Goal: Information Seeking & Learning: Compare options

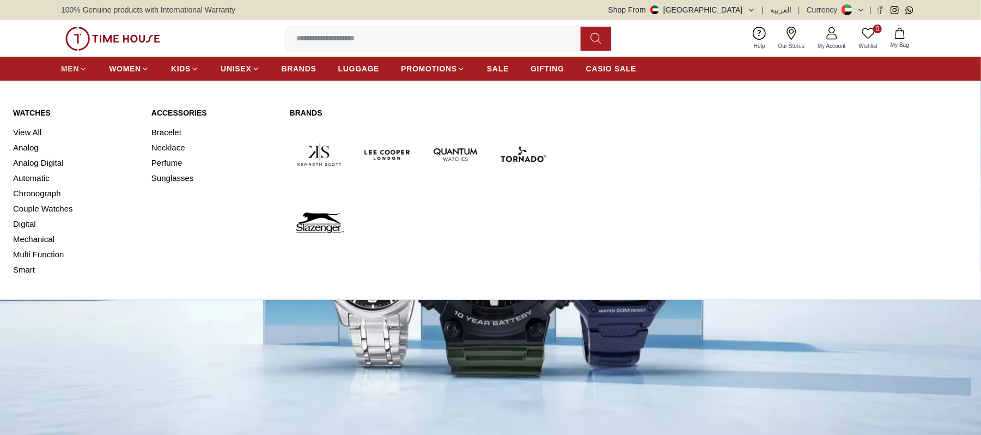
click at [81, 65] on icon at bounding box center [83, 69] width 8 height 8
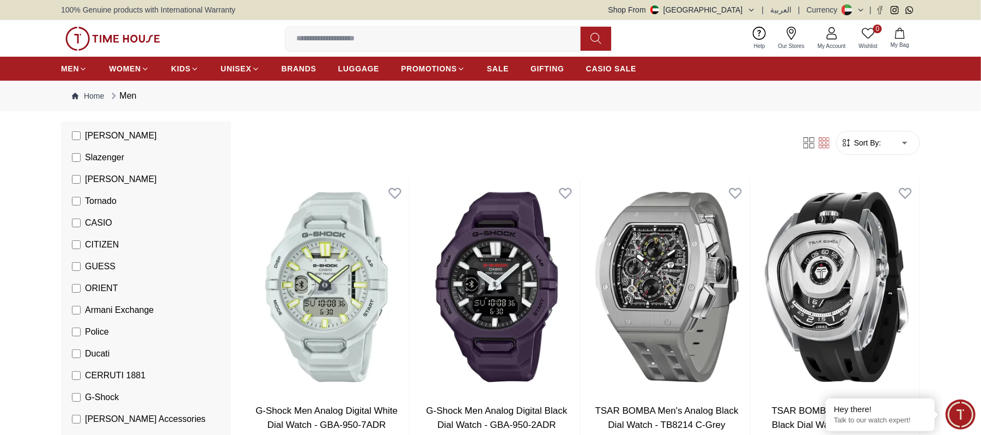
scroll to position [145, 0]
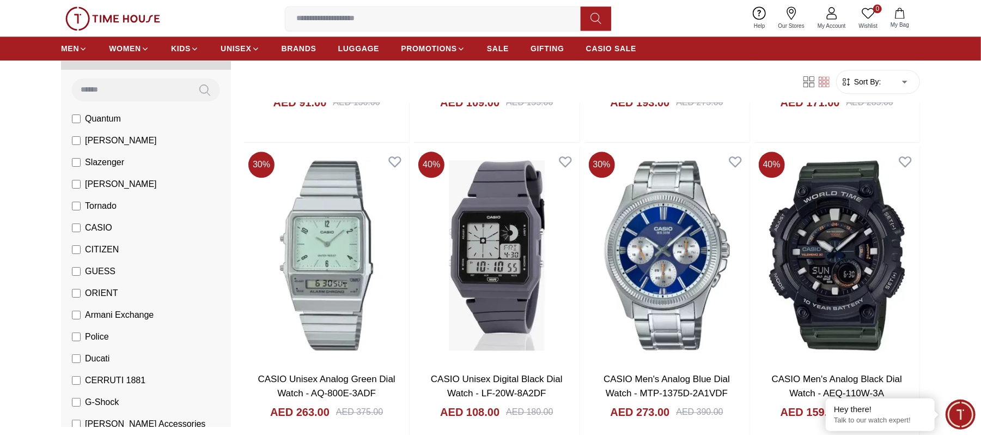
scroll to position [72, 0]
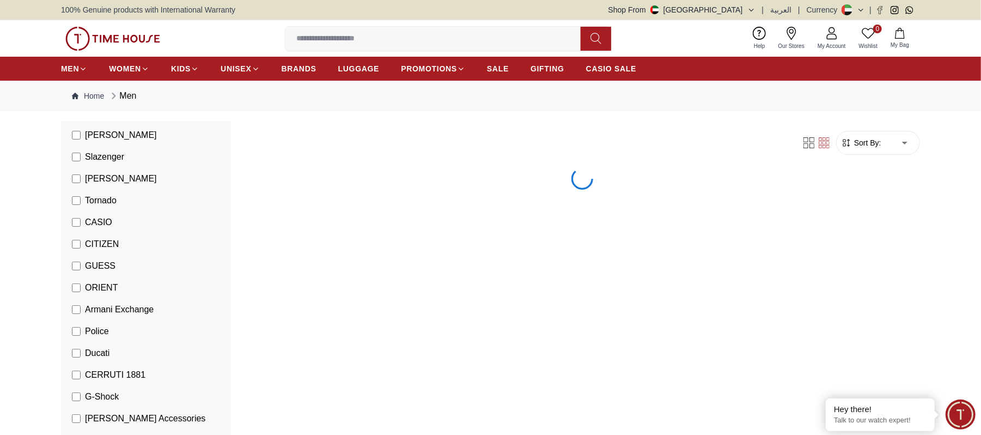
scroll to position [290, 0]
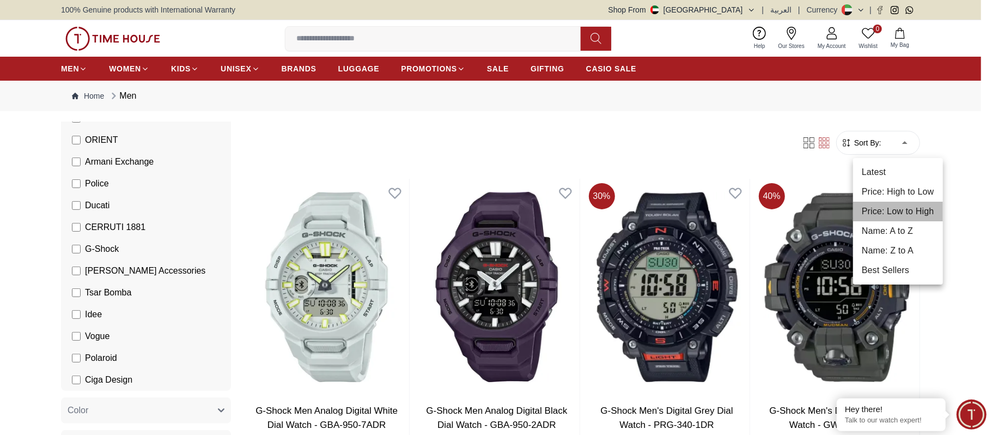
click at [906, 213] on li "Price: Low to High" at bounding box center [898, 211] width 90 height 20
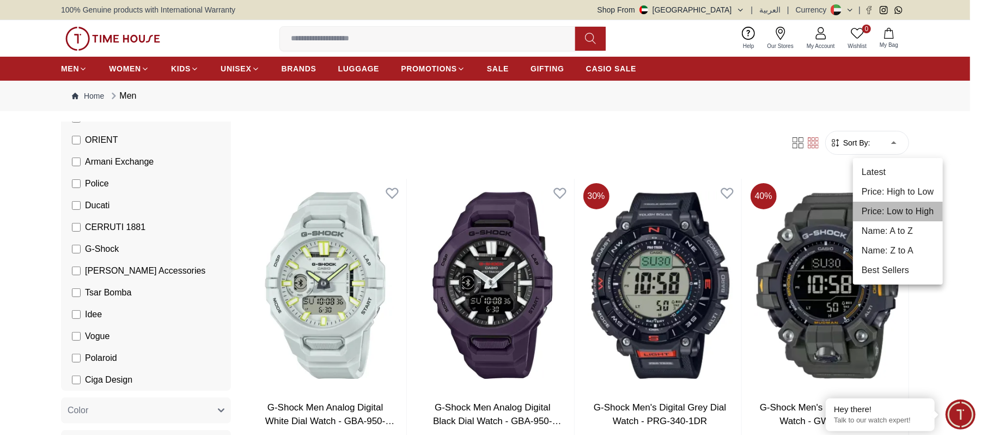
type input "*"
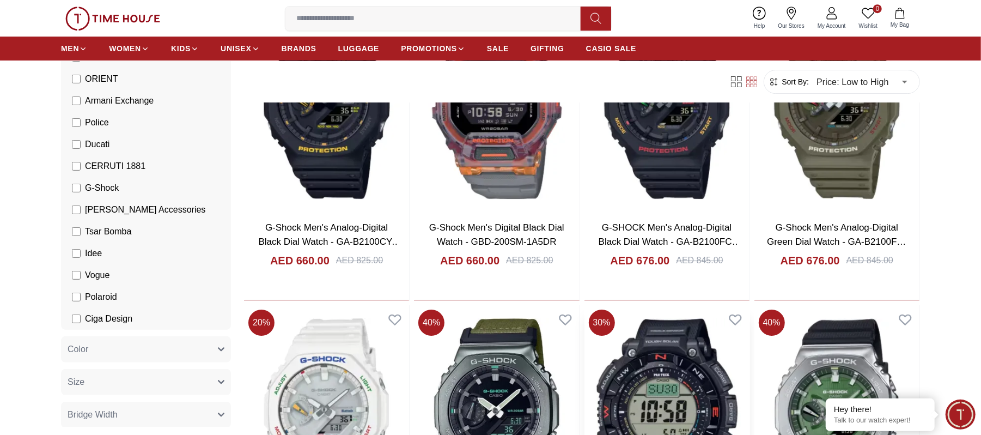
scroll to position [5446, 0]
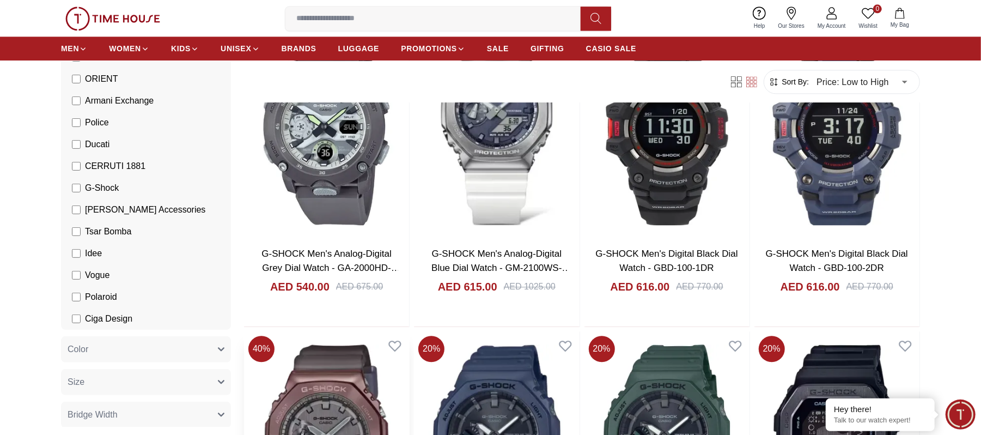
scroll to position [4792, 0]
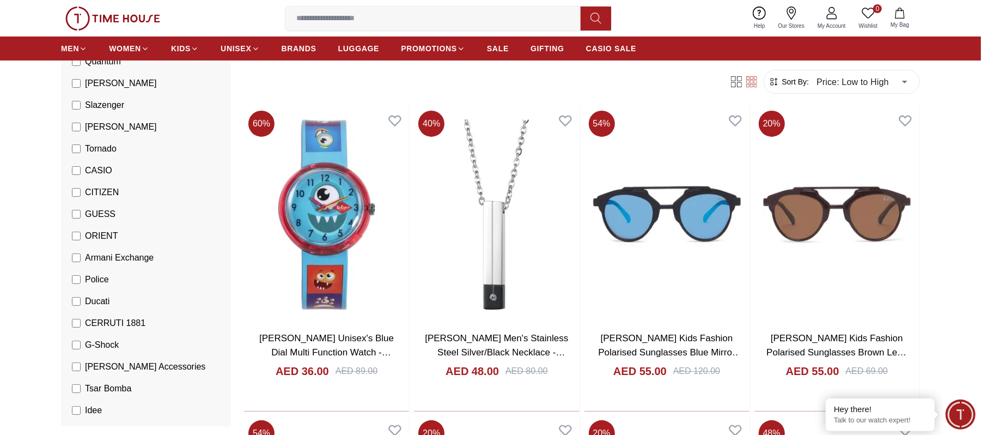
scroll to position [145, 0]
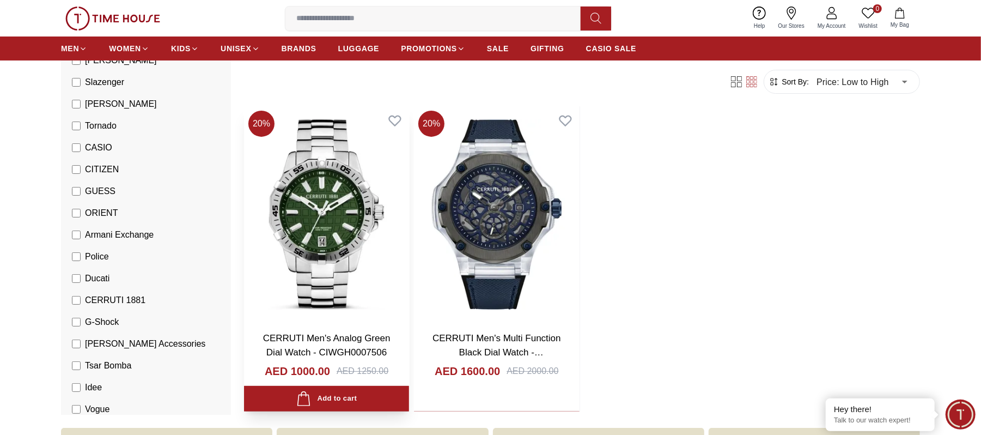
click at [375, 247] on img at bounding box center [326, 214] width 165 height 216
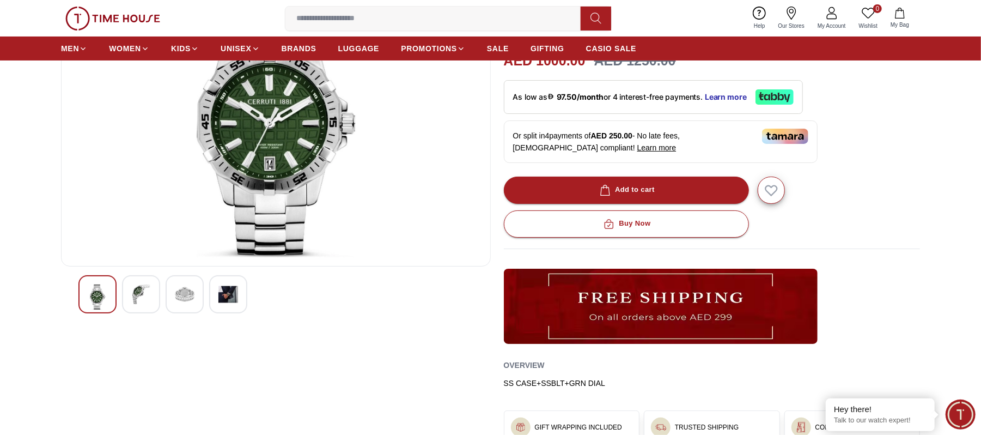
scroll to position [145, 0]
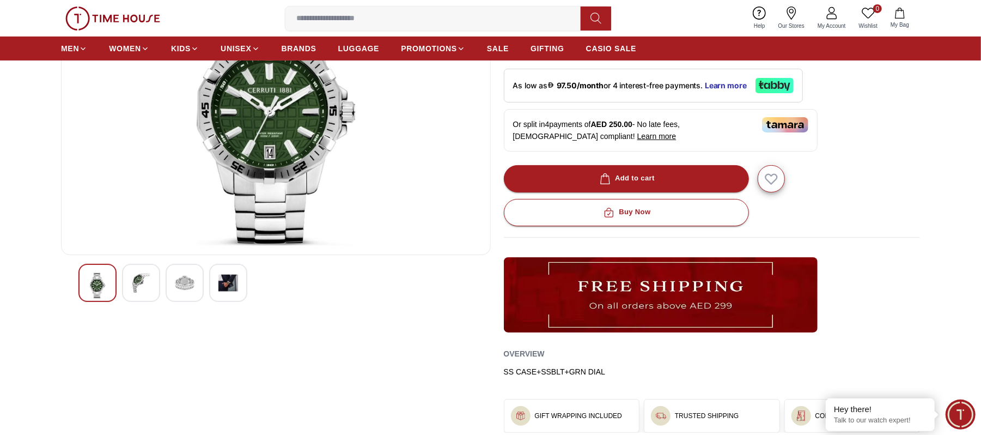
click at [131, 280] on img at bounding box center [141, 283] width 20 height 20
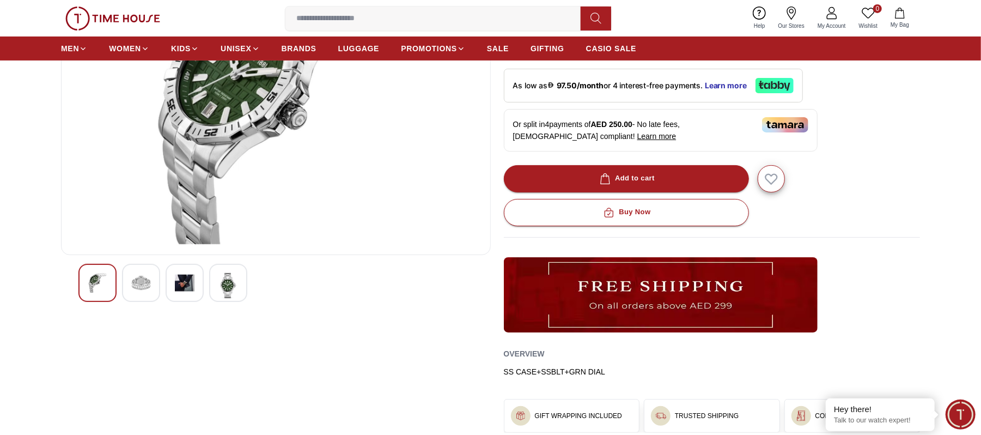
click at [182, 288] on img at bounding box center [185, 283] width 20 height 20
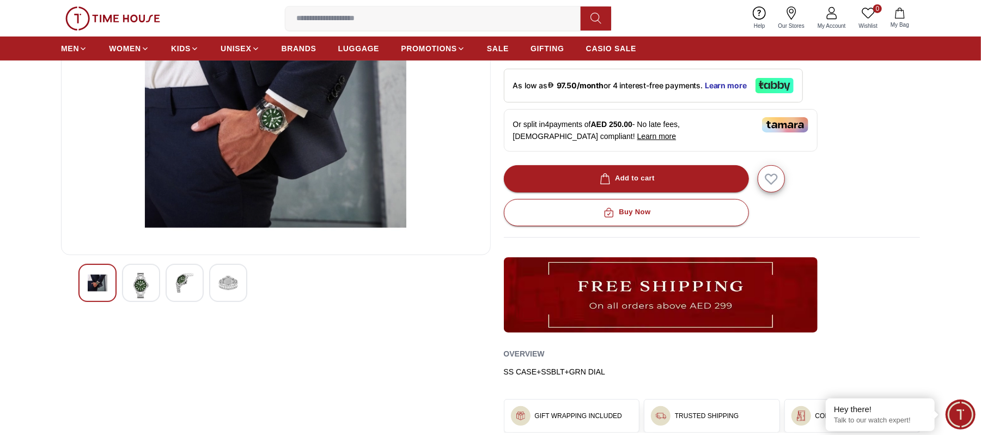
click at [229, 289] on img at bounding box center [228, 283] width 20 height 20
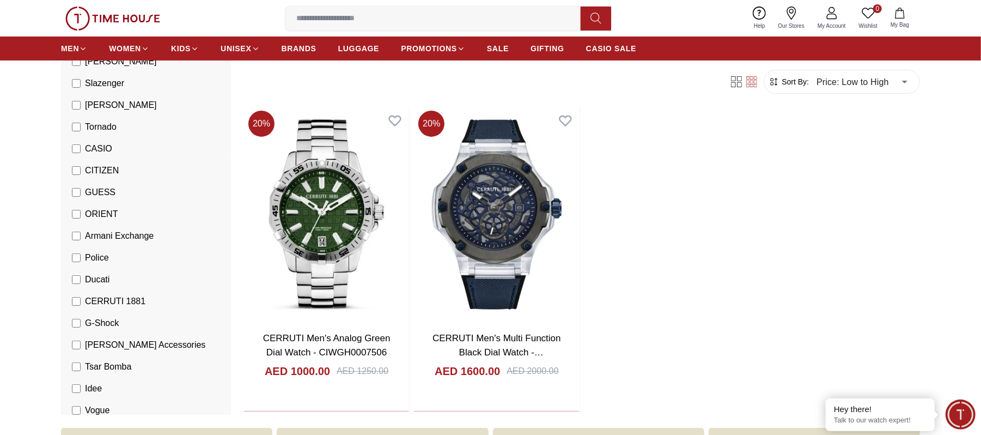
scroll to position [145, 0]
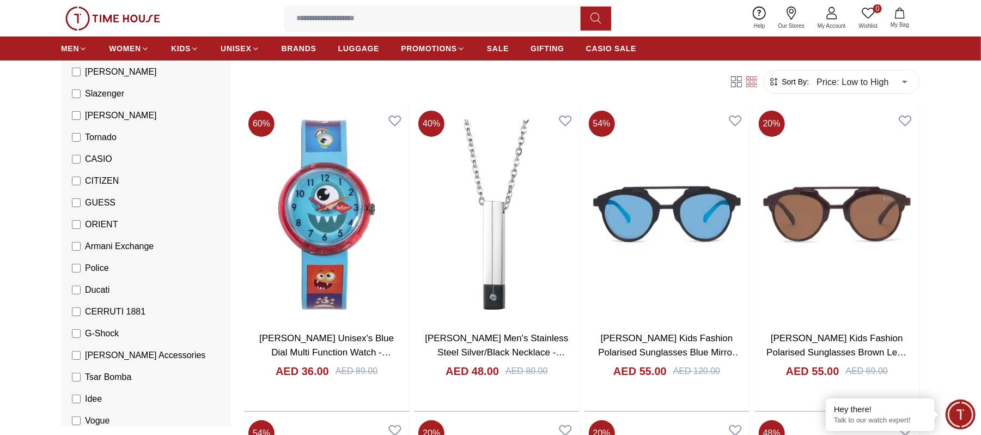
click at [74, 272] on label "Police" at bounding box center [90, 267] width 37 height 13
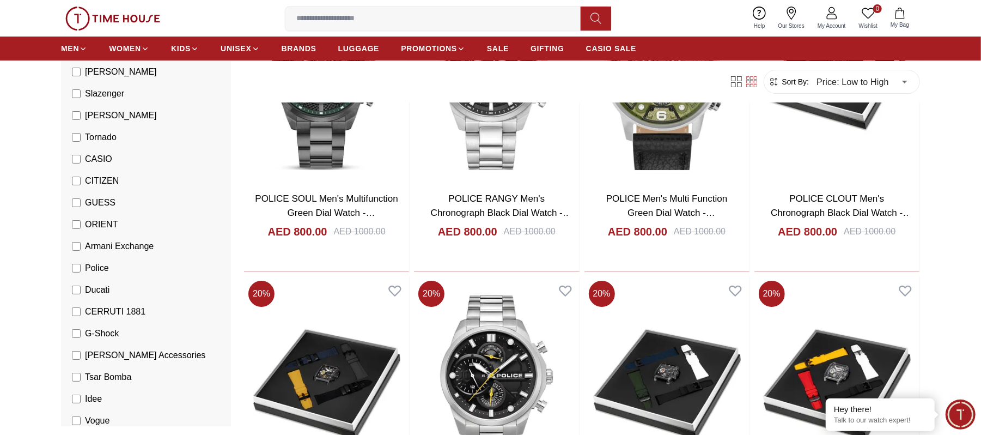
scroll to position [2904, 0]
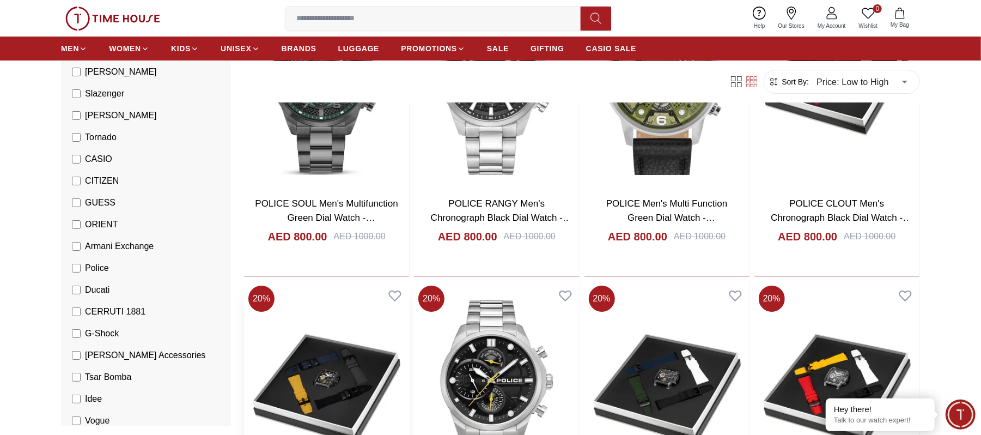
scroll to position [2541, 0]
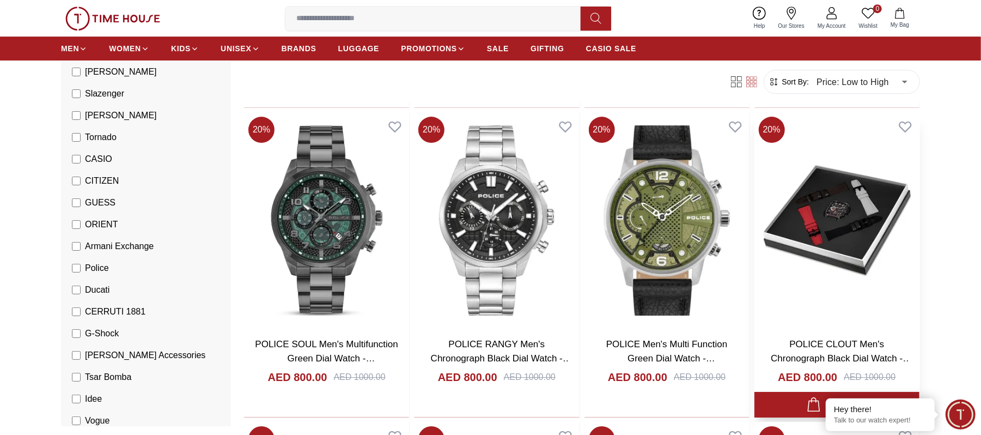
click at [870, 232] on img at bounding box center [836, 220] width 165 height 216
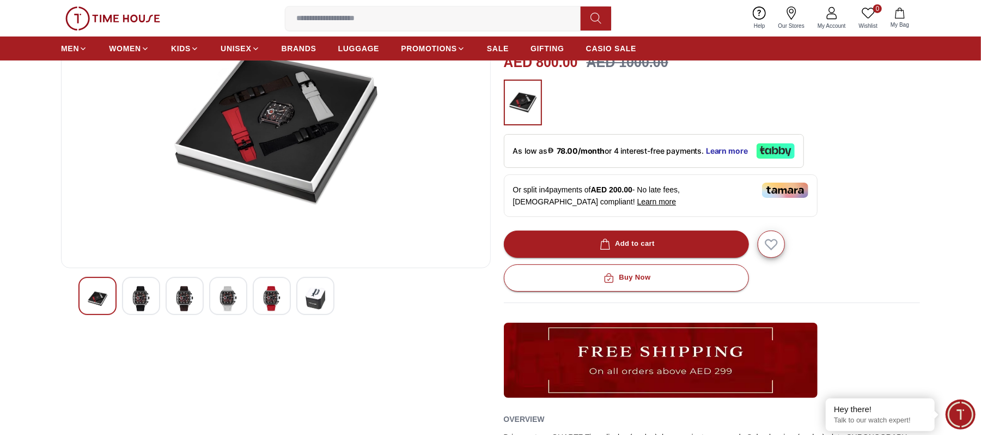
scroll to position [145, 0]
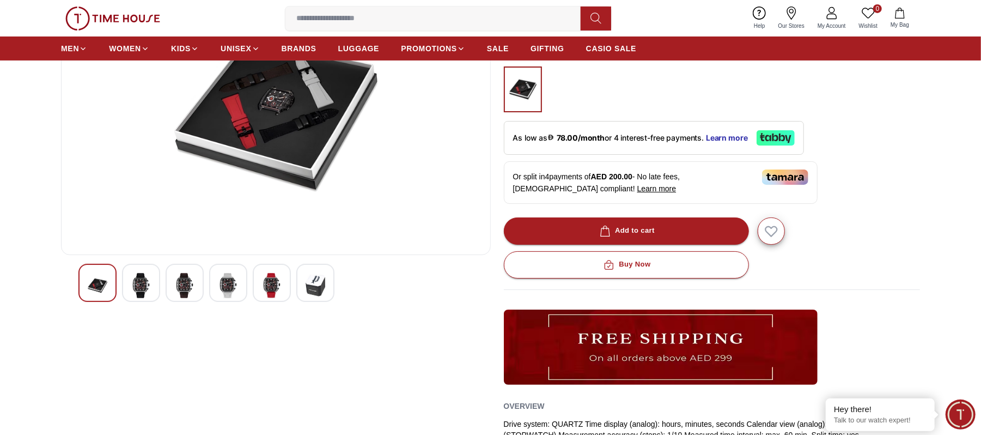
click at [133, 285] on img at bounding box center [141, 285] width 20 height 25
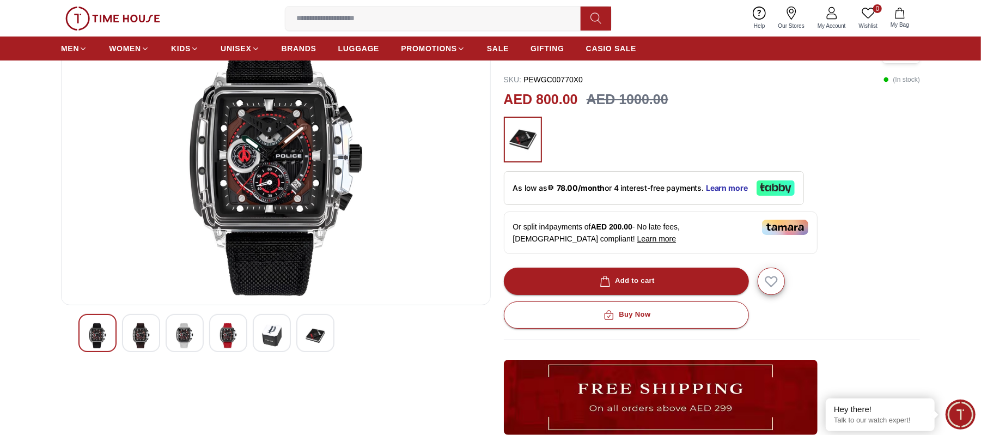
scroll to position [72, 0]
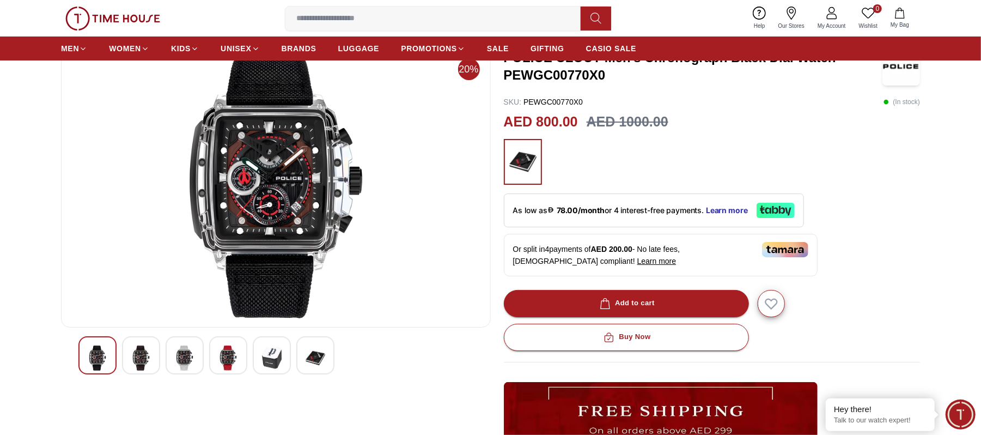
click at [230, 356] on img at bounding box center [228, 357] width 20 height 25
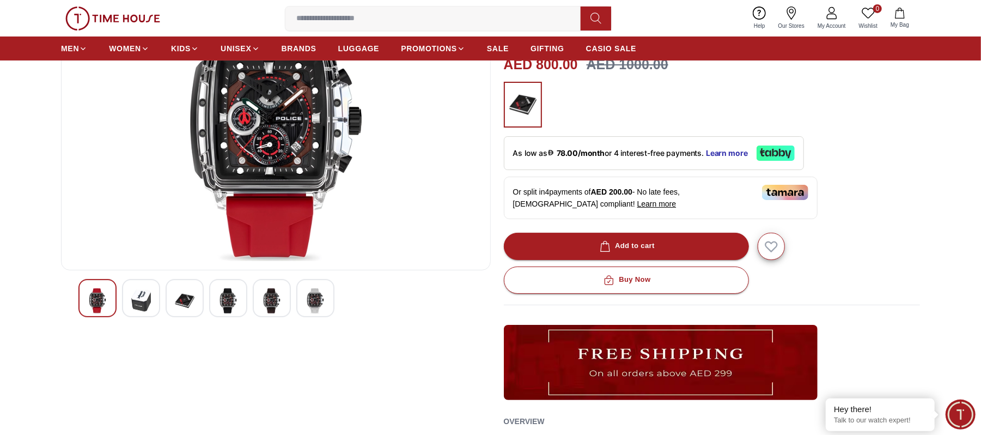
scroll to position [145, 0]
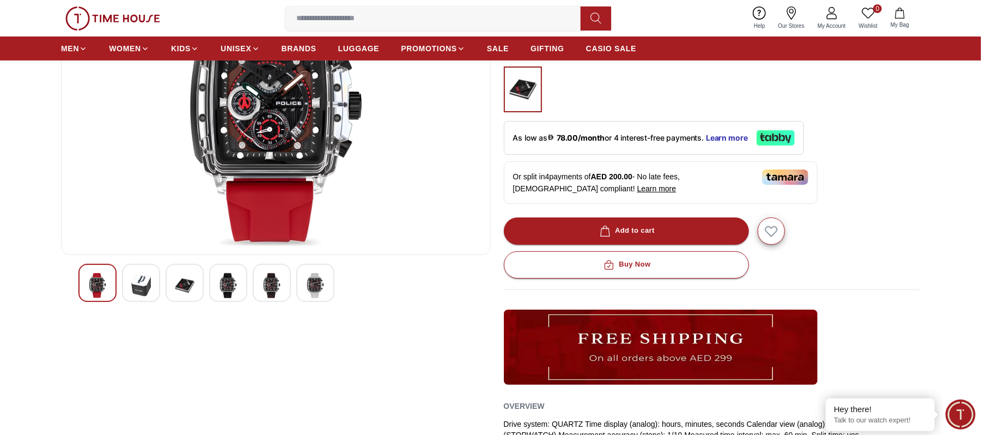
click at [194, 284] on img at bounding box center [185, 285] width 20 height 25
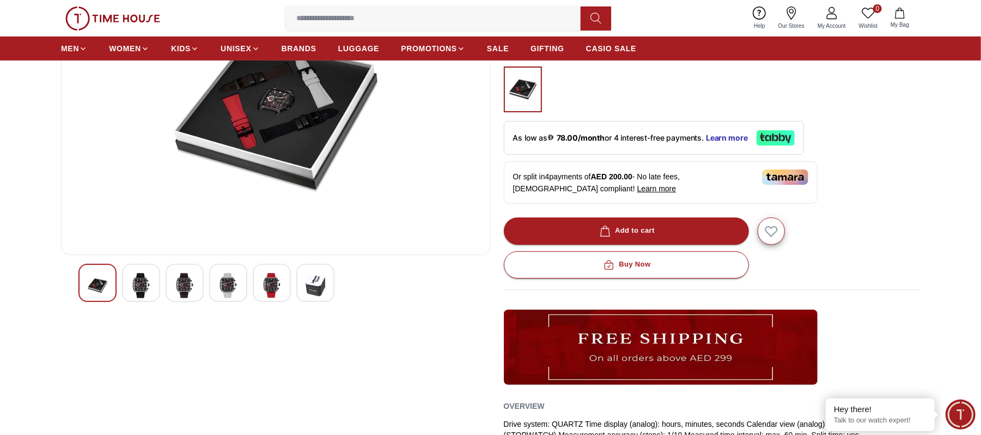
click at [239, 281] on div at bounding box center [228, 283] width 38 height 38
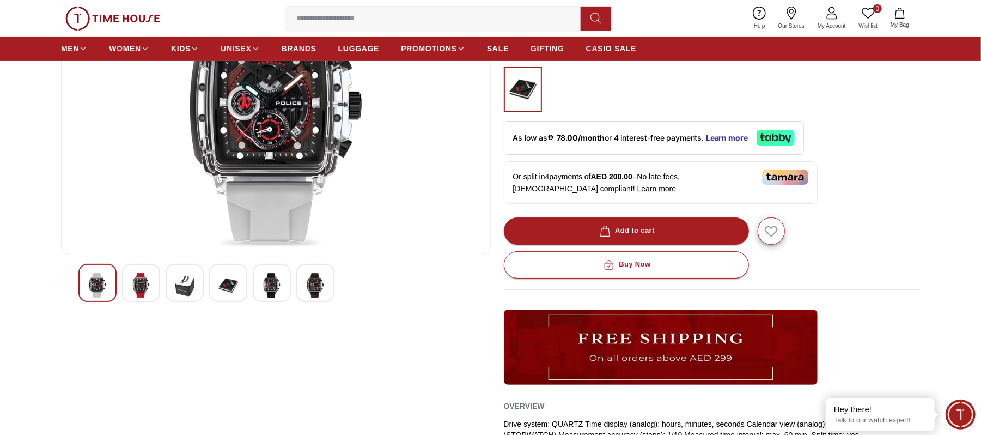
click at [267, 289] on img at bounding box center [272, 285] width 20 height 25
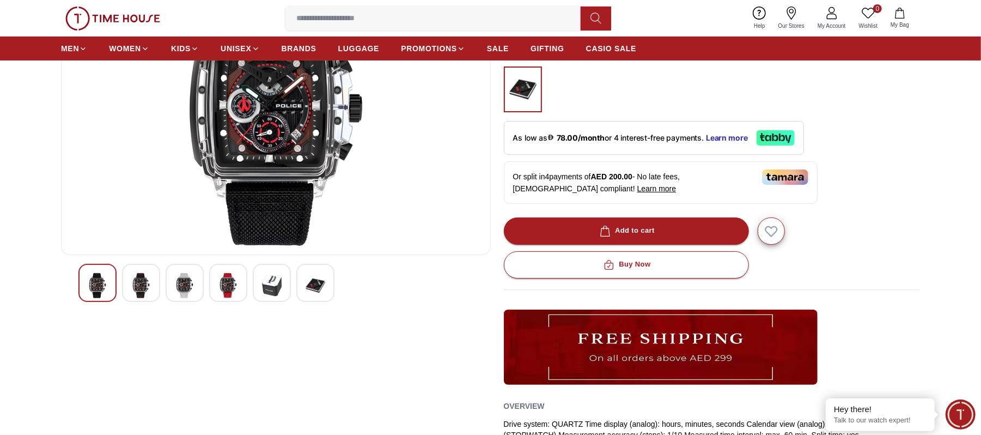
click at [320, 290] on img at bounding box center [316, 285] width 20 height 25
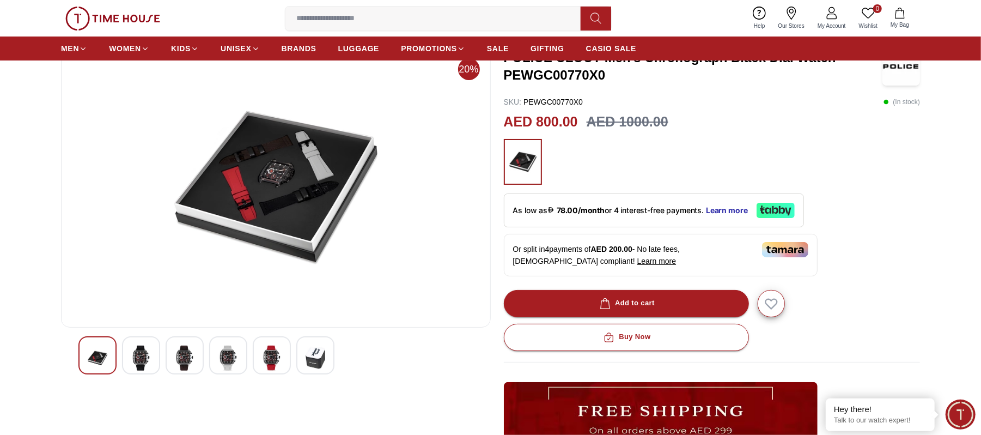
scroll to position [0, 0]
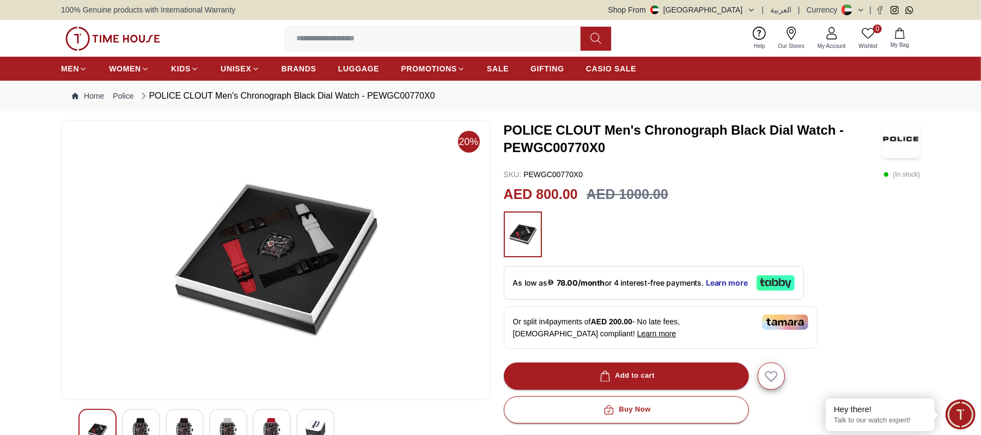
click at [265, 423] on img at bounding box center [272, 430] width 20 height 25
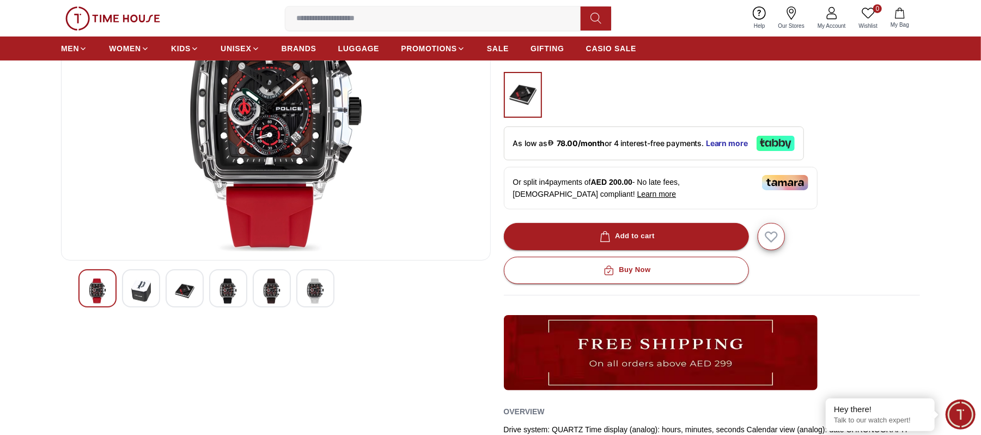
scroll to position [145, 0]
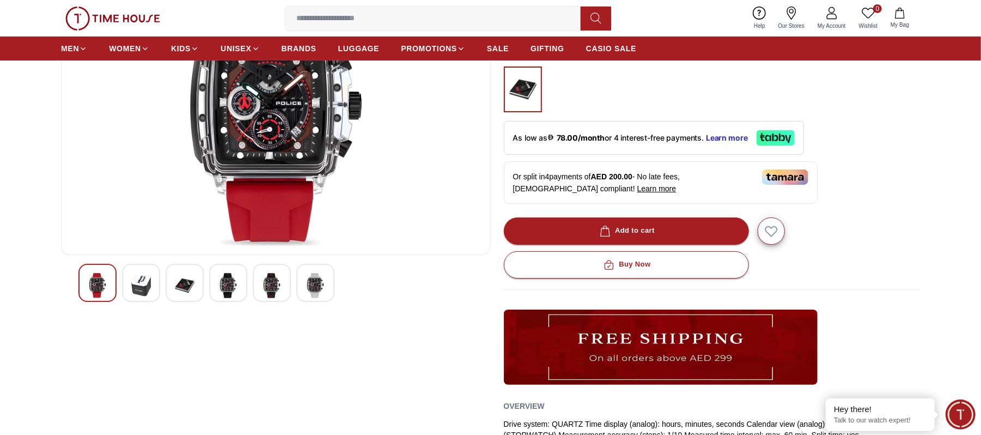
click at [225, 285] on img at bounding box center [228, 285] width 20 height 25
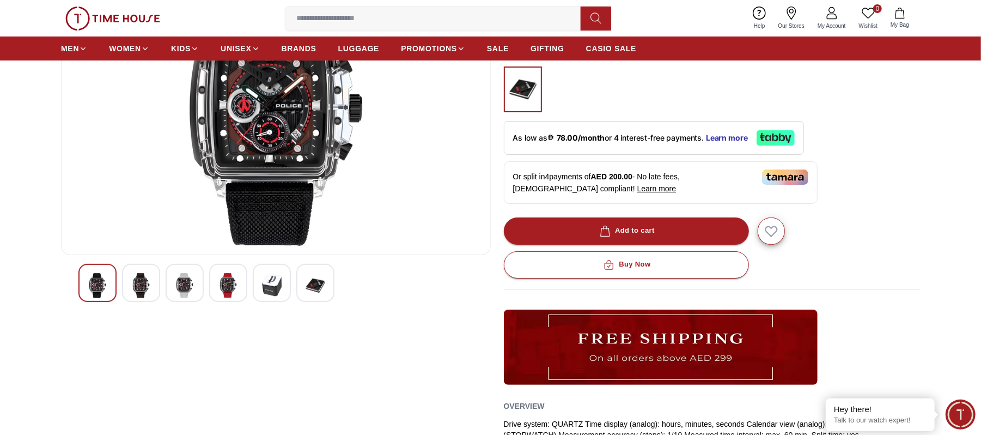
click at [194, 278] on img at bounding box center [185, 285] width 20 height 25
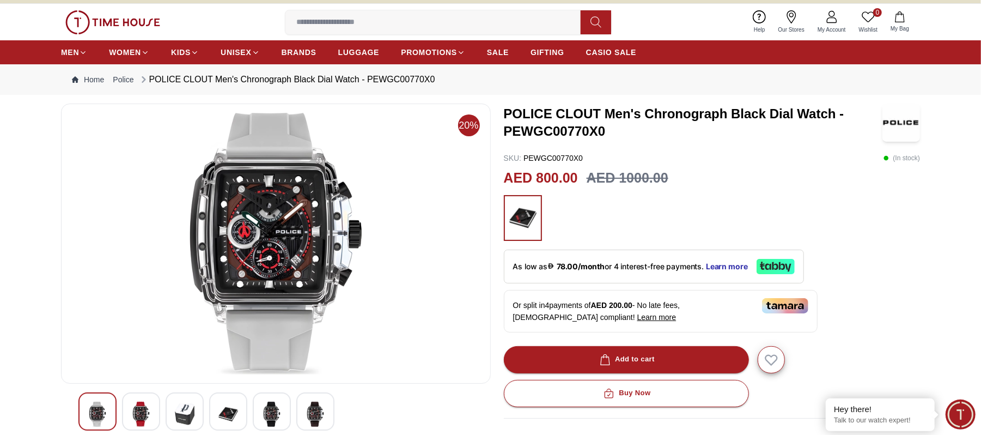
scroll to position [0, 0]
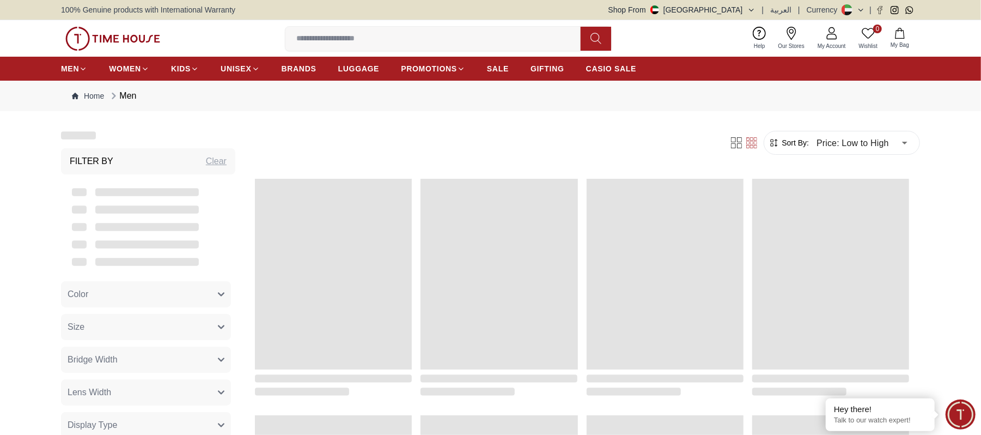
scroll to position [1109, 0]
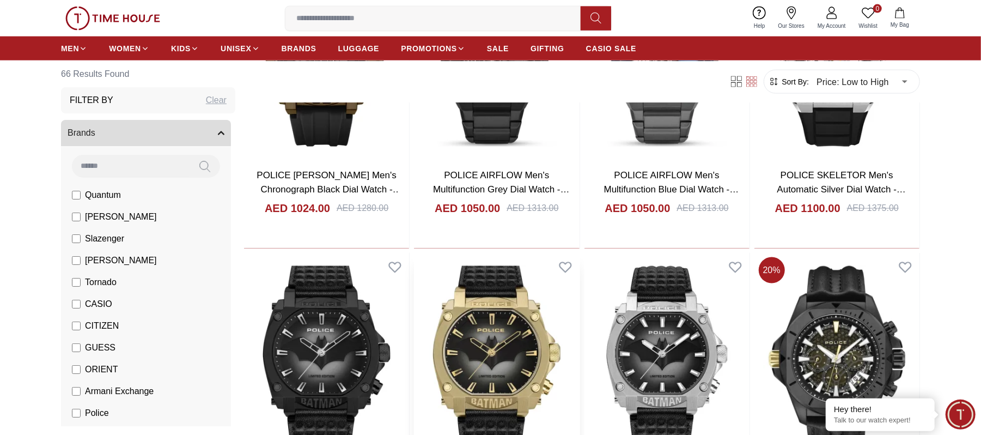
scroll to position [1254, 0]
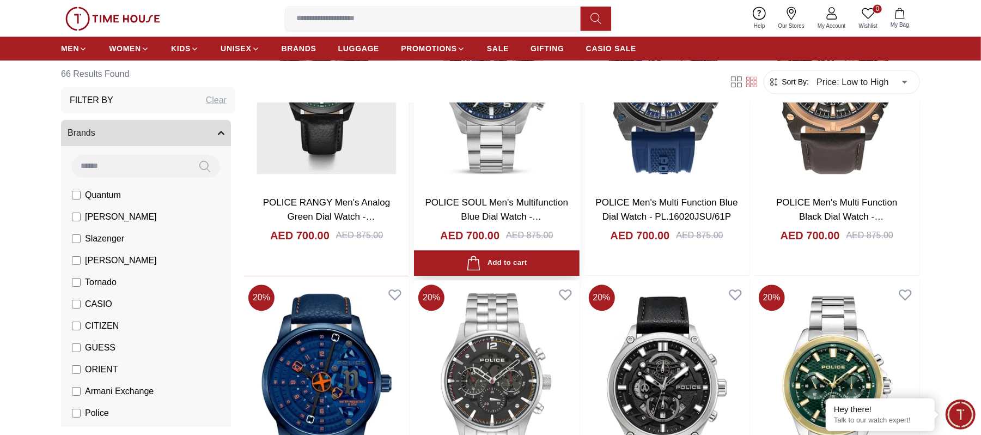
scroll to position [1907, 0]
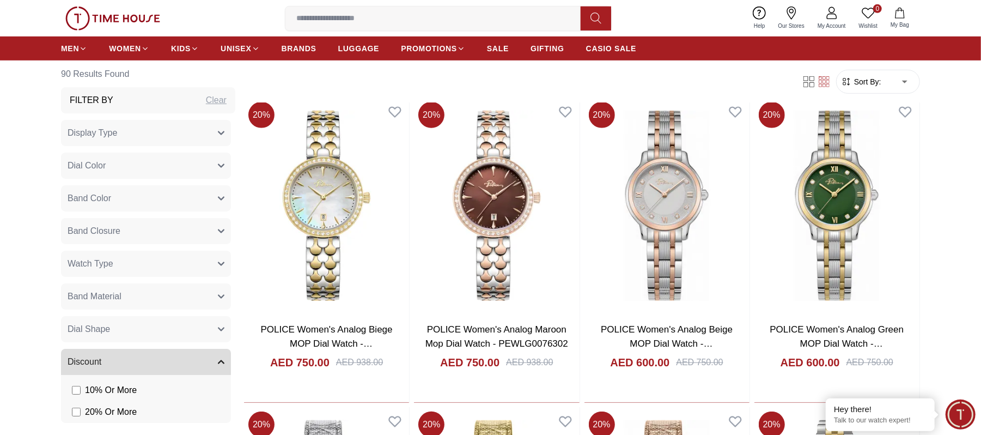
scroll to position [581, 0]
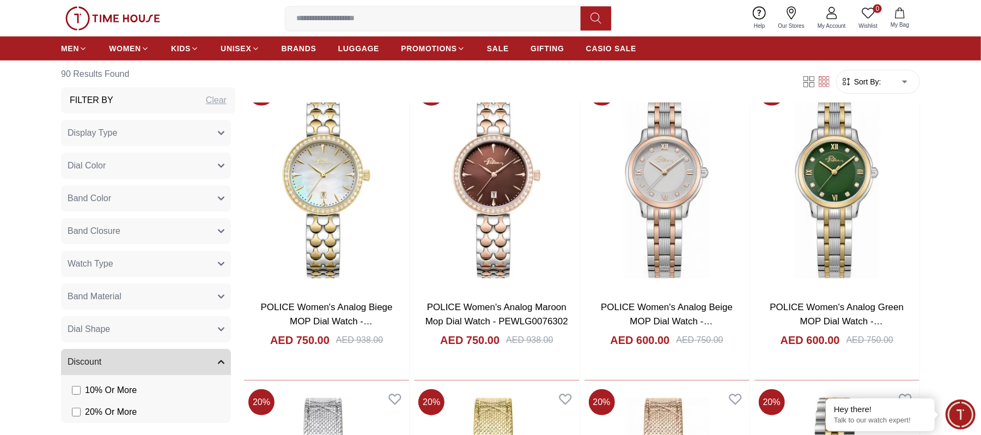
click at [143, 132] on button "Display Type" at bounding box center [146, 133] width 170 height 26
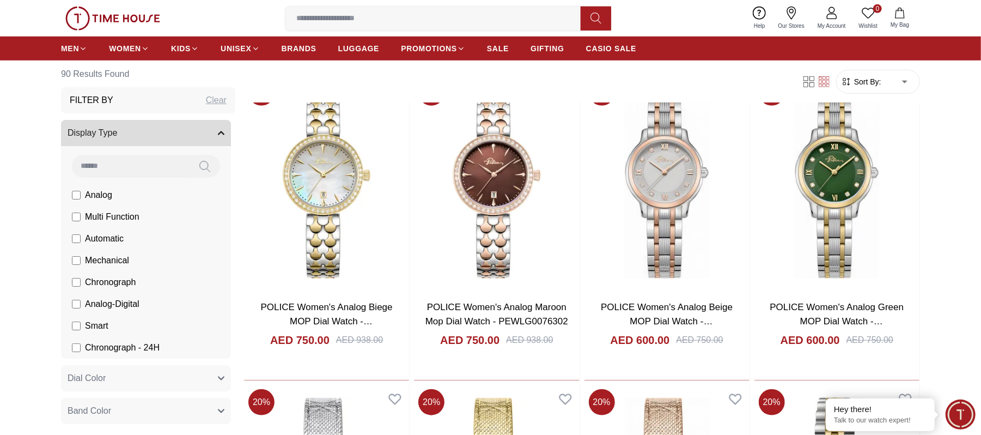
click at [142, 127] on button "Display Type" at bounding box center [146, 133] width 170 height 26
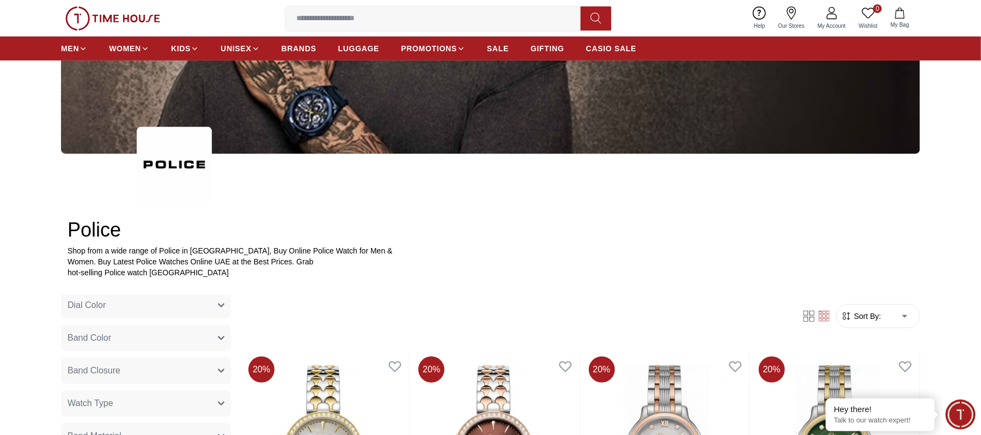
scroll to position [436, 0]
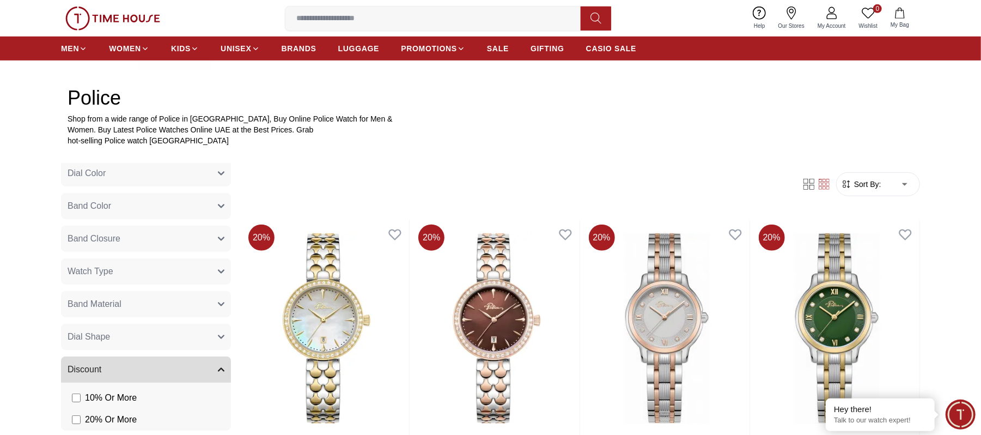
click at [142, 240] on button "Band Closure" at bounding box center [146, 238] width 170 height 26
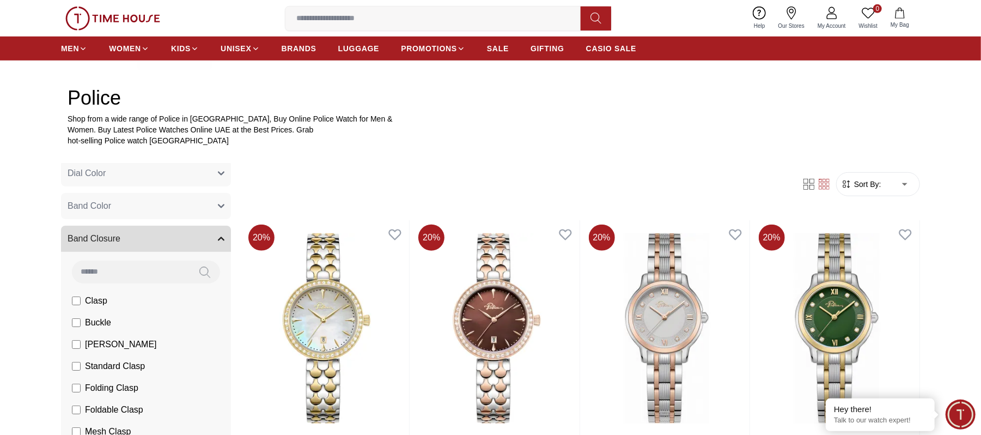
click at [143, 240] on button "Band Closure" at bounding box center [146, 238] width 170 height 26
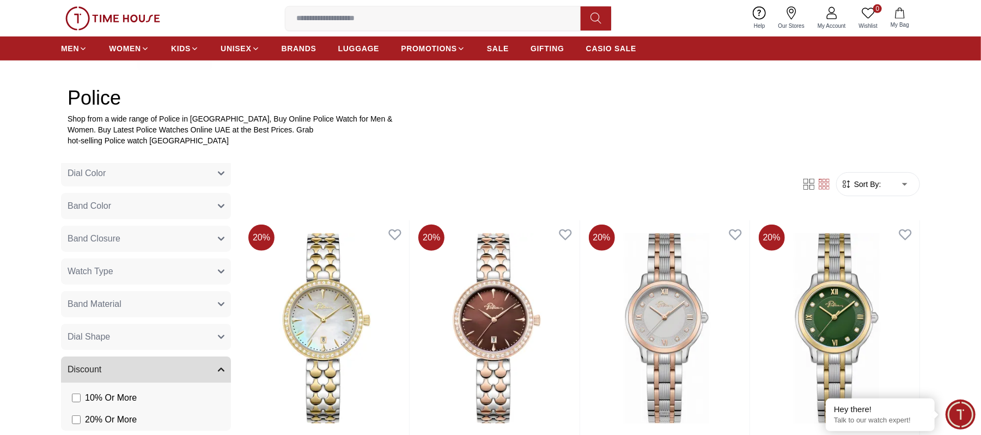
click at [150, 217] on button "Band Color" at bounding box center [146, 206] width 170 height 26
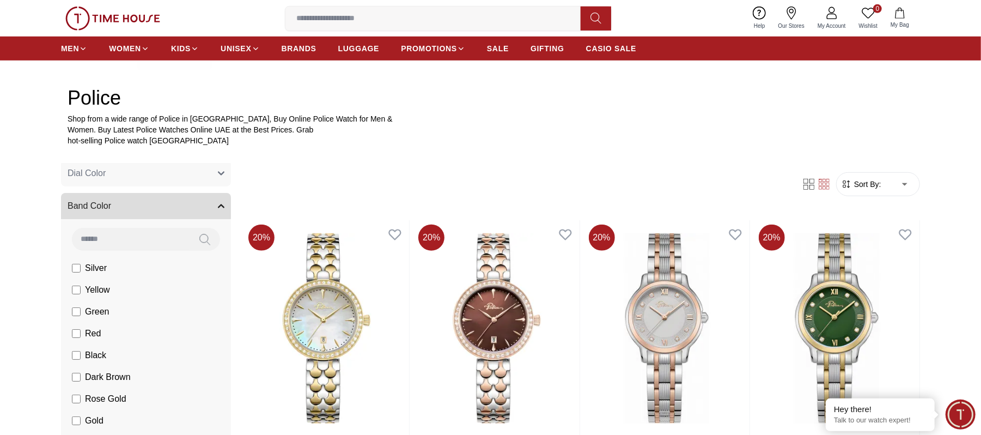
click at [151, 205] on button "Band Color" at bounding box center [146, 206] width 170 height 26
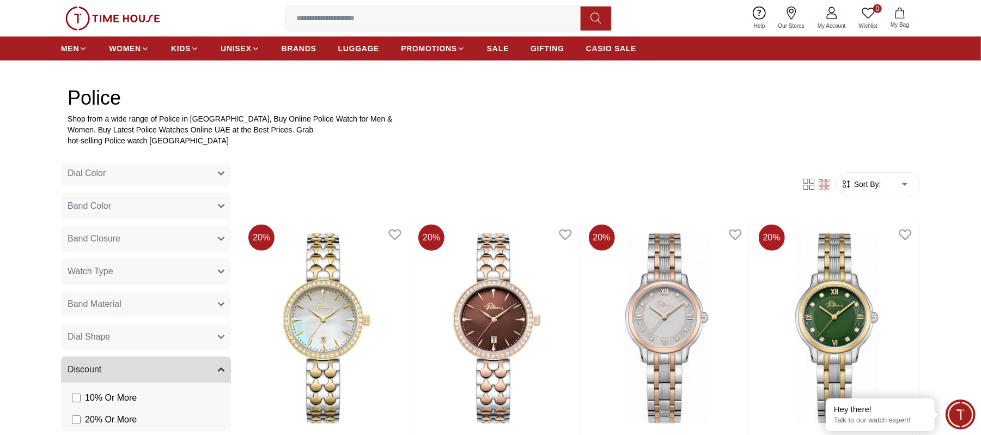
click at [147, 272] on button "Watch Type" at bounding box center [146, 271] width 170 height 26
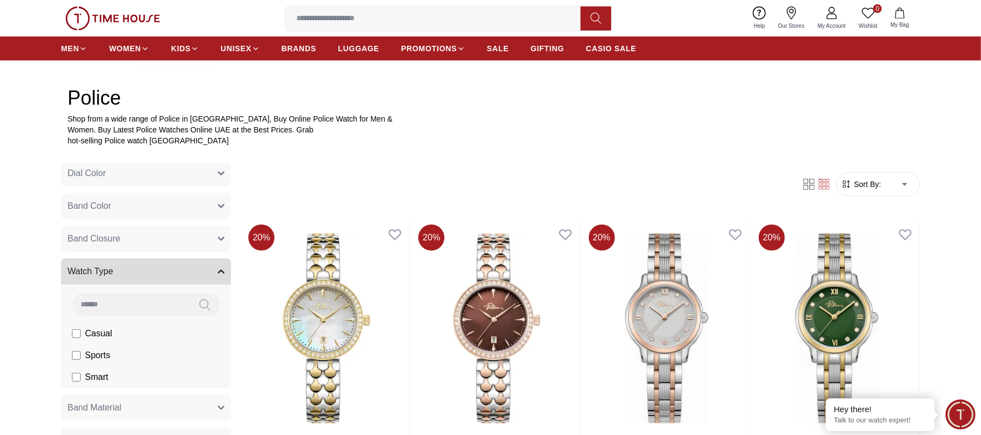
click at [147, 273] on button "Watch Type" at bounding box center [146, 271] width 170 height 26
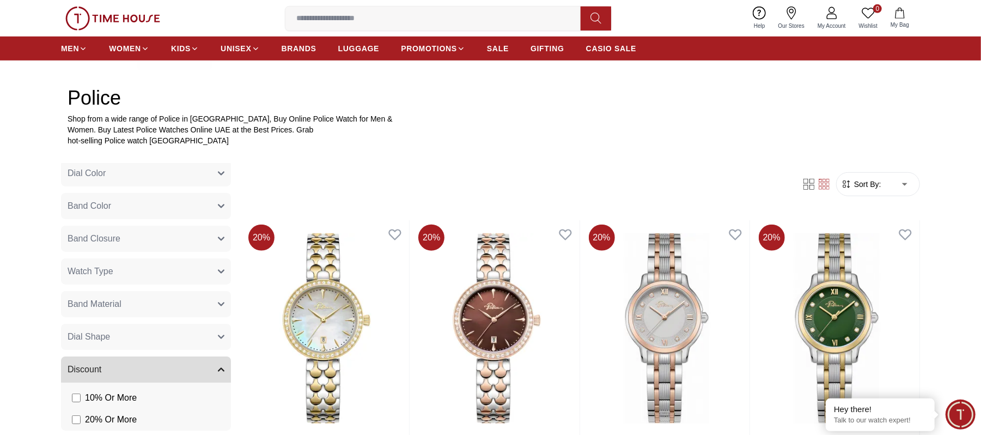
click at [127, 311] on button "Band Material" at bounding box center [146, 304] width 170 height 26
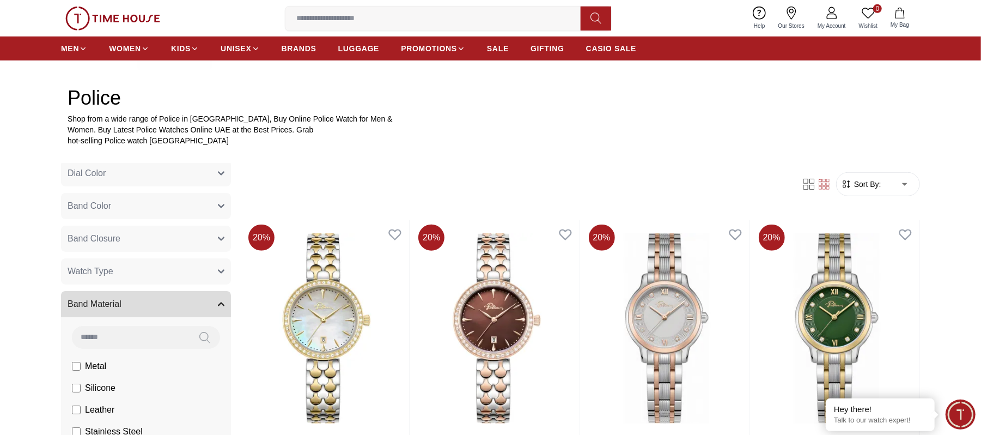
click at [126, 308] on button "Band Material" at bounding box center [146, 304] width 170 height 26
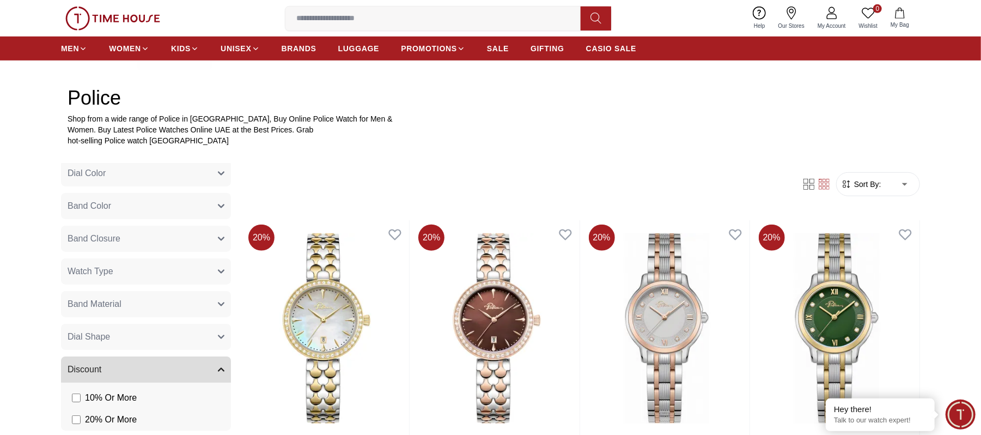
click at [127, 336] on button "Dial Shape" at bounding box center [146, 336] width 170 height 26
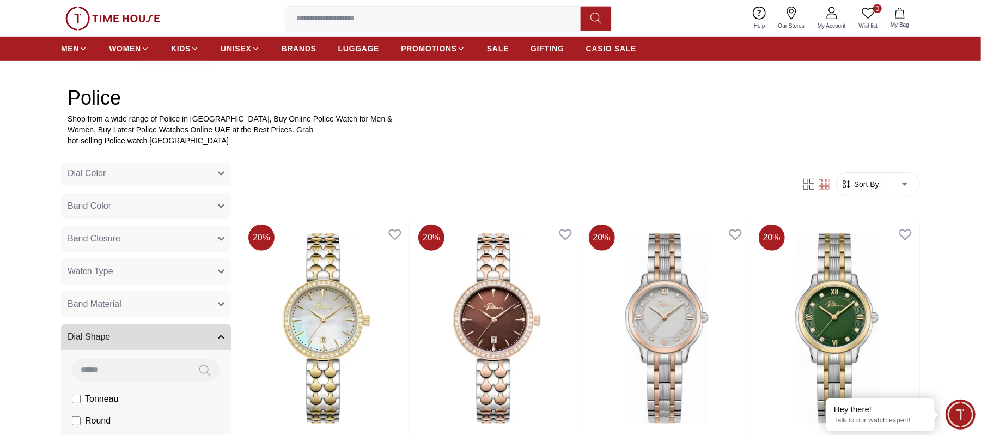
click at [127, 336] on button "Dial Shape" at bounding box center [146, 336] width 170 height 26
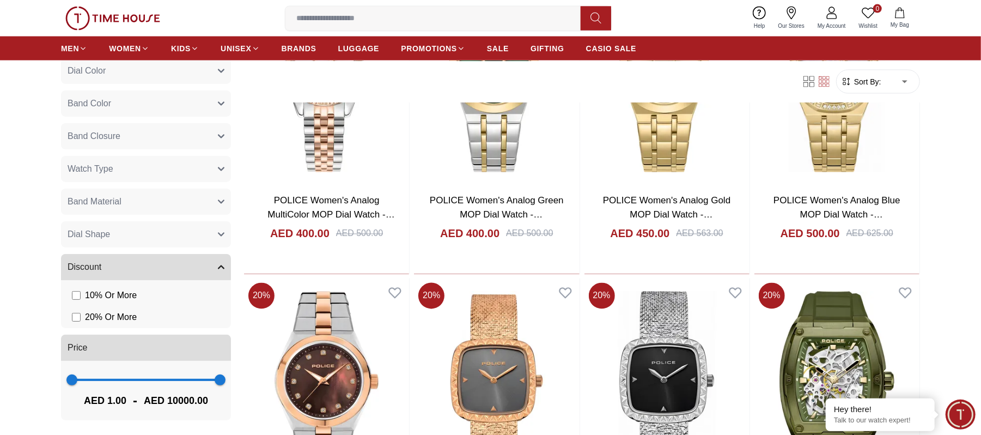
scroll to position [1307, 0]
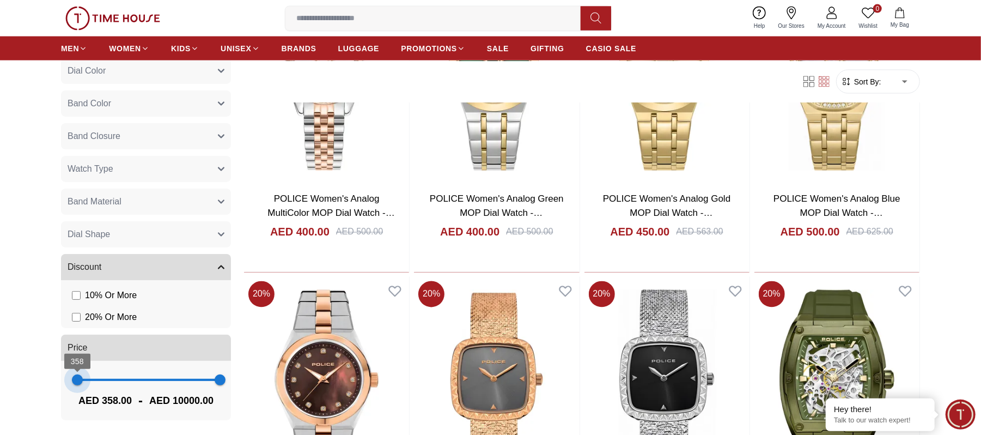
drag, startPoint x: 71, startPoint y: 379, endPoint x: 86, endPoint y: 381, distance: 15.4
click at [76, 385] on span "358" at bounding box center [77, 379] width 11 height 11
type input "***"
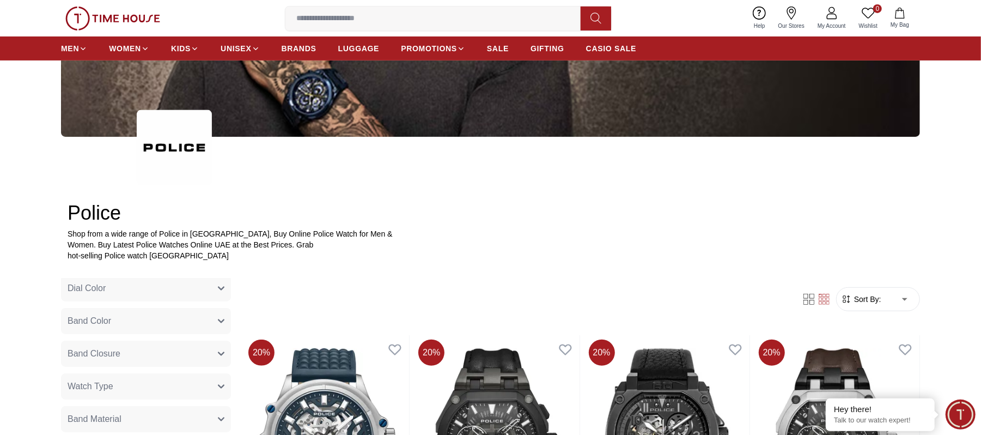
scroll to position [290, 0]
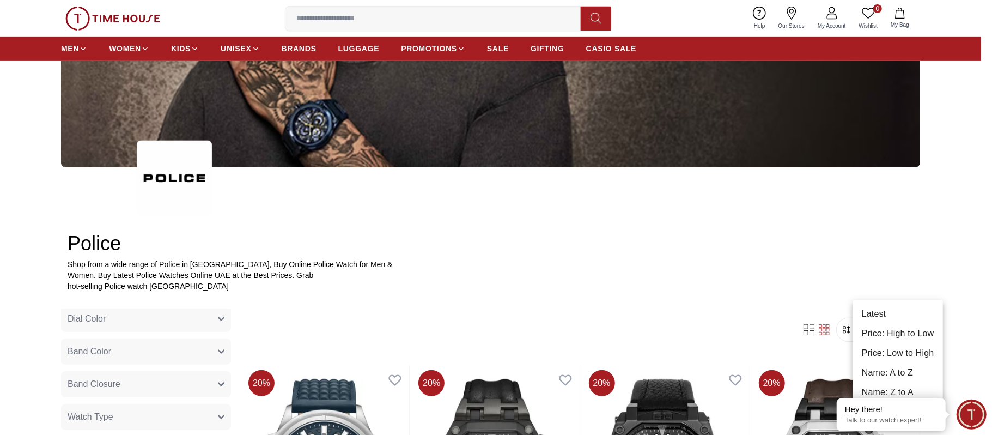
drag, startPoint x: 896, startPoint y: 347, endPoint x: 887, endPoint y: 345, distance: 9.0
click at [894, 347] on li "Price: Low to High" at bounding box center [898, 353] width 90 height 20
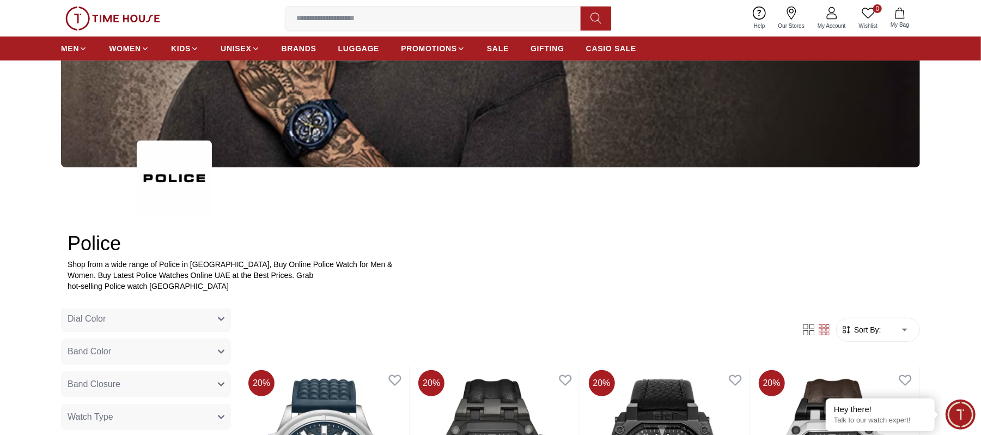
type input "*"
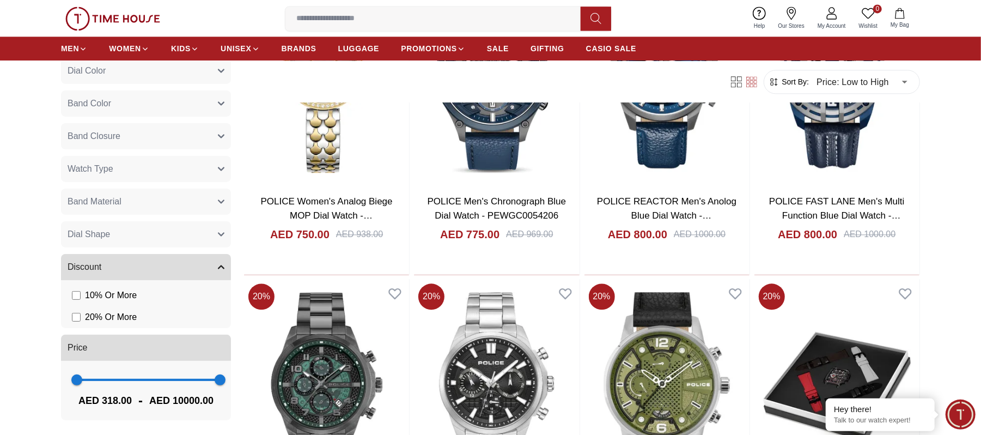
scroll to position [4719, 0]
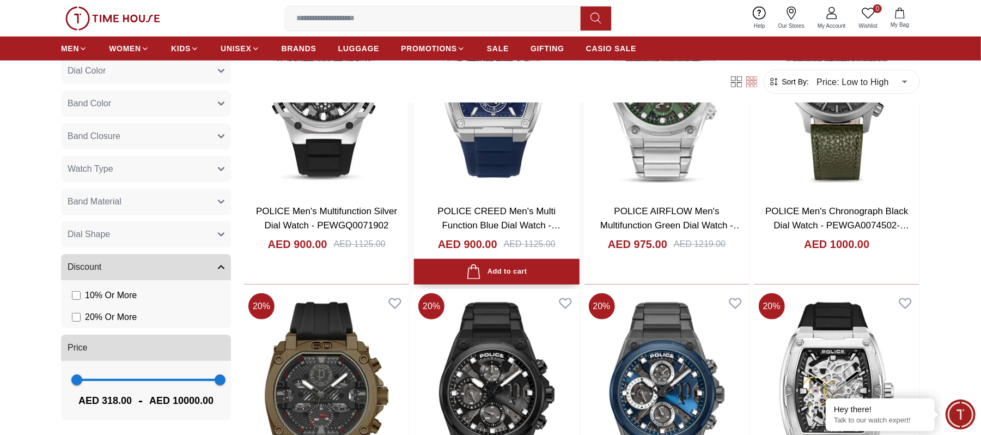
scroll to position [6389, 0]
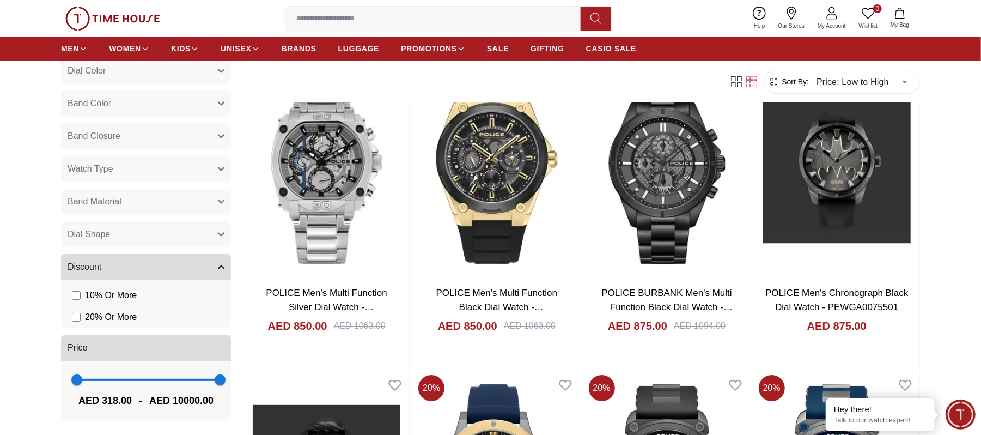
scroll to position [5518, 0]
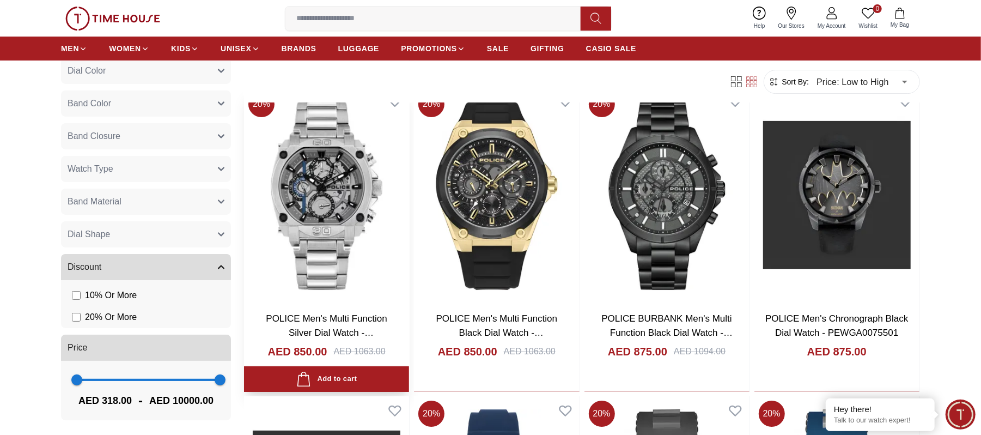
click at [316, 168] on img at bounding box center [326, 195] width 165 height 216
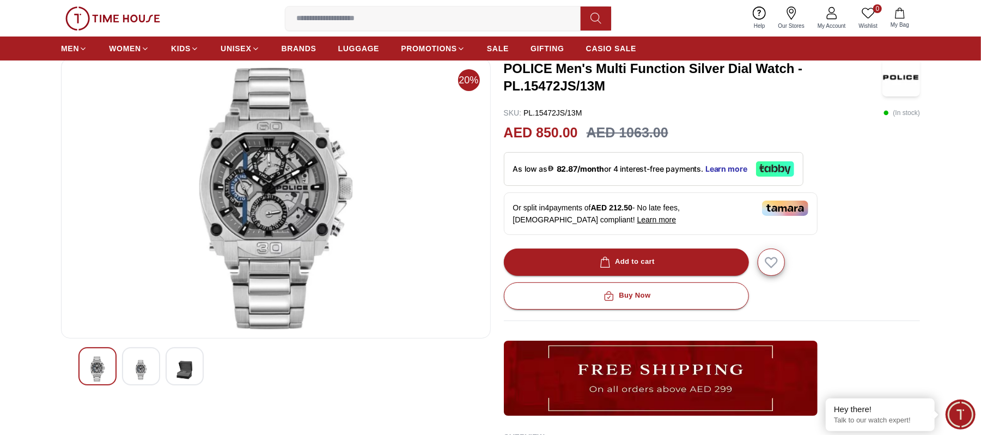
scroll to position [145, 0]
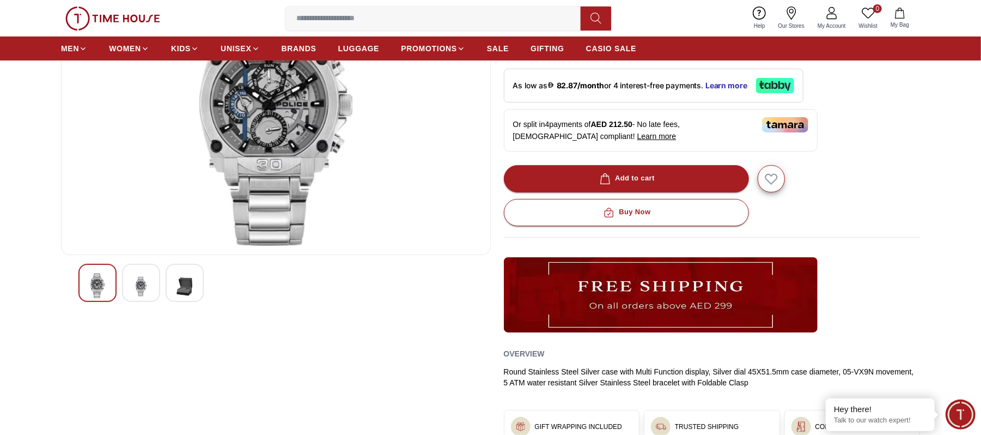
click at [142, 280] on img at bounding box center [141, 286] width 20 height 27
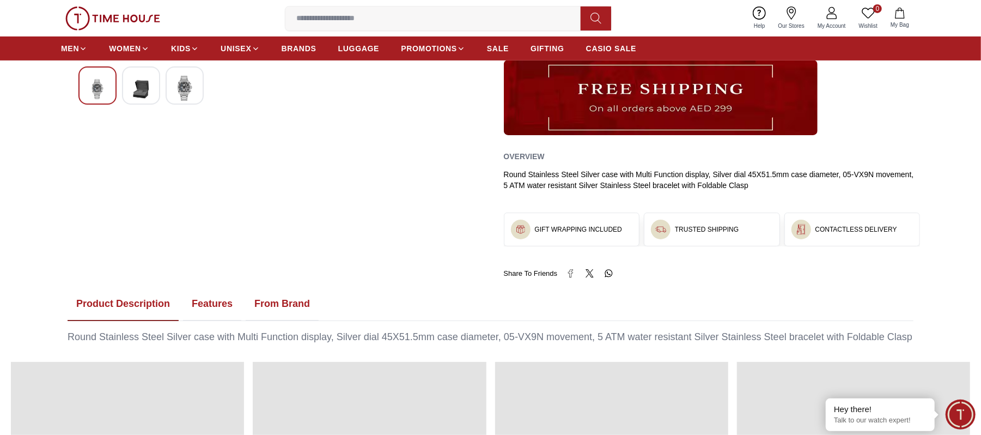
scroll to position [363, 0]
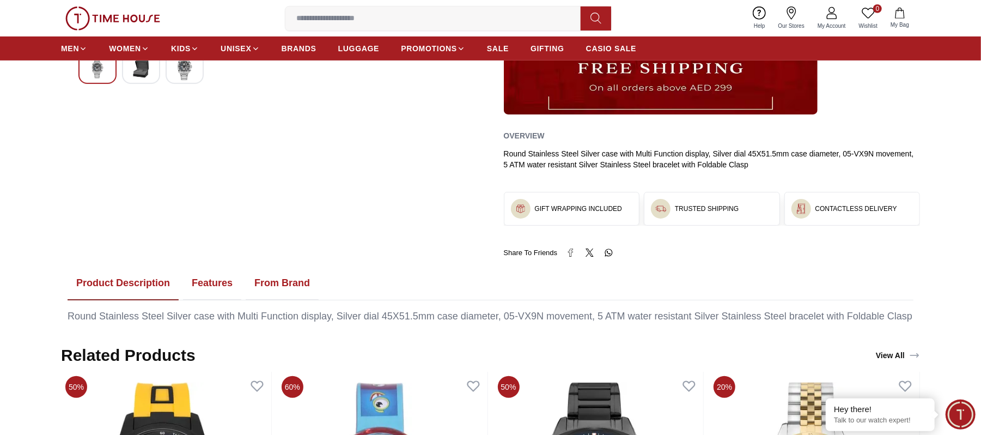
click at [205, 284] on button "Features" at bounding box center [212, 283] width 58 height 34
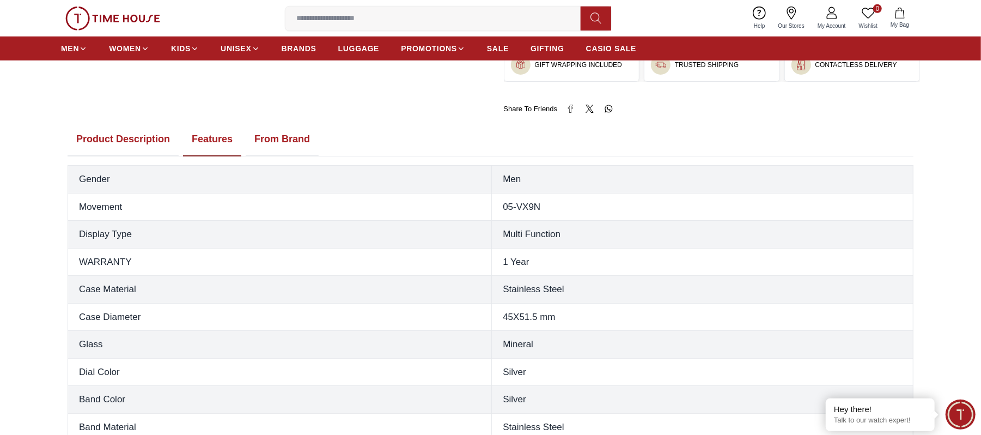
scroll to position [508, 0]
drag, startPoint x: 512, startPoint y: 232, endPoint x: 565, endPoint y: 239, distance: 52.7
click at [565, 239] on td "Multi Function" at bounding box center [702, 233] width 421 height 28
copy td "Multi Function"
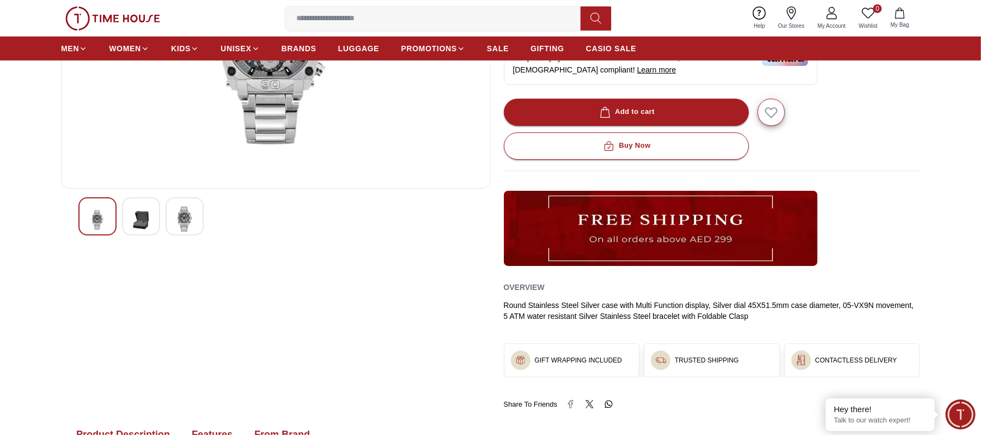
scroll to position [218, 0]
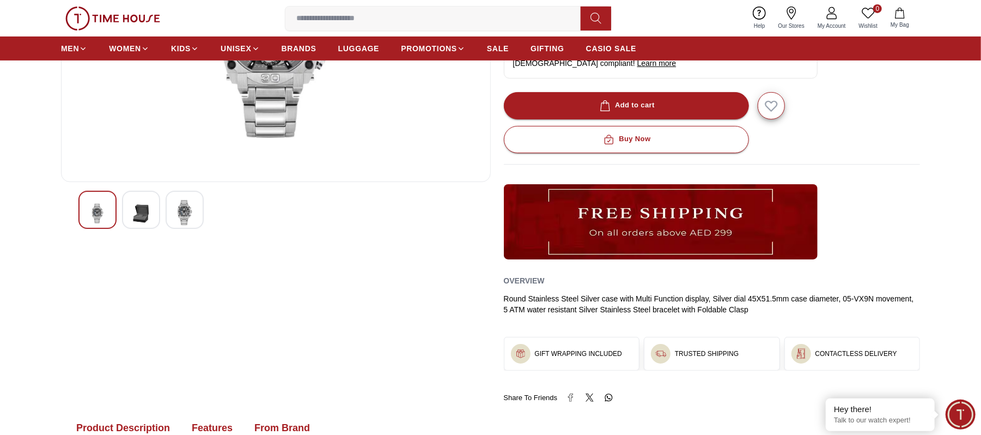
click at [188, 221] on img at bounding box center [185, 212] width 20 height 25
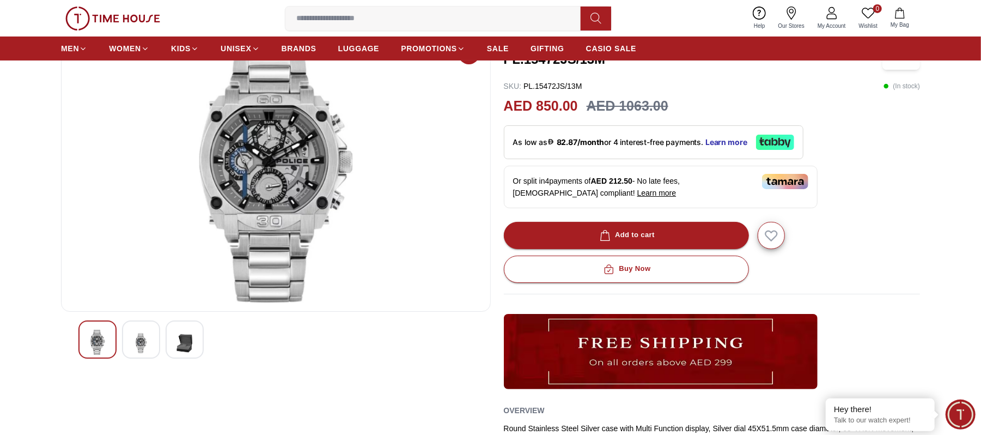
scroll to position [72, 0]
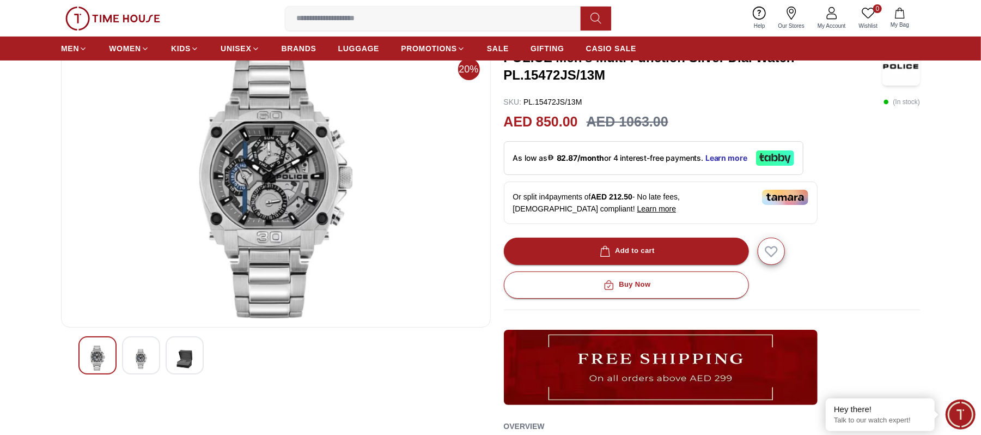
scroll to position [1586, 0]
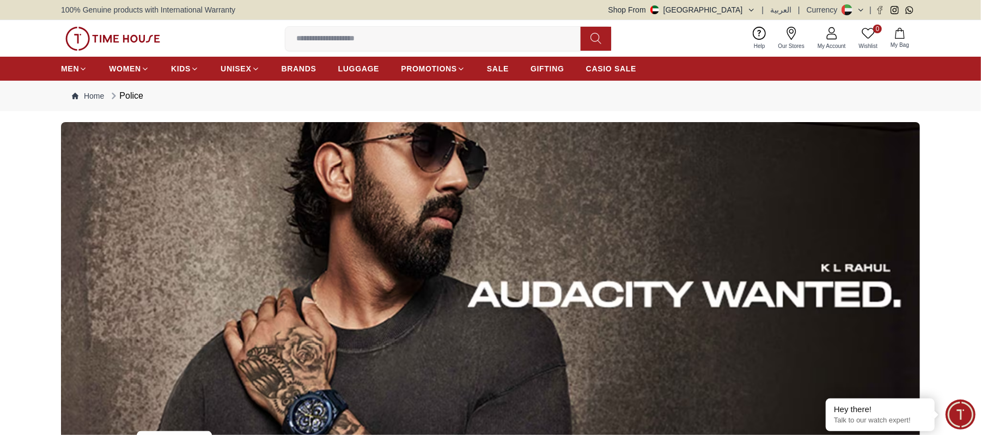
click at [96, 33] on img at bounding box center [112, 39] width 95 height 24
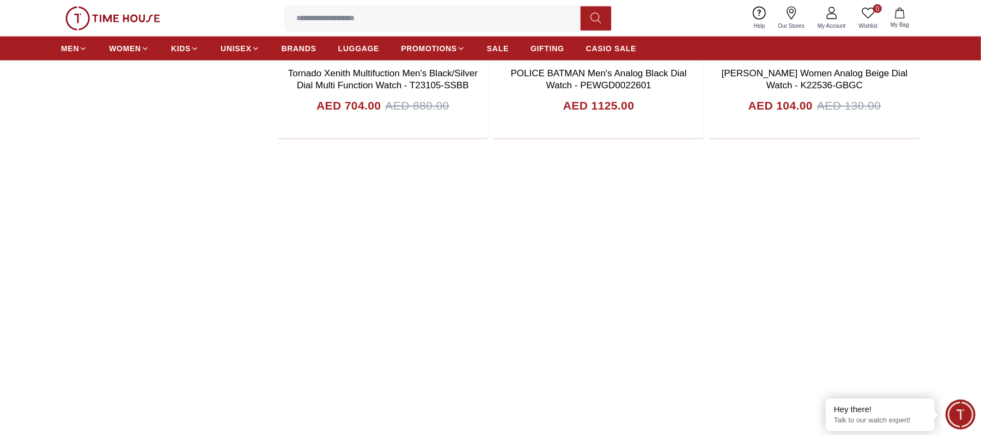
scroll to position [1016, 0]
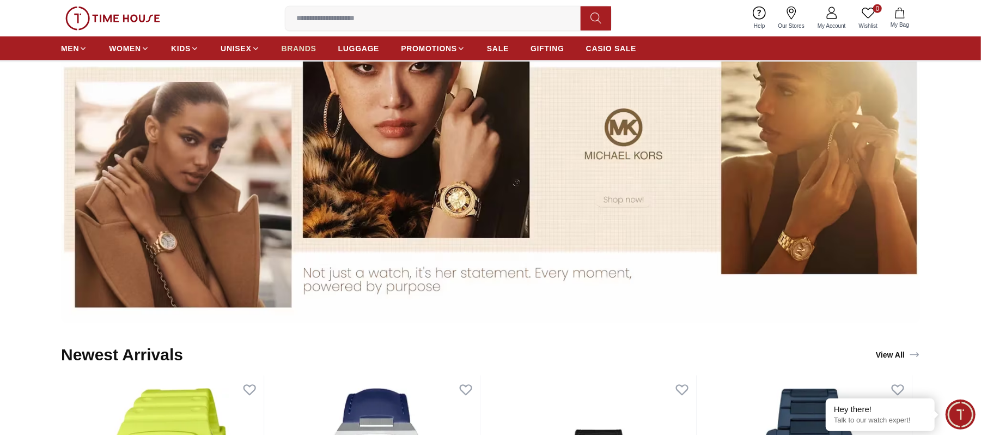
click at [296, 48] on span "BRANDS" at bounding box center [299, 48] width 35 height 11
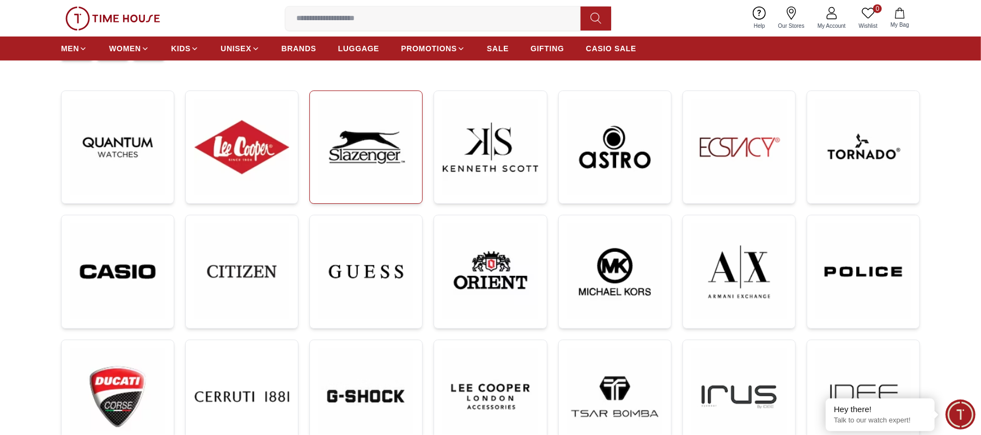
scroll to position [72, 0]
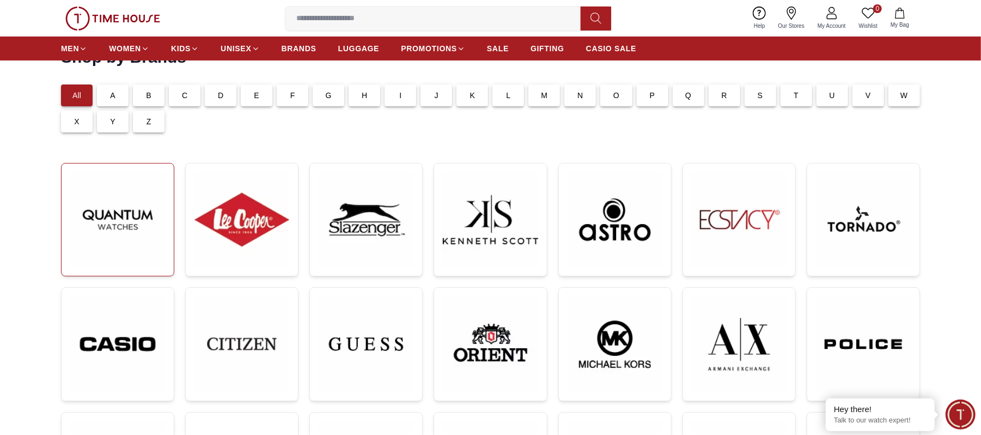
click at [107, 197] on img at bounding box center [117, 219] width 95 height 95
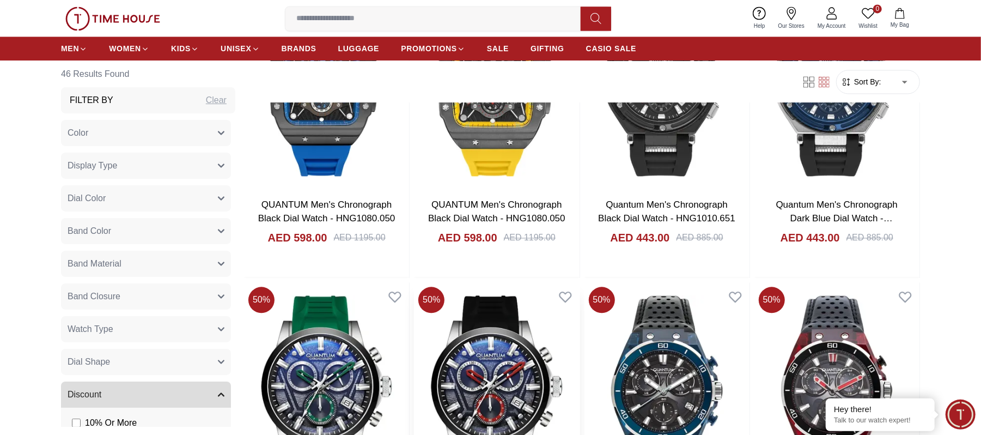
scroll to position [1815, 0]
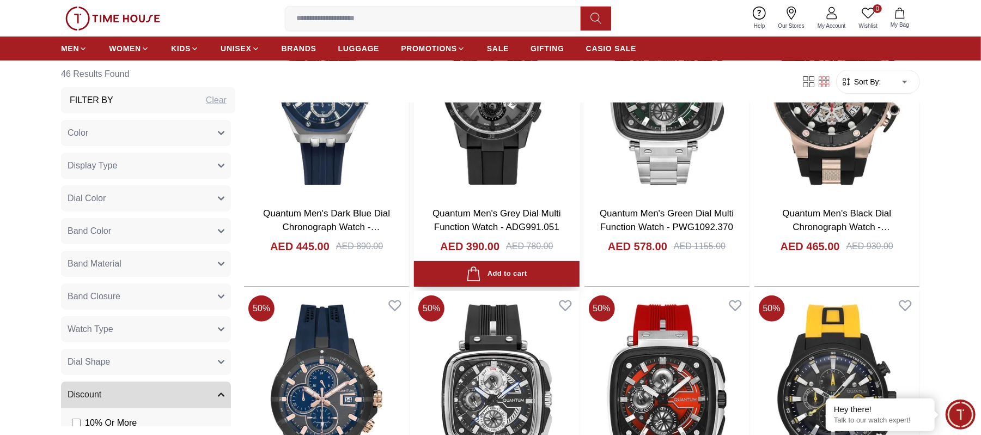
scroll to position [3194, 0]
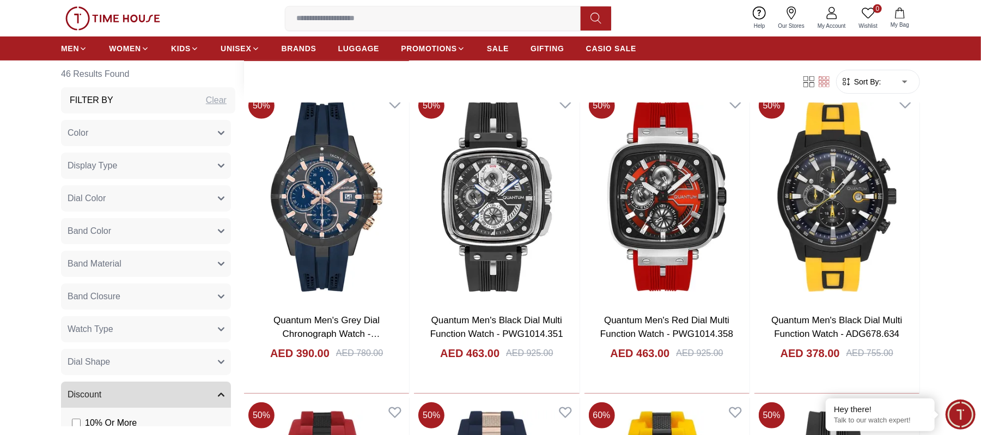
scroll to position [3050, 0]
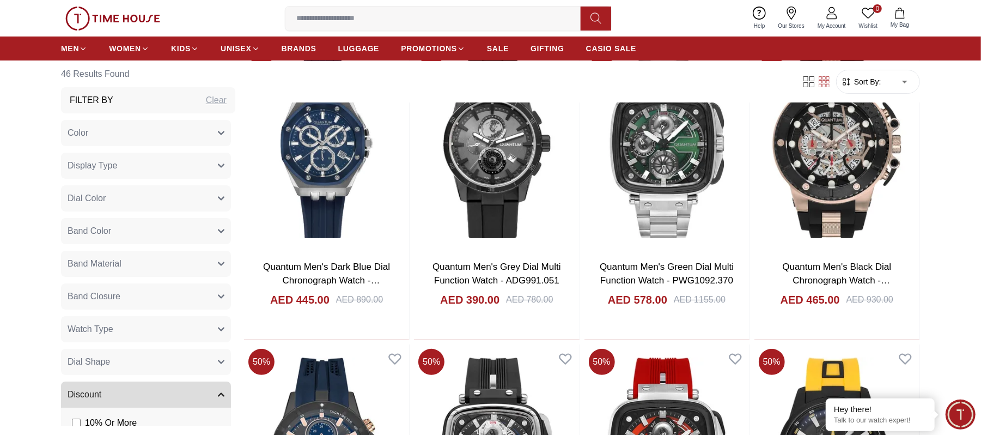
click at [120, 19] on img at bounding box center [112, 19] width 95 height 24
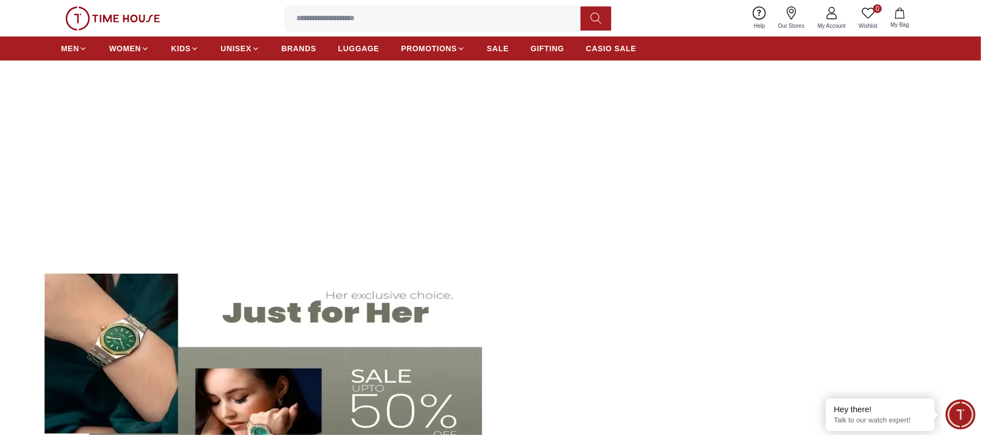
scroll to position [218, 0]
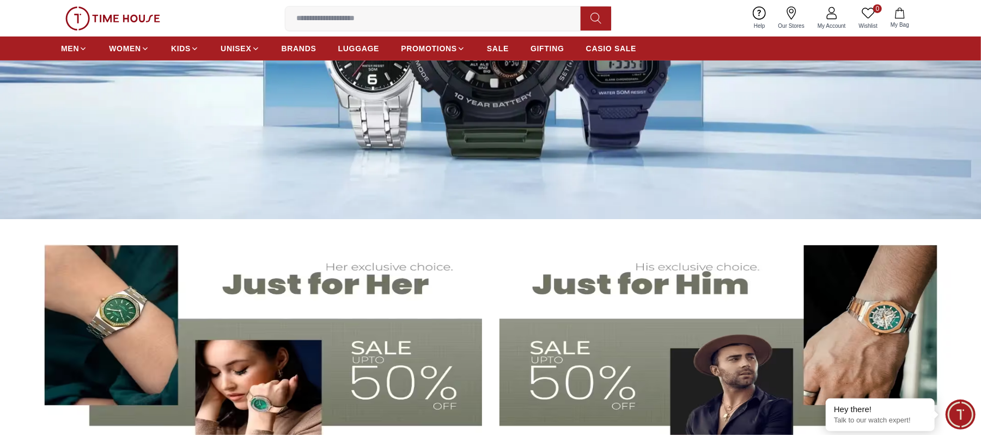
click at [519, 179] on img at bounding box center [490, 41] width 981 height 357
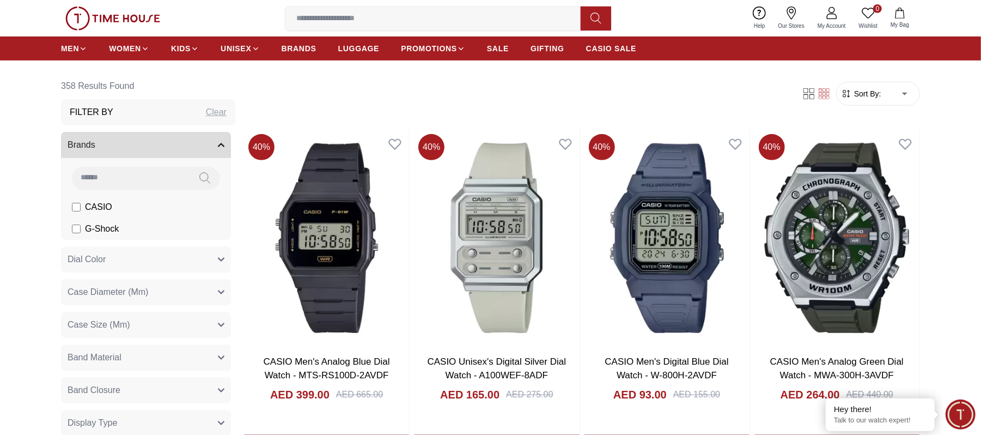
scroll to position [363, 0]
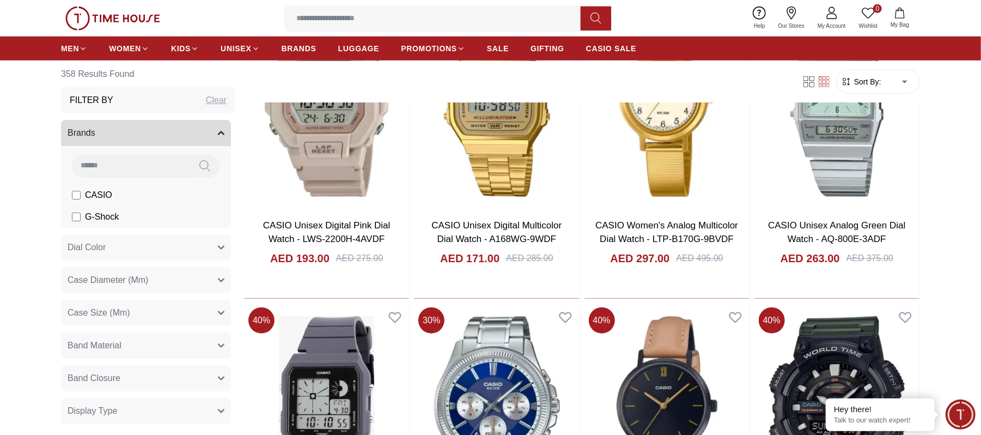
scroll to position [3775, 0]
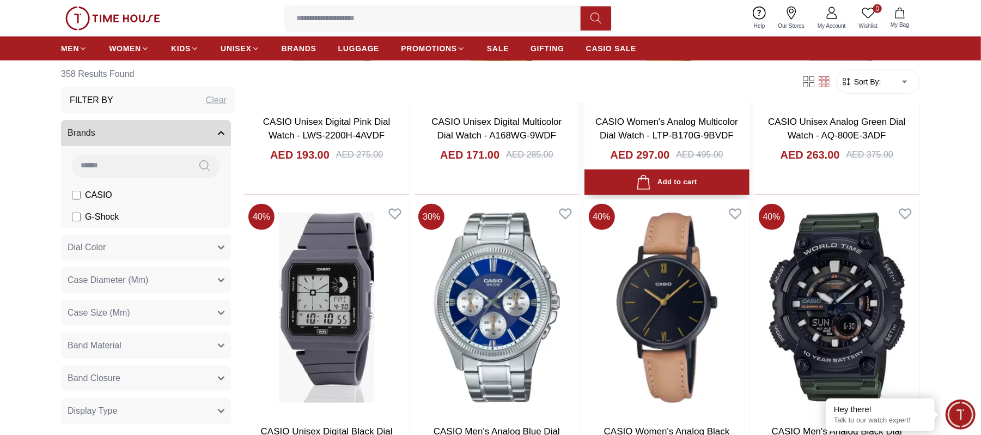
scroll to position [3532, 0]
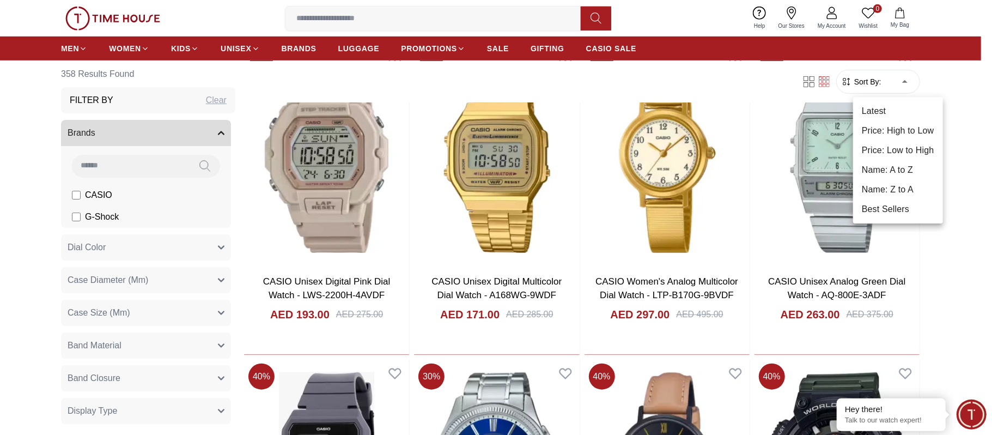
click at [885, 77] on body "100% Genuine products with International Warranty Shop From UAE | العربية | Cur…" at bounding box center [496, 19] width 992 height 7103
click at [905, 147] on li "Price: Low to High" at bounding box center [898, 150] width 90 height 20
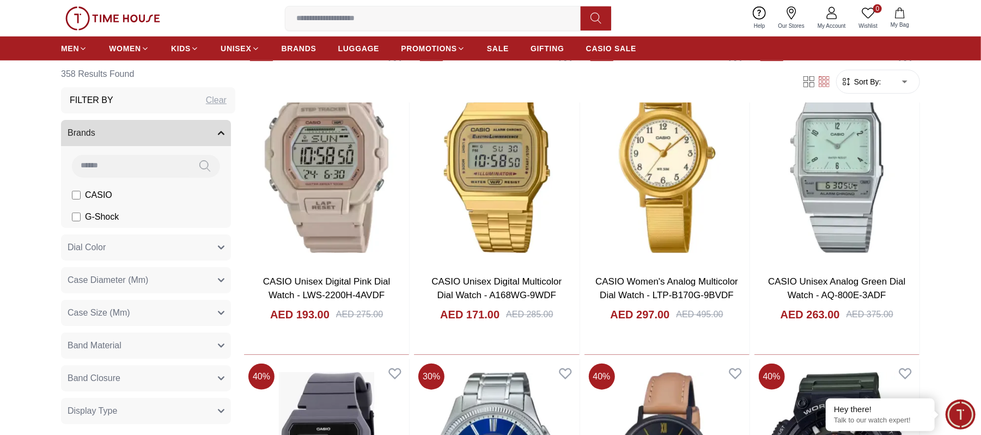
type input "*"
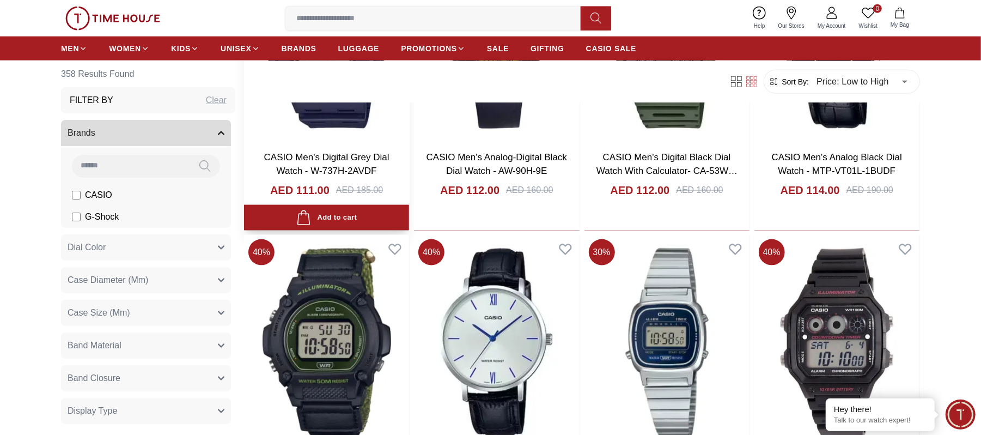
scroll to position [4211, 0]
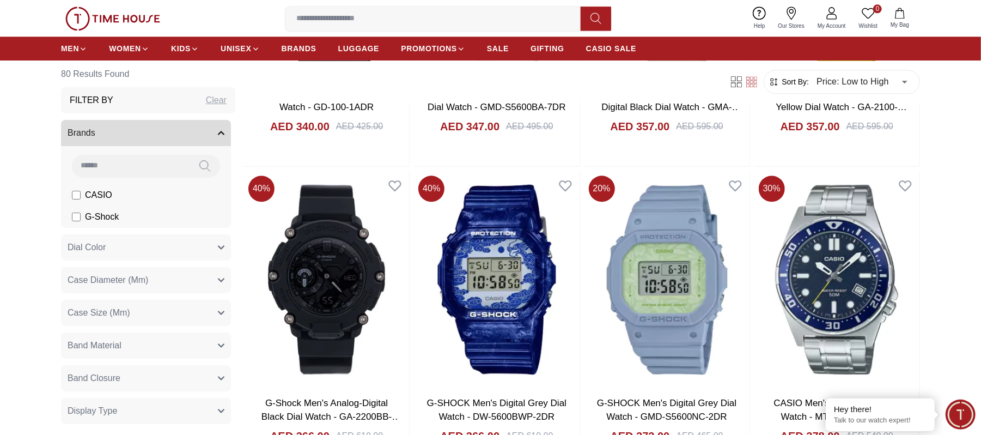
scroll to position [1960, 0]
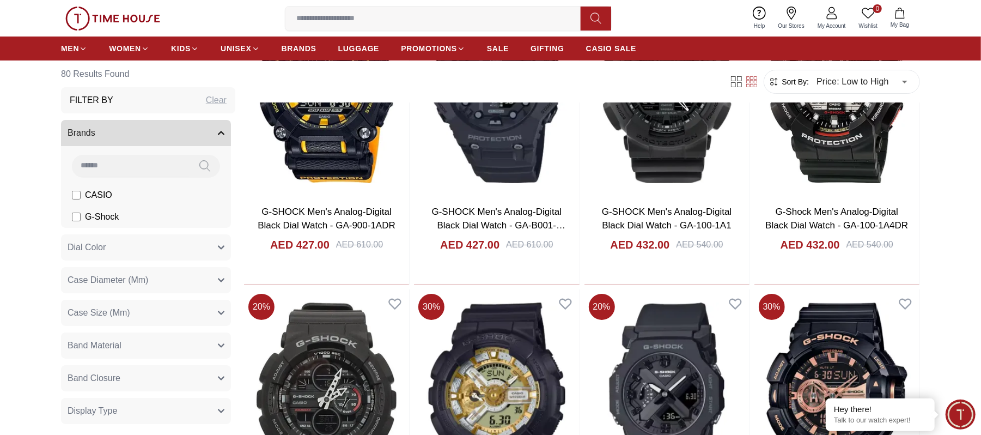
scroll to position [2904, 0]
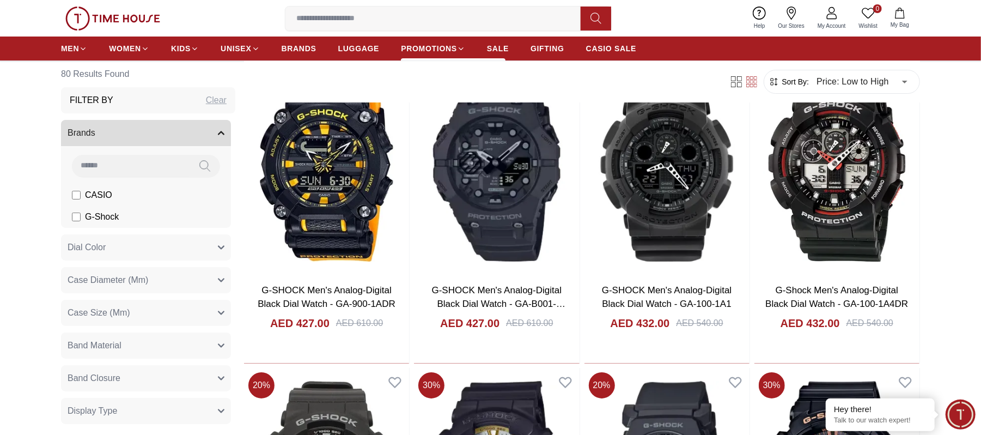
click at [369, 25] on input at bounding box center [437, 19] width 304 height 22
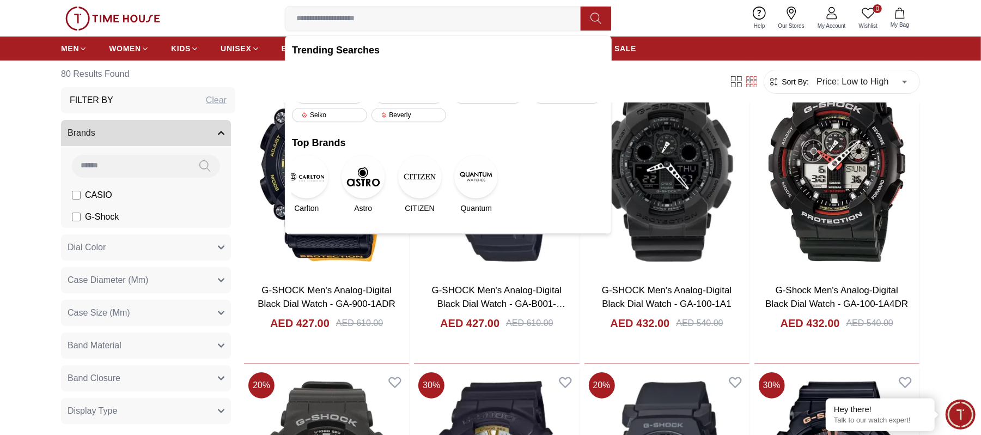
paste input "**********"
type input "**********"
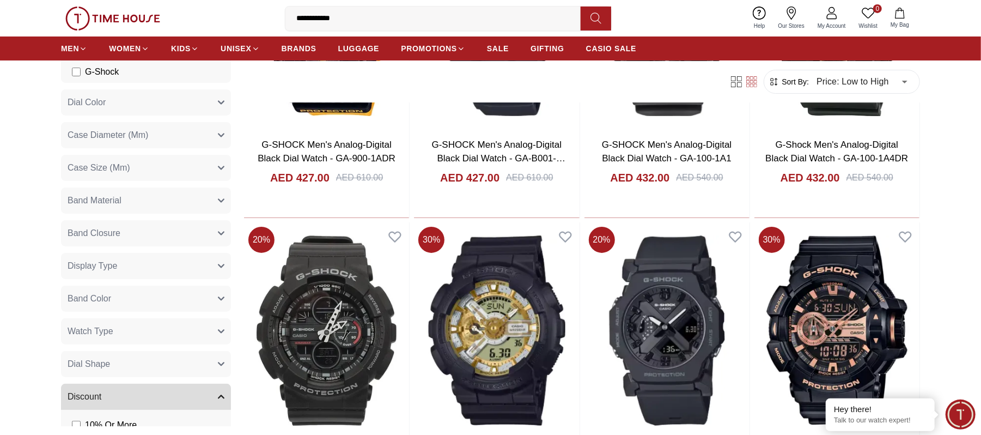
scroll to position [218, 0]
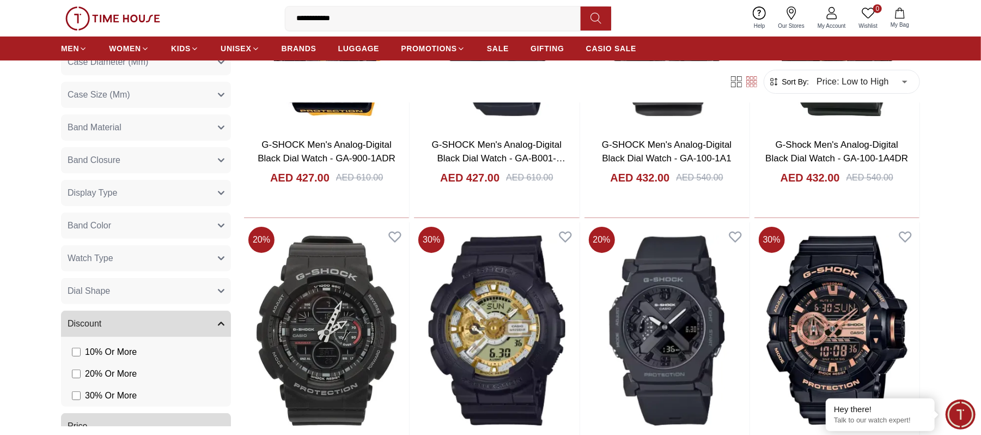
click at [167, 260] on button "Watch Type" at bounding box center [146, 258] width 170 height 26
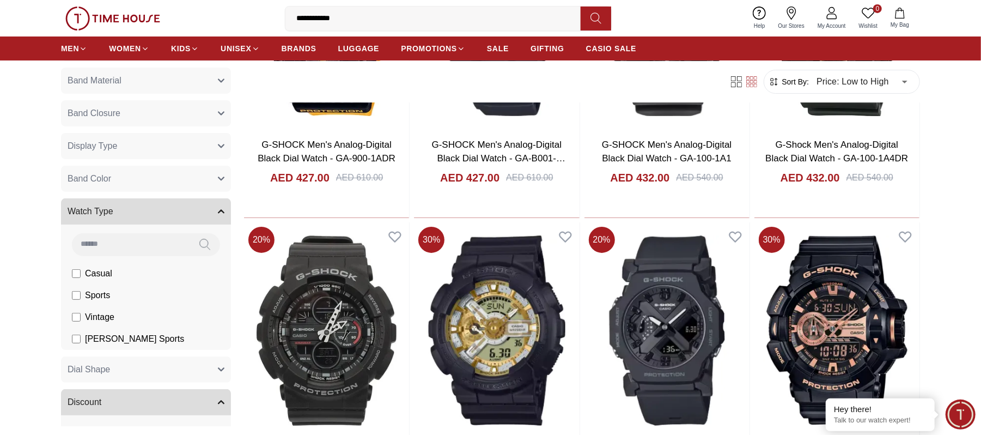
scroll to position [290, 0]
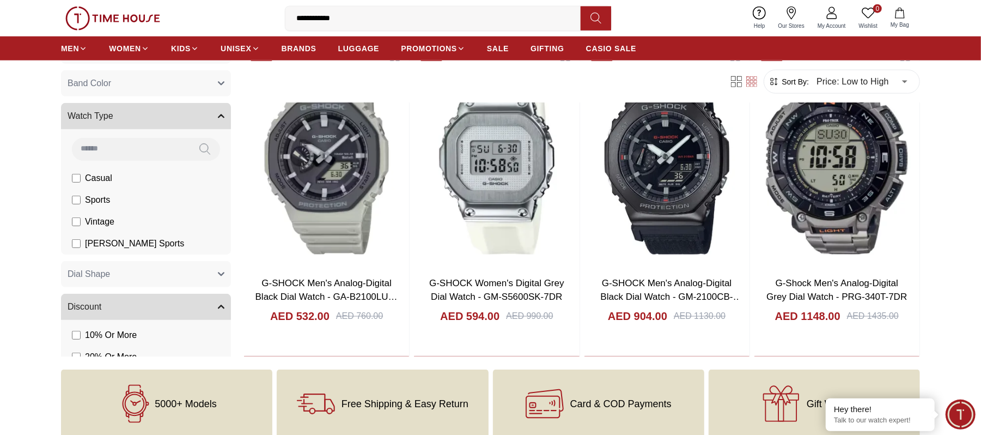
scroll to position [1103, 0]
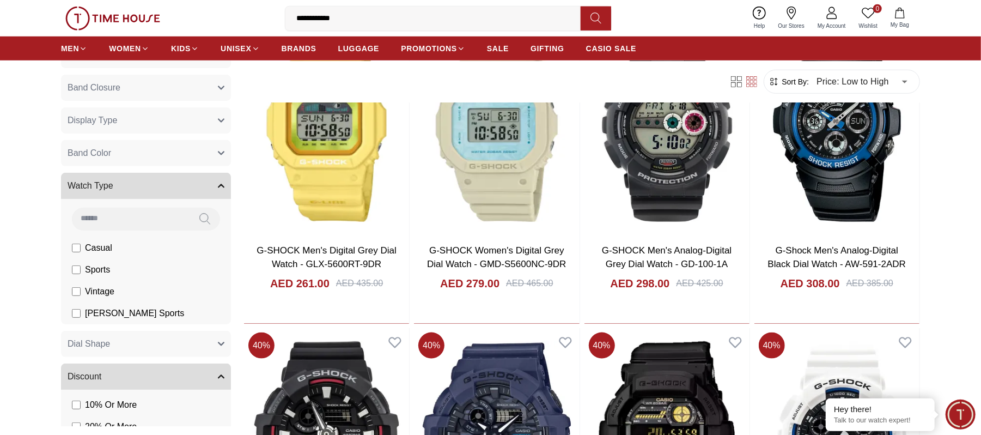
scroll to position [1103, 0]
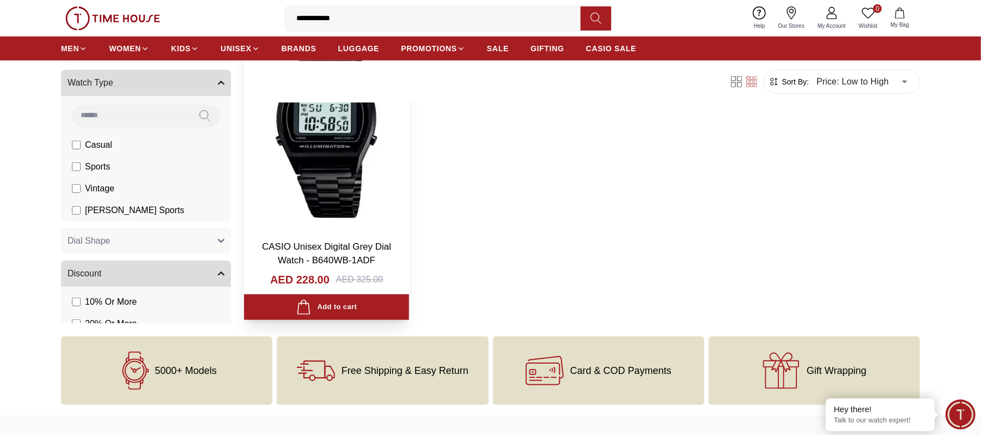
scroll to position [488, 0]
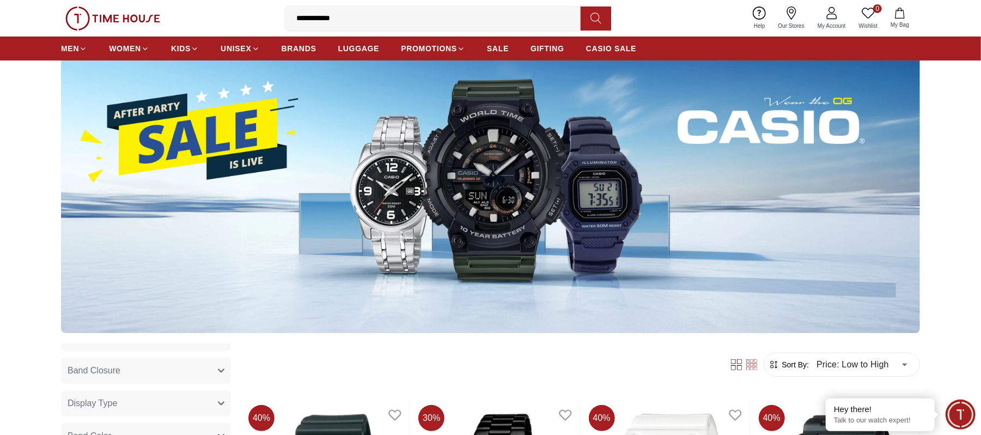
scroll to position [53, 0]
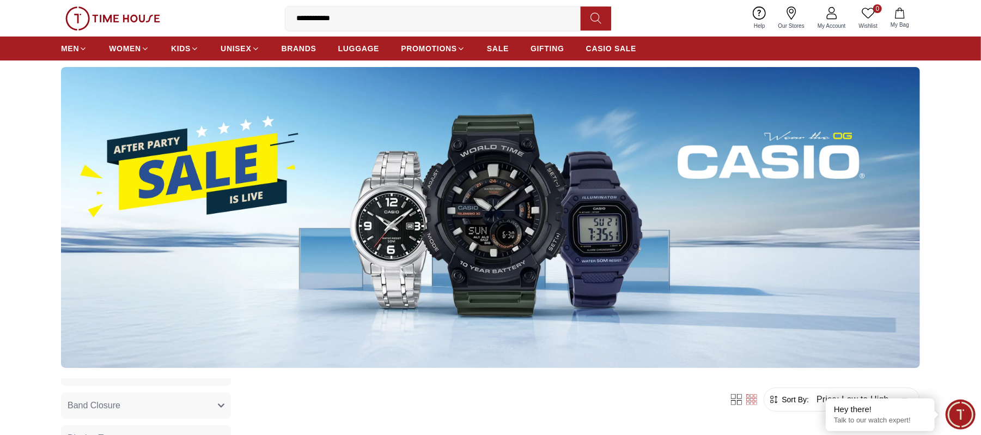
click at [136, 17] on img at bounding box center [112, 19] width 95 height 24
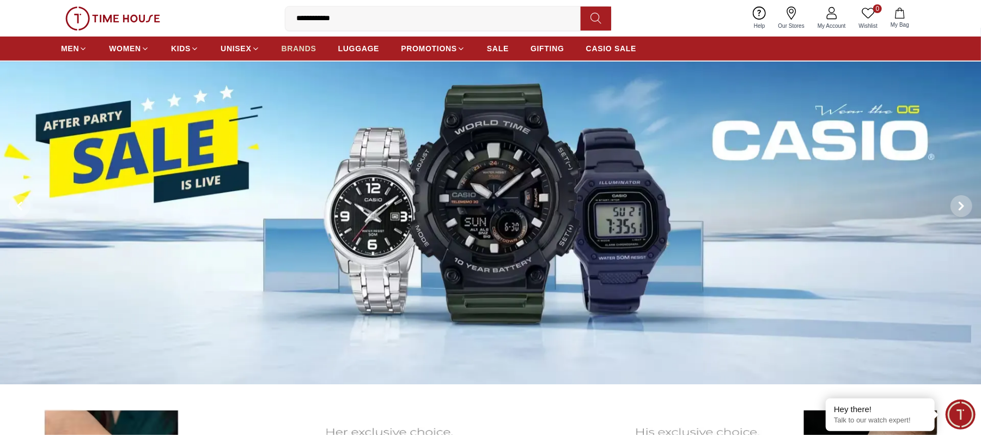
click at [305, 49] on span "BRANDS" at bounding box center [299, 48] width 35 height 11
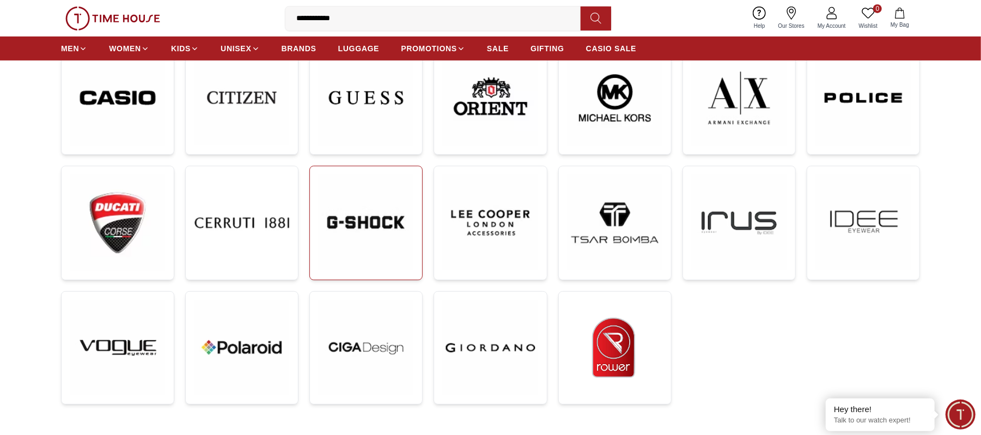
scroll to position [343, 0]
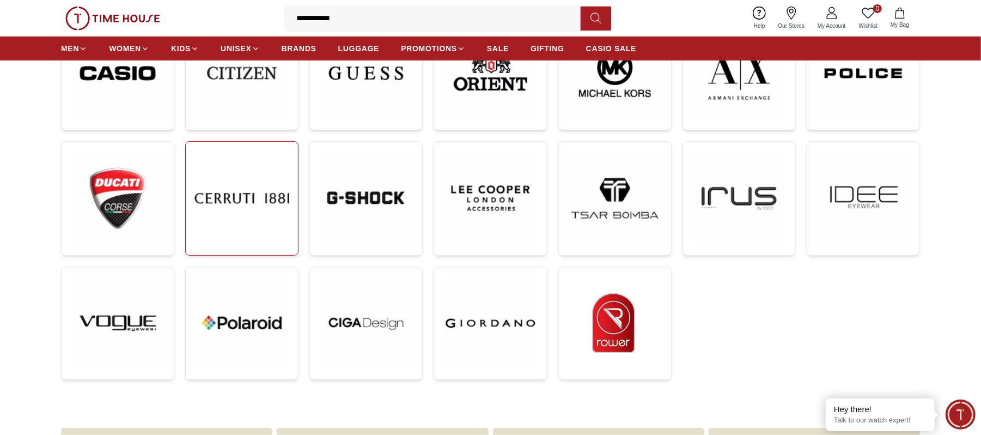
click at [215, 182] on img at bounding box center [241, 197] width 95 height 95
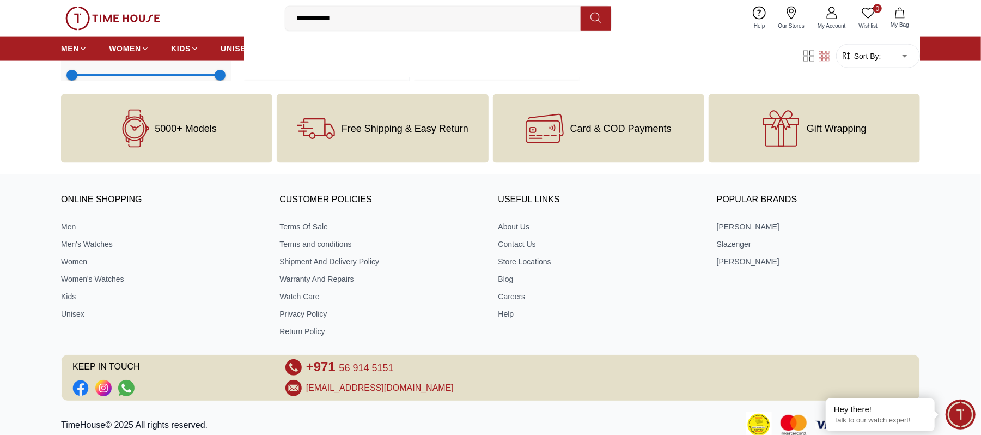
scroll to position [819, 0]
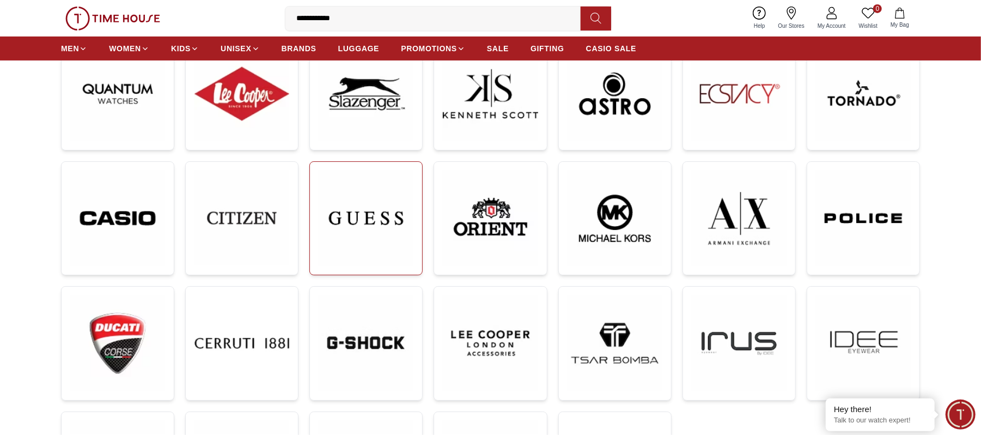
scroll to position [125, 0]
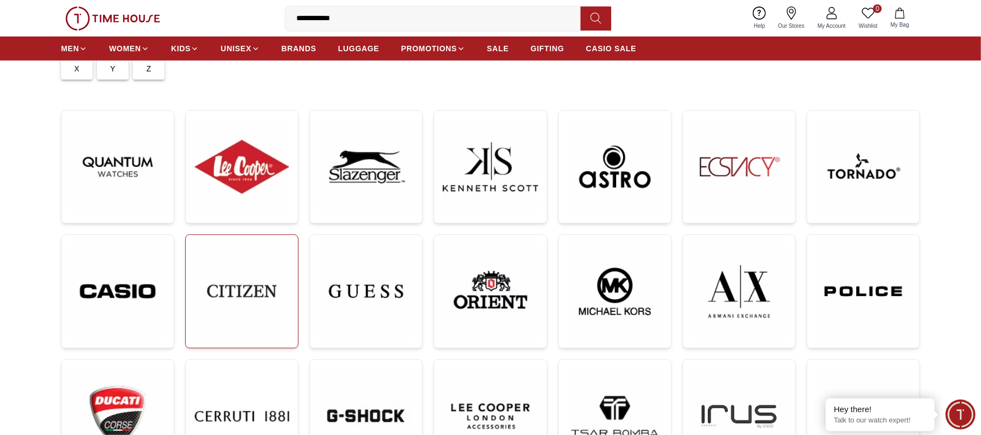
click at [253, 273] on img at bounding box center [241, 290] width 95 height 95
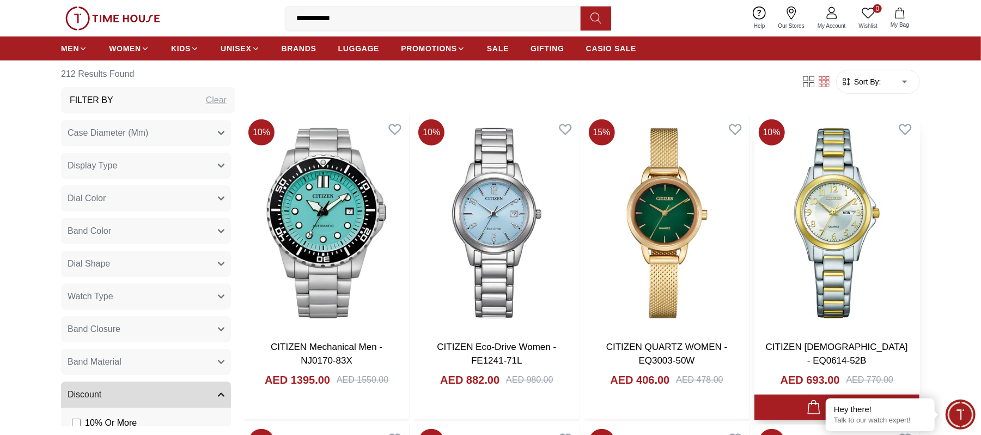
scroll to position [363, 0]
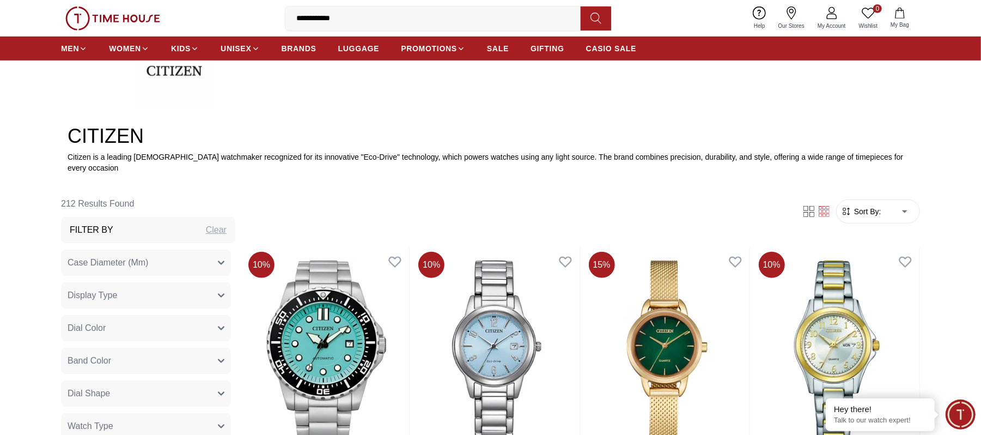
click at [868, 191] on div "Filter Sort By: ​ ****** ​" at bounding box center [582, 211] width 676 height 41
drag, startPoint x: 872, startPoint y: 199, endPoint x: 863, endPoint y: 209, distance: 13.5
click at [873, 206] on span "Sort By:" at bounding box center [866, 211] width 29 height 11
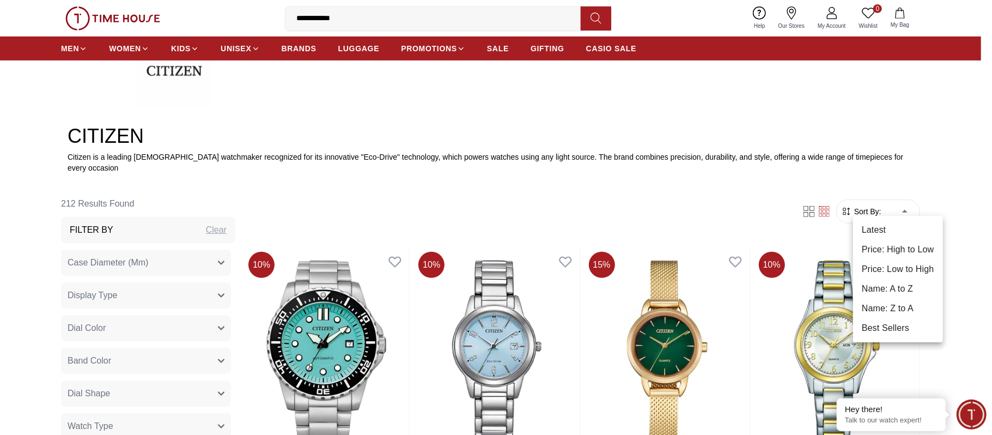
drag, startPoint x: 906, startPoint y: 268, endPoint x: 892, endPoint y: 274, distance: 15.4
click at [904, 268] on li "Price: Low to High" at bounding box center [898, 269] width 90 height 20
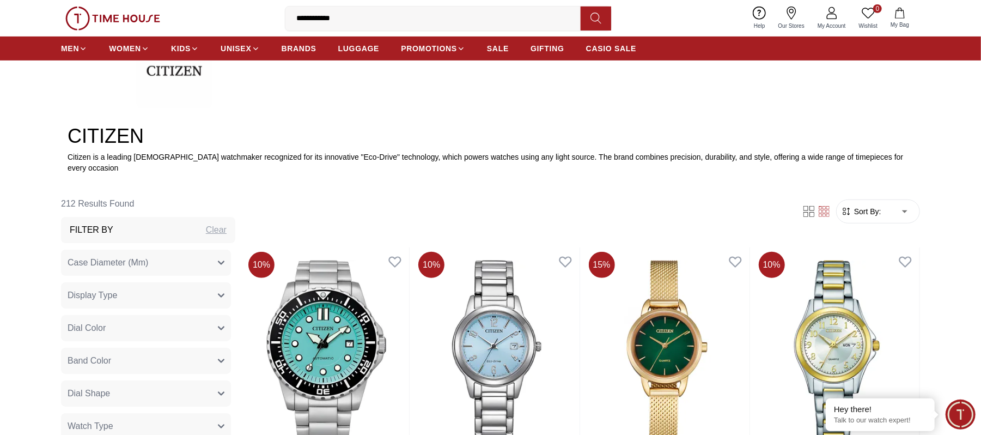
type input "*"
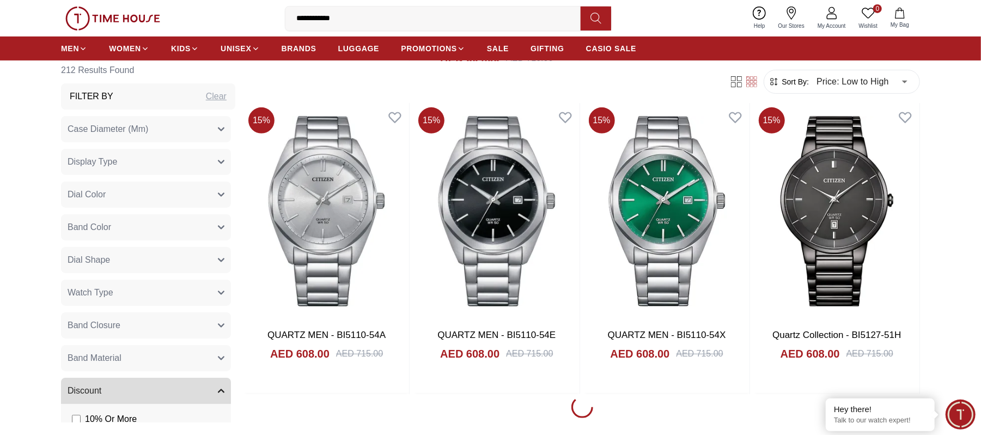
scroll to position [3340, 0]
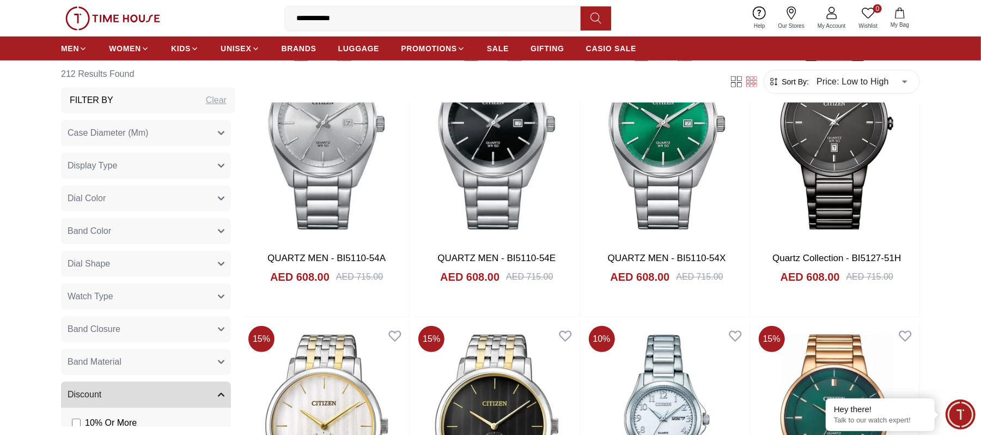
scroll to position [1743, 0]
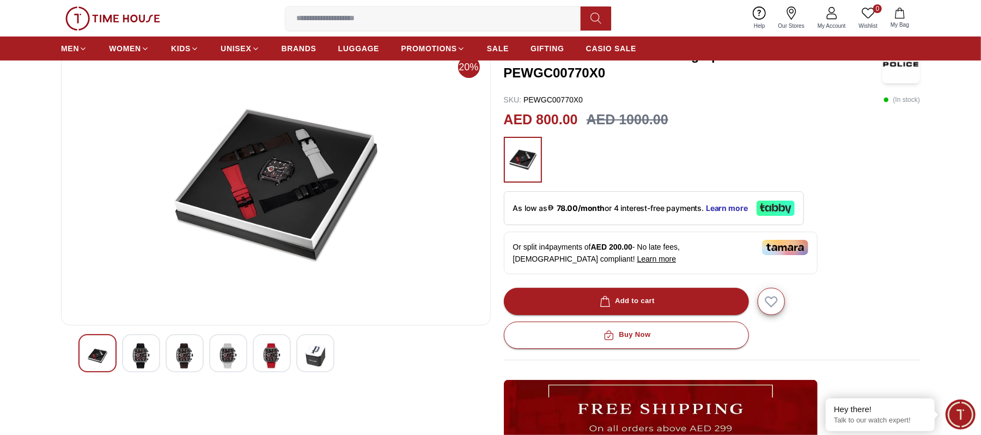
scroll to position [145, 0]
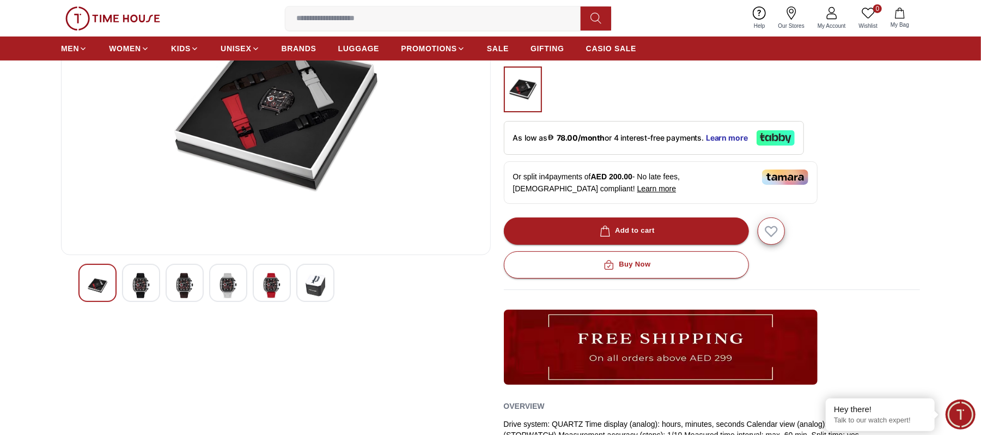
click at [138, 273] on img at bounding box center [141, 285] width 20 height 25
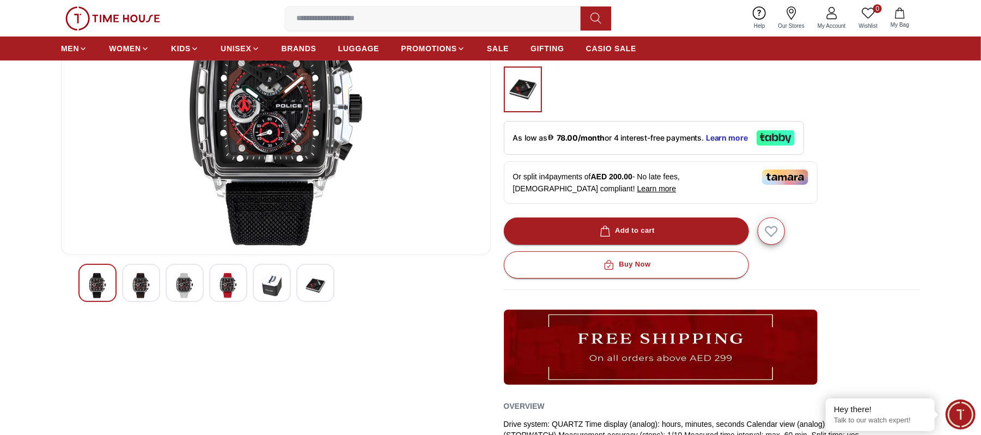
click at [177, 286] on img at bounding box center [185, 285] width 20 height 25
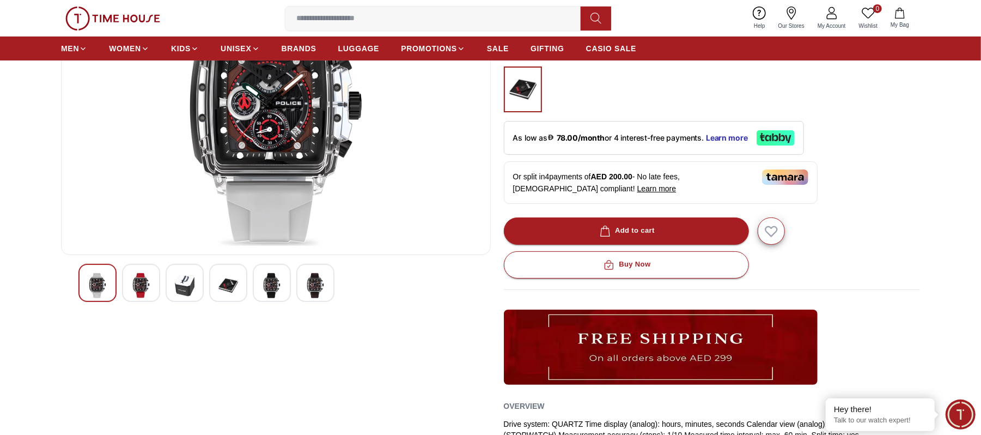
click at [232, 289] on img at bounding box center [228, 285] width 20 height 25
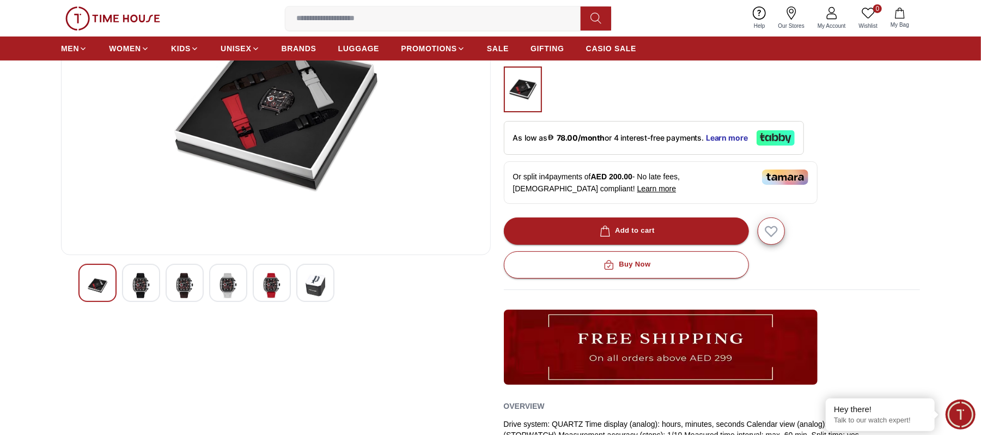
click at [271, 288] on img at bounding box center [272, 285] width 20 height 25
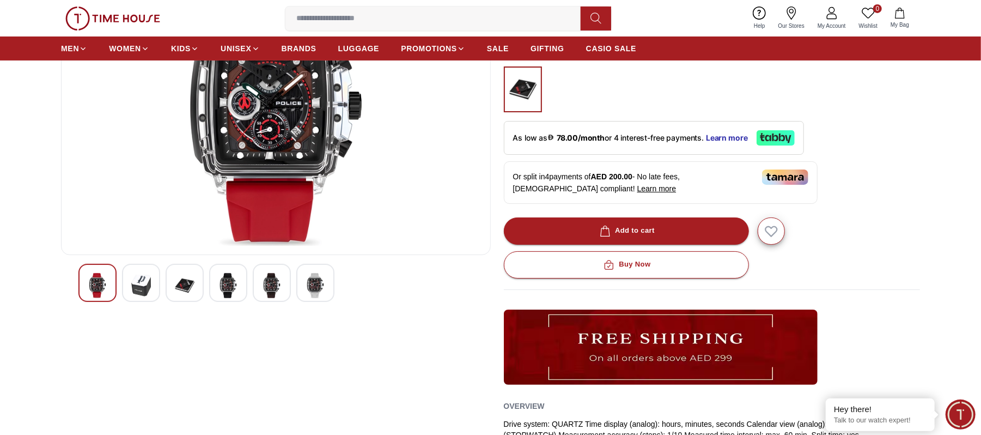
click at [316, 284] on img at bounding box center [316, 285] width 20 height 25
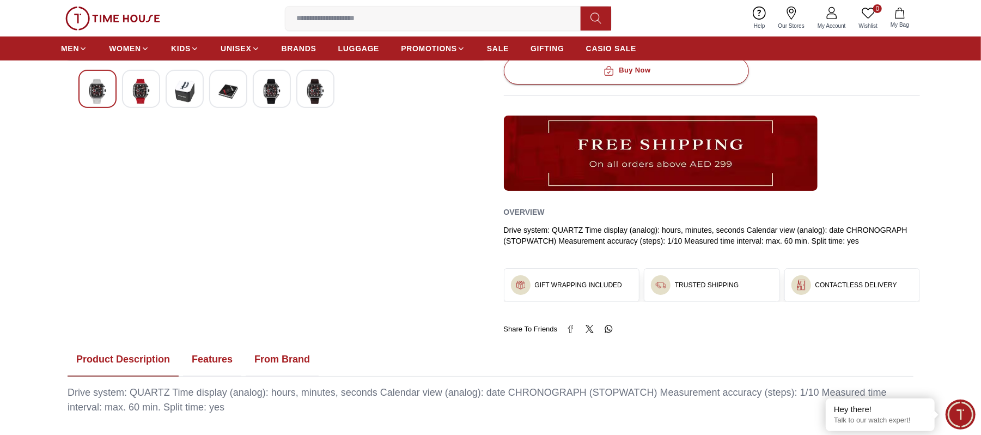
scroll to position [508, 0]
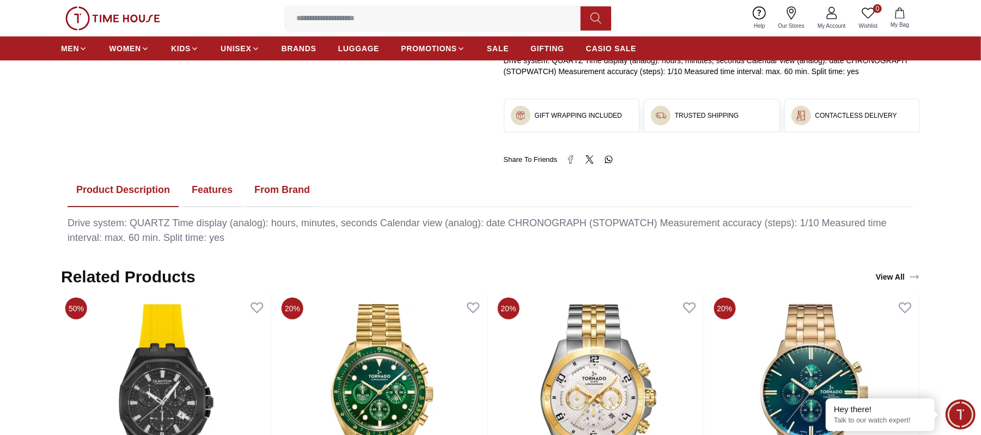
click at [211, 199] on button "Features" at bounding box center [212, 190] width 58 height 34
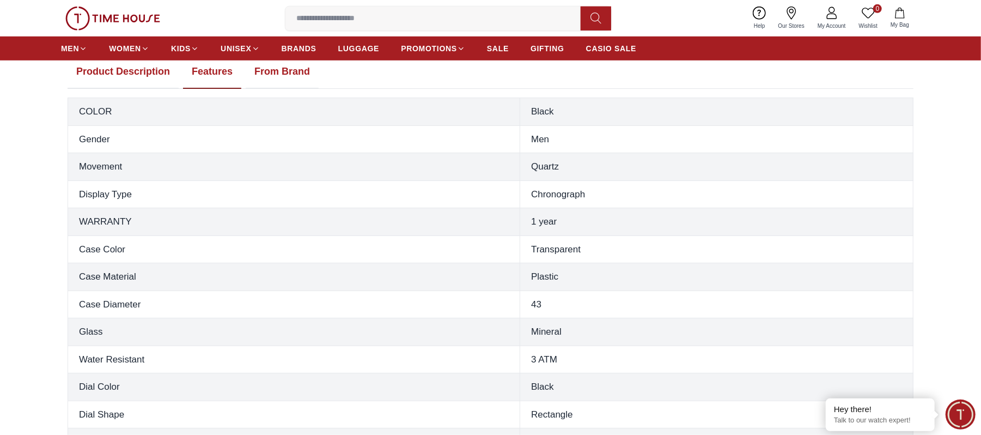
scroll to position [581, 0]
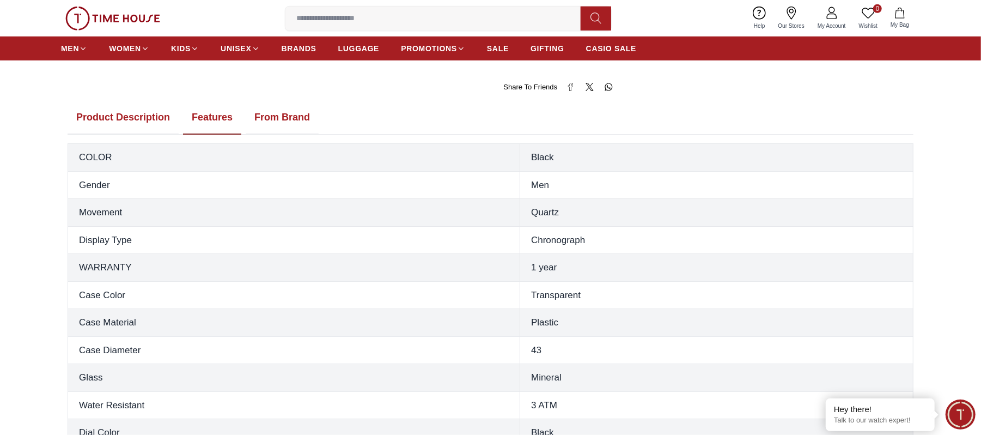
click at [283, 125] on button "From Brand" at bounding box center [282, 118] width 73 height 34
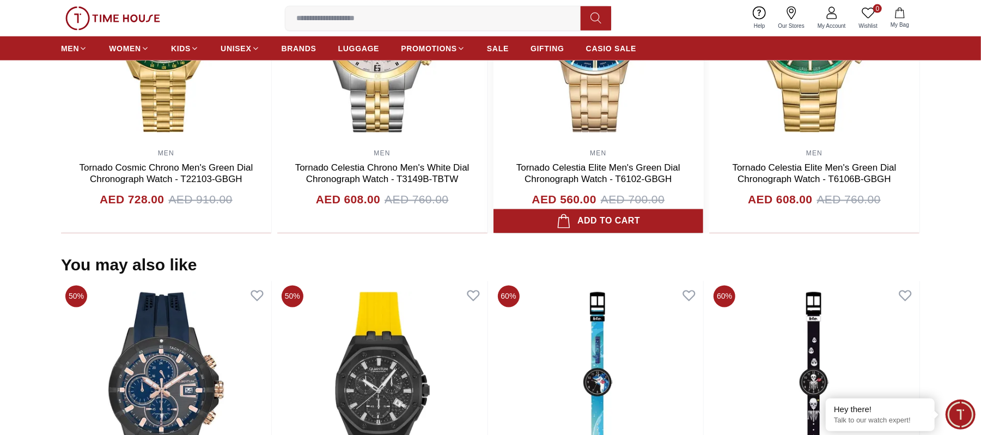
scroll to position [1307, 0]
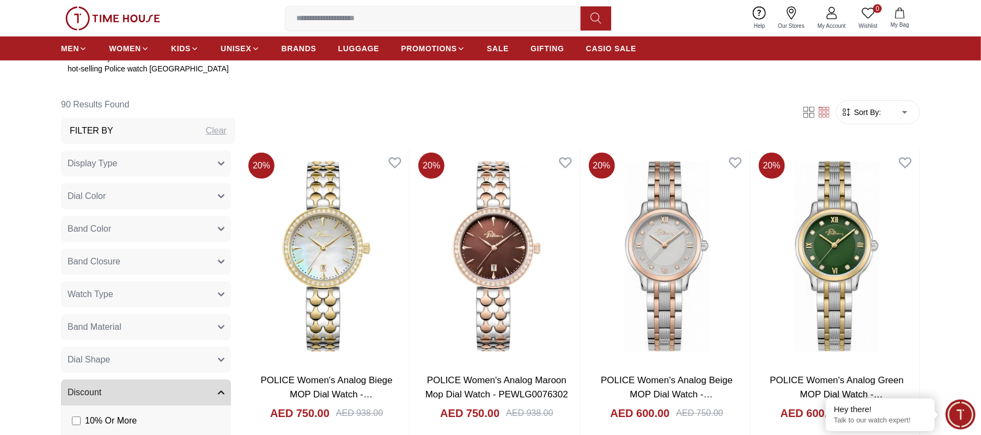
scroll to position [508, 0]
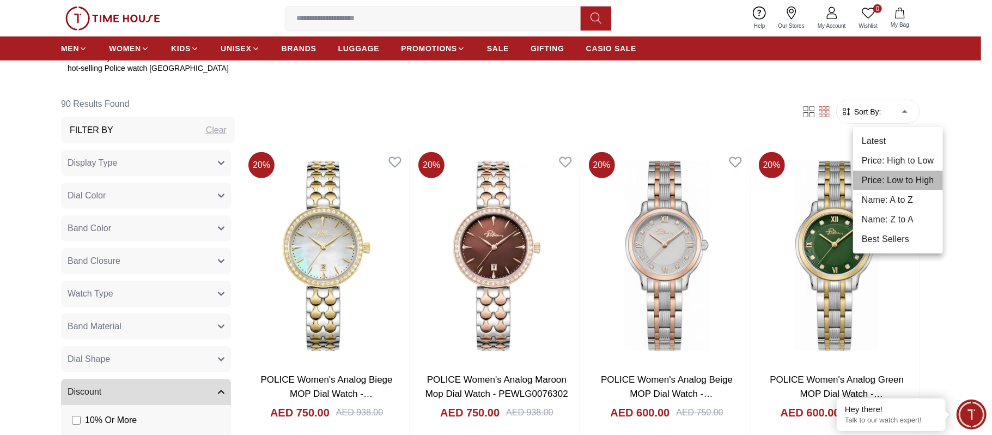
click at [909, 180] on li "Price: Low to High" at bounding box center [898, 180] width 90 height 20
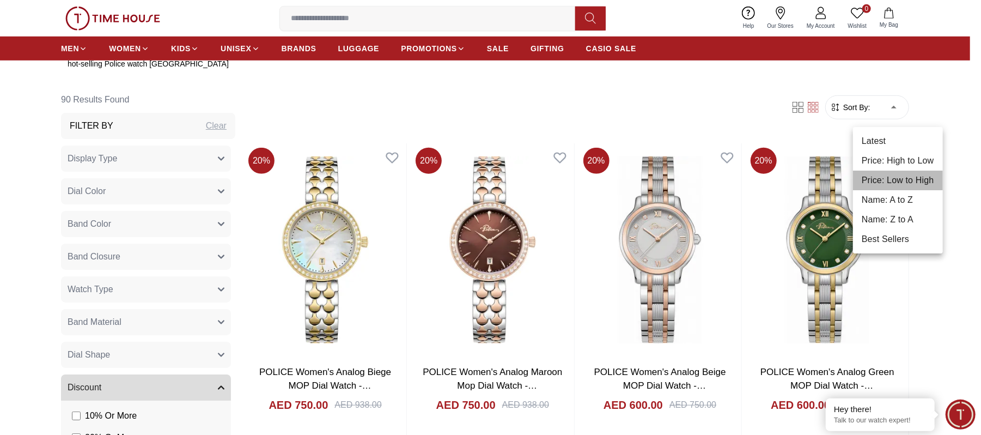
type input "*"
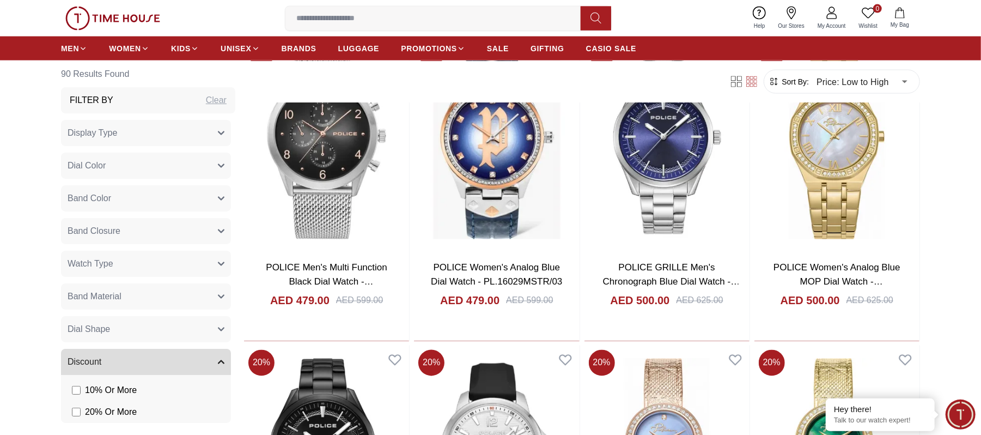
scroll to position [1452, 0]
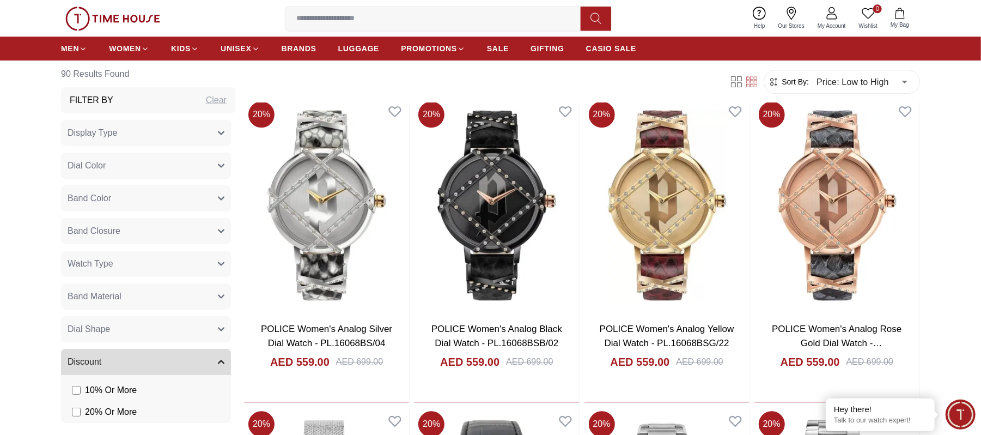
click at [150, 264] on button "Watch Type" at bounding box center [146, 264] width 170 height 26
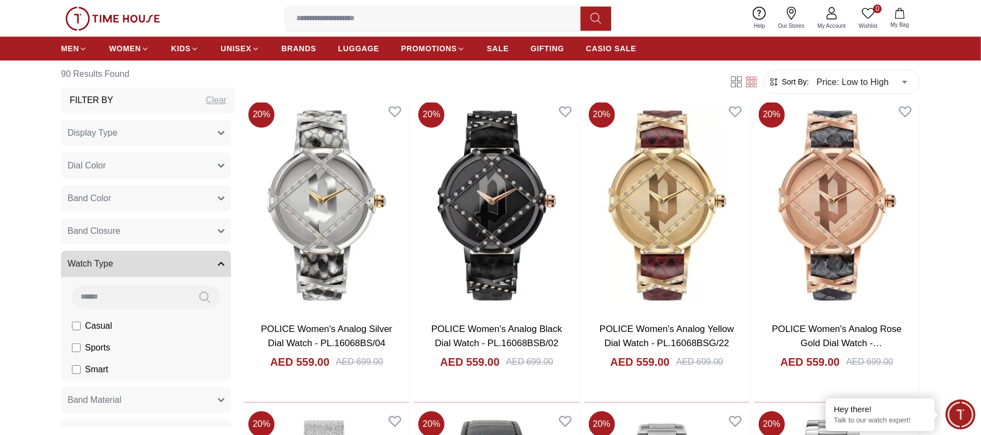
click at [153, 267] on button "Watch Type" at bounding box center [146, 264] width 170 height 26
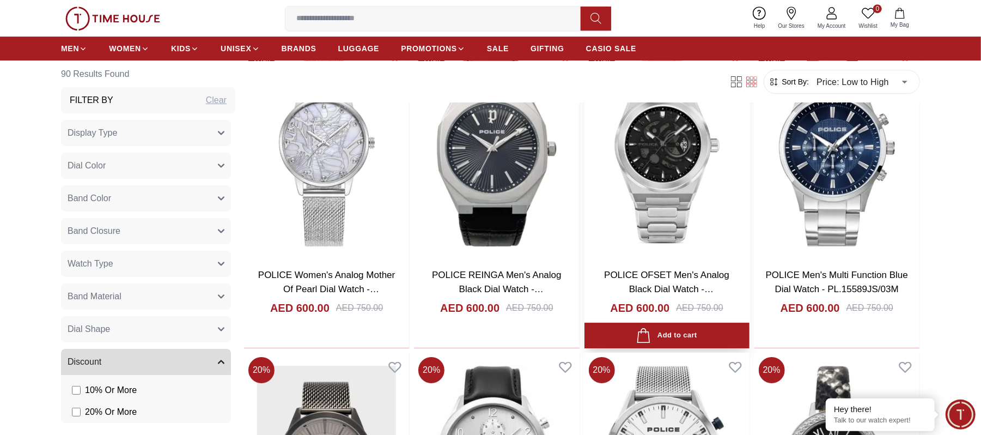
scroll to position [2759, 0]
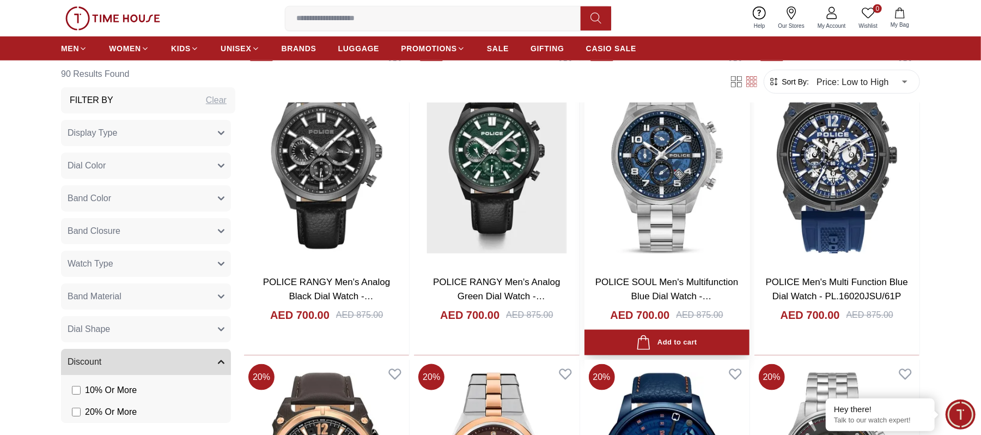
scroll to position [3703, 0]
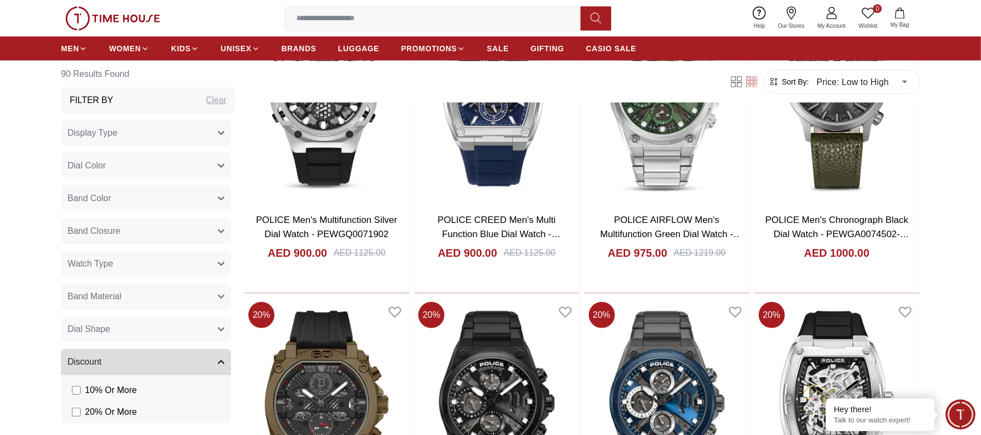
scroll to position [6244, 0]
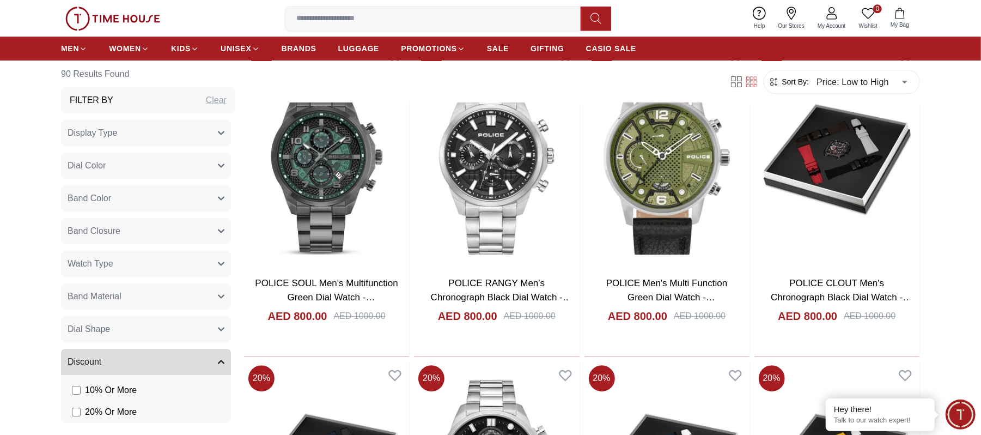
scroll to position [4937, 0]
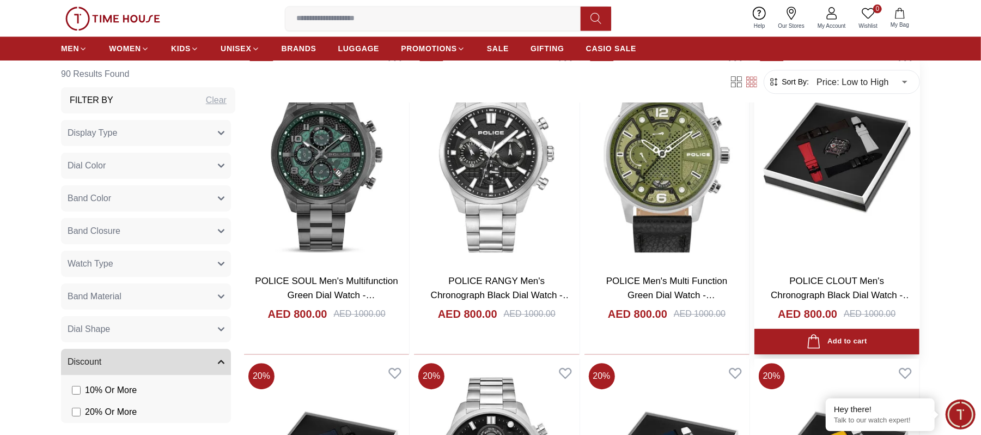
click at [831, 131] on img at bounding box center [836, 157] width 165 height 216
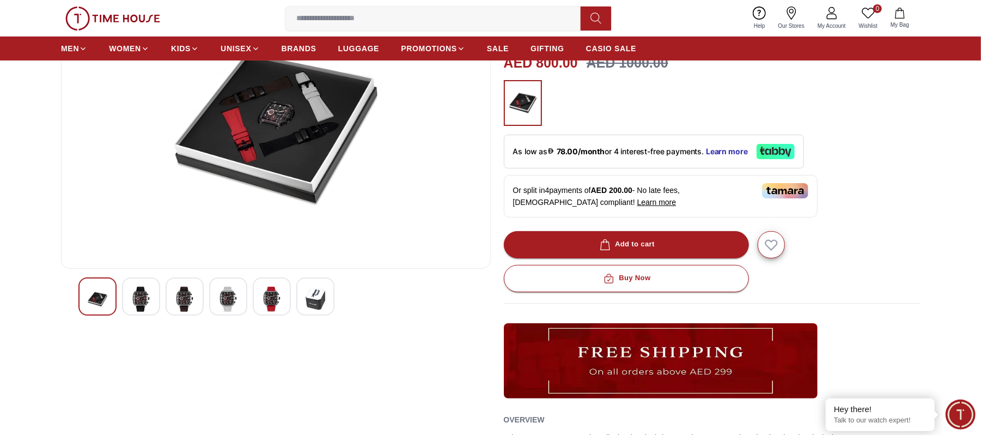
scroll to position [145, 0]
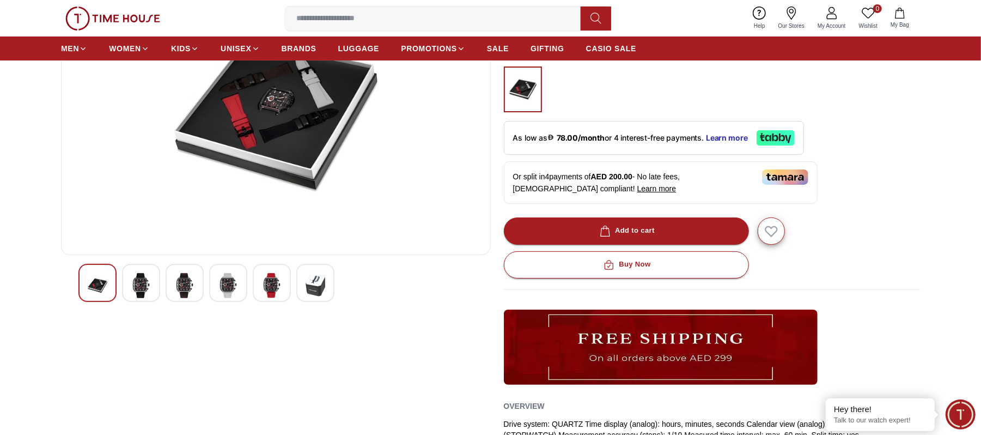
click at [303, 99] on img at bounding box center [275, 114] width 411 height 261
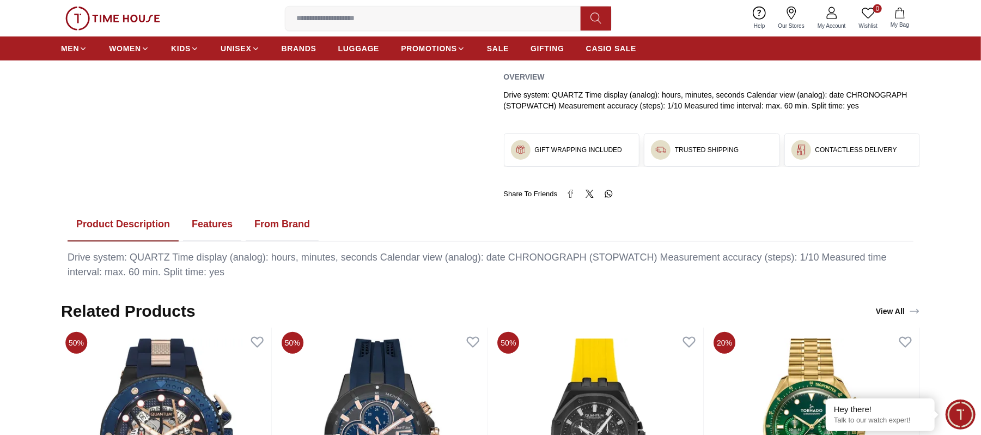
scroll to position [581, 0]
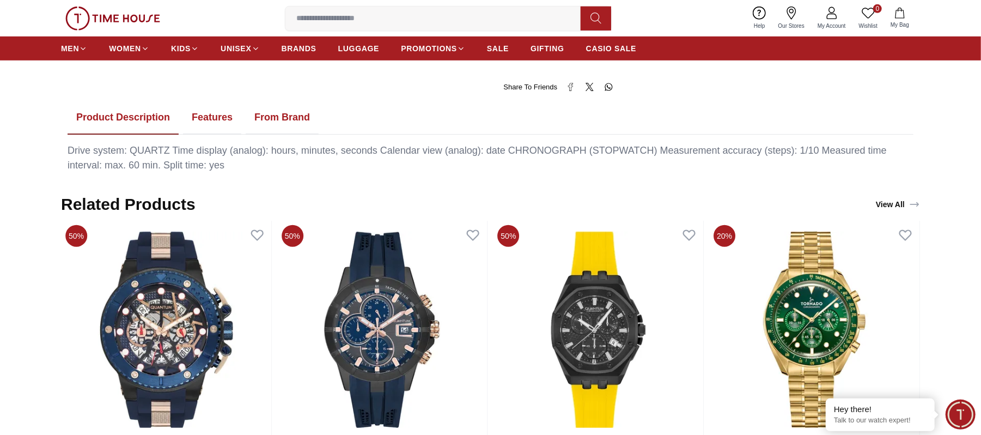
drag, startPoint x: 223, startPoint y: 114, endPoint x: 257, endPoint y: 116, distance: 33.8
click at [224, 114] on button "Features" at bounding box center [212, 118] width 58 height 34
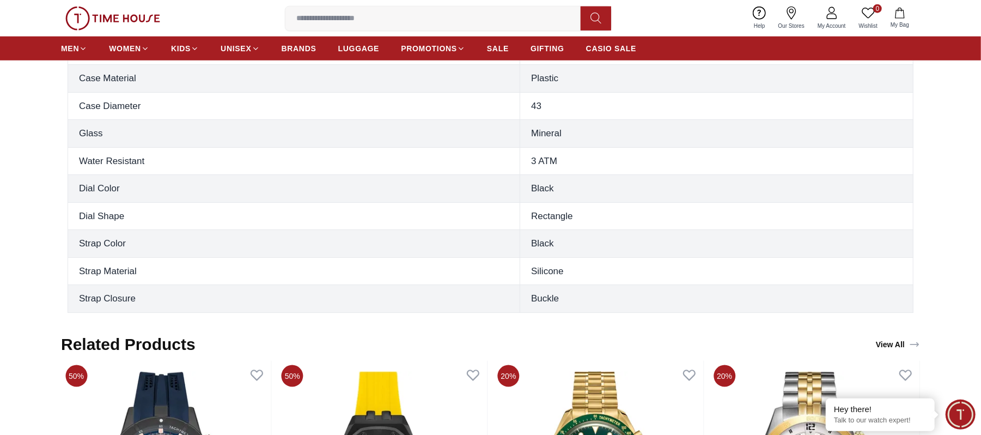
scroll to position [726, 0]
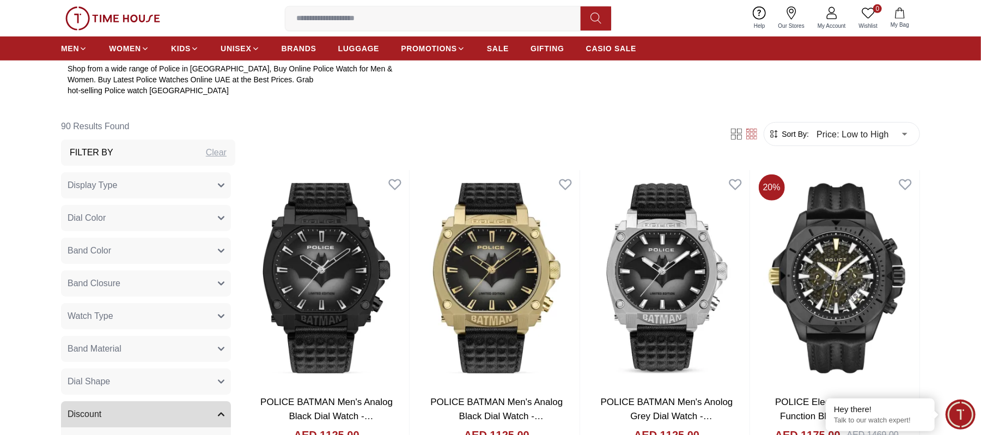
scroll to position [473, 0]
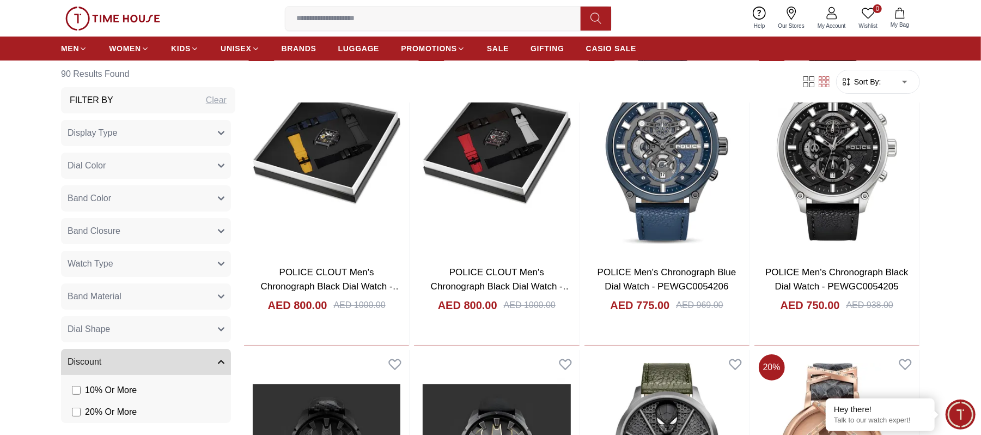
scroll to position [2497, 0]
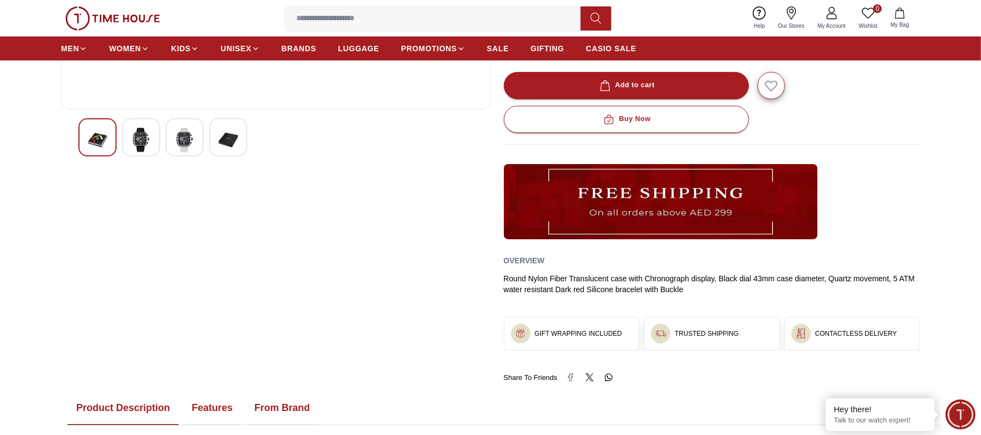
click at [142, 134] on img at bounding box center [141, 139] width 20 height 25
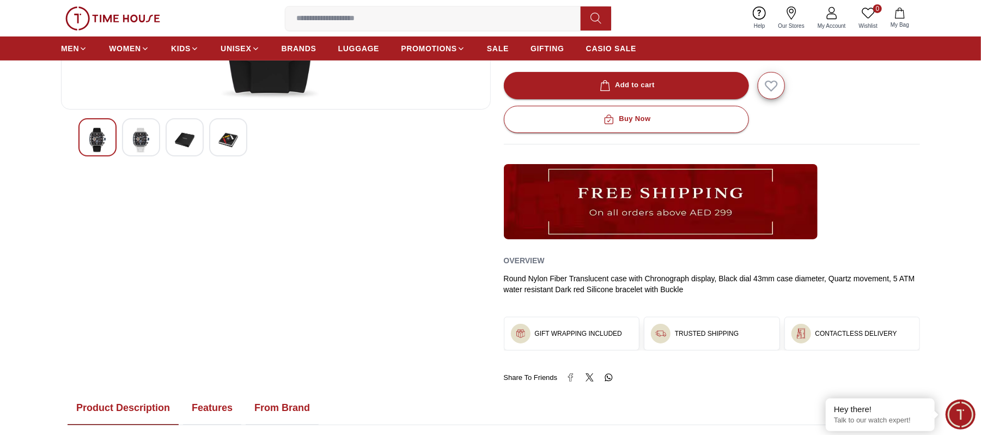
click at [230, 135] on img at bounding box center [228, 139] width 20 height 25
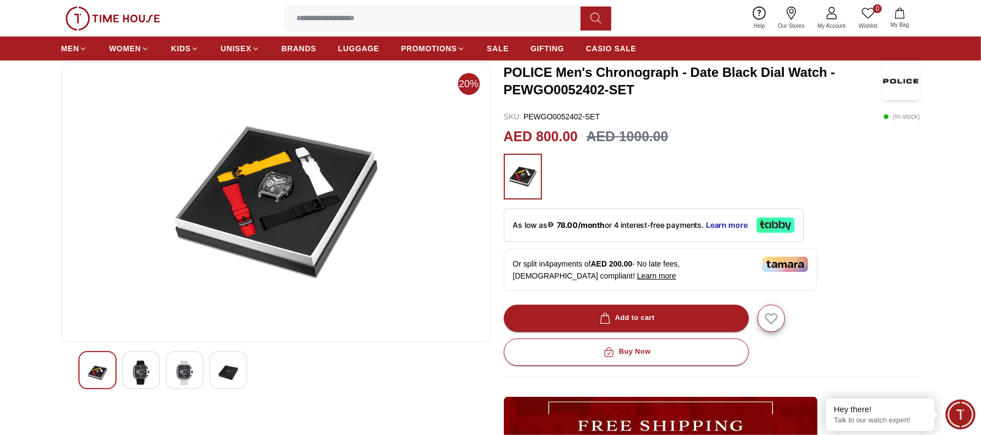
scroll to position [38, 0]
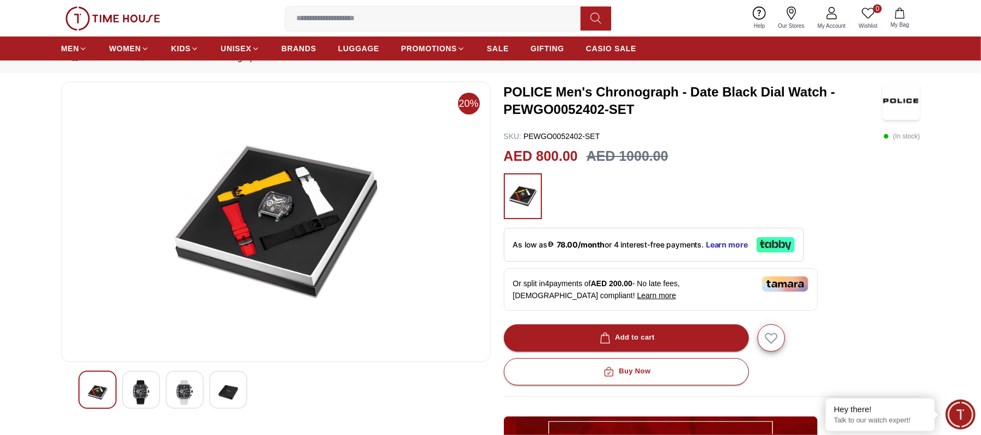
click at [142, 386] on img at bounding box center [141, 392] width 20 height 25
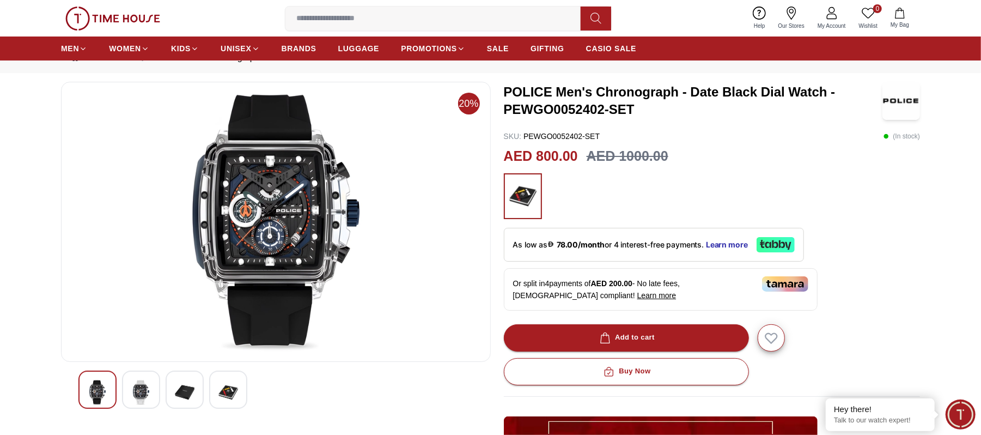
click at [131, 389] on img at bounding box center [141, 392] width 20 height 25
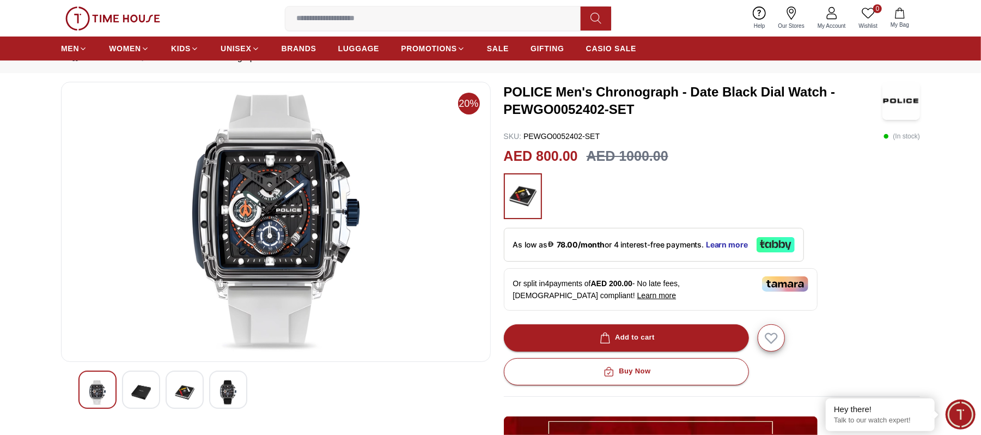
click at [108, 386] on div at bounding box center [97, 389] width 38 height 38
click at [145, 392] on img at bounding box center [141, 392] width 20 height 25
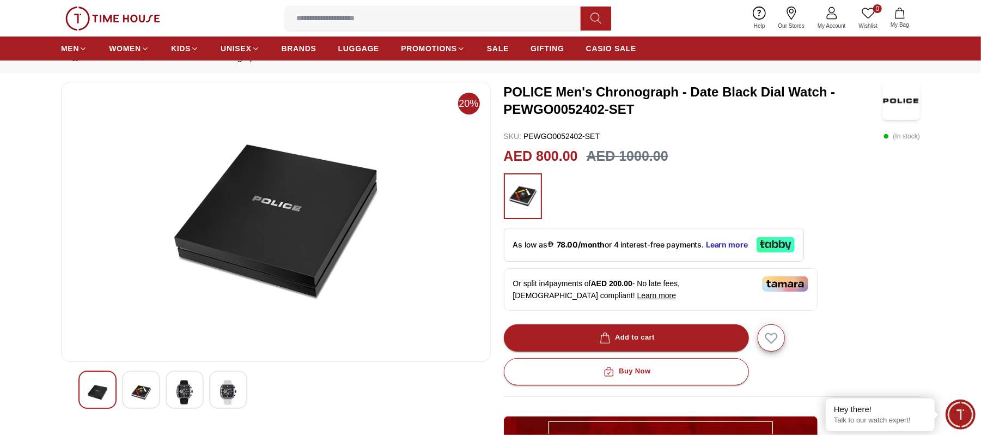
click at [176, 395] on img at bounding box center [185, 392] width 20 height 25
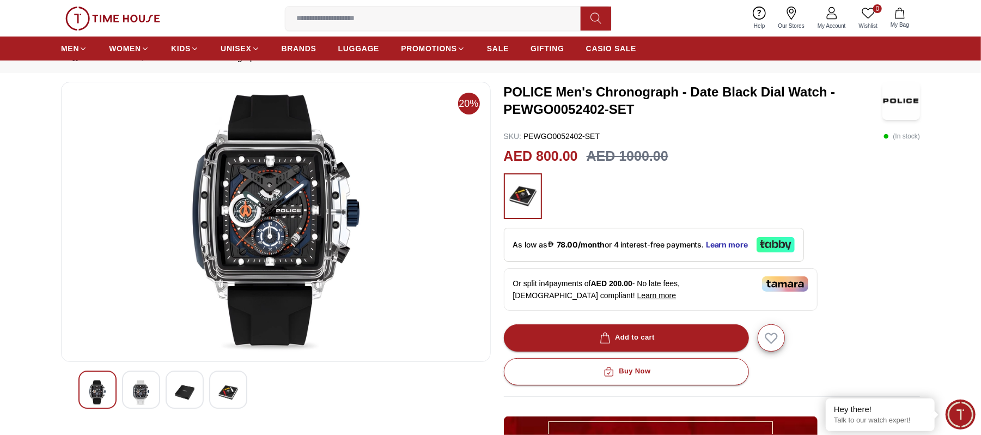
click at [219, 397] on img at bounding box center [228, 392] width 20 height 25
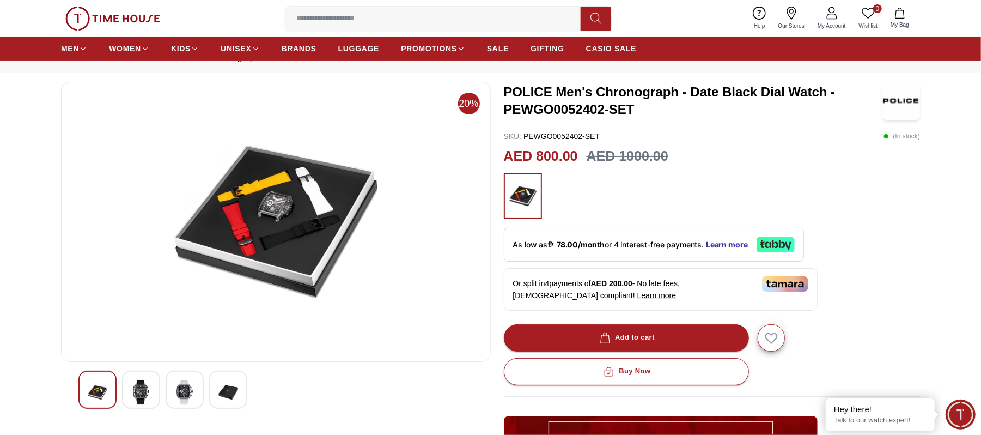
click at [146, 390] on img at bounding box center [141, 392] width 20 height 25
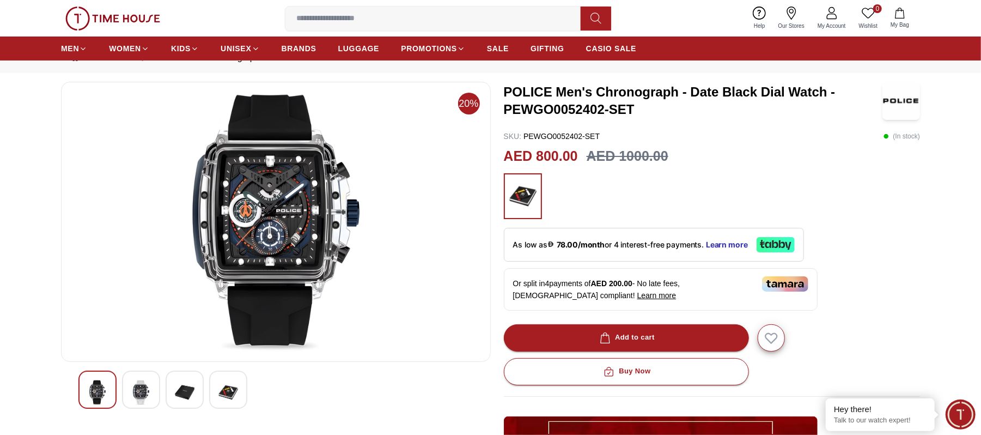
click at [182, 394] on img at bounding box center [185, 392] width 20 height 25
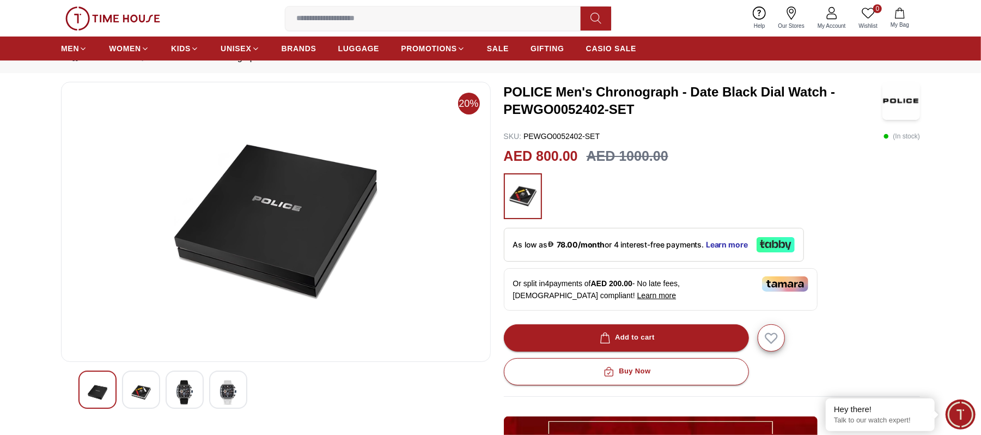
click at [220, 388] on img at bounding box center [228, 392] width 20 height 25
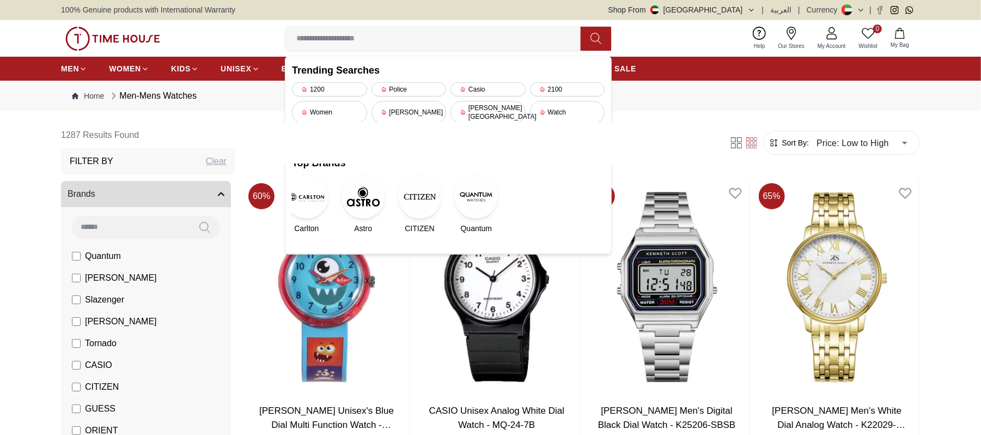
type input "**********"
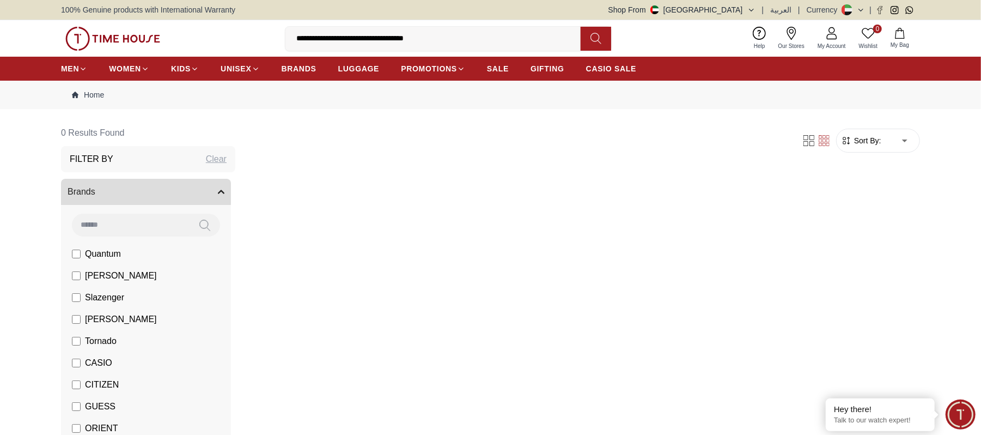
click at [461, 31] on input "**********" at bounding box center [437, 39] width 304 height 22
drag, startPoint x: 392, startPoint y: 40, endPoint x: 242, endPoint y: 15, distance: 151.8
drag, startPoint x: 301, startPoint y: 35, endPoint x: 404, endPoint y: 49, distance: 103.8
click at [303, 35] on input "**********" at bounding box center [437, 39] width 304 height 22
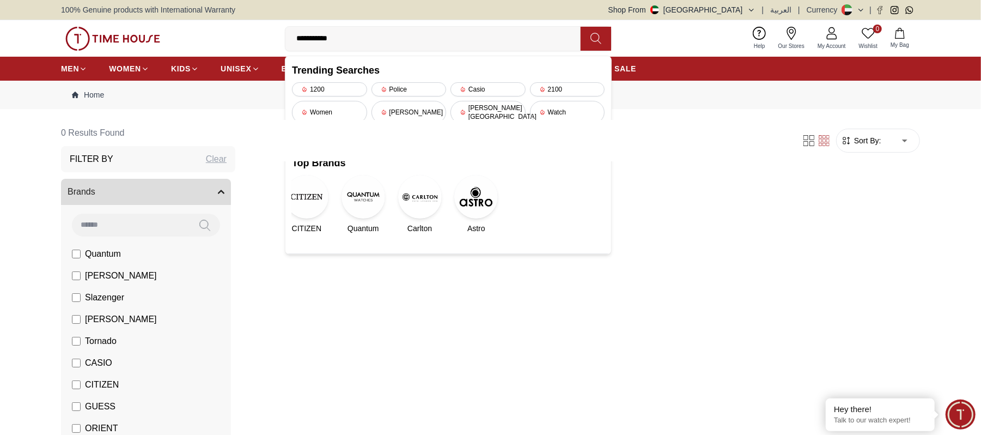
type input "**********"
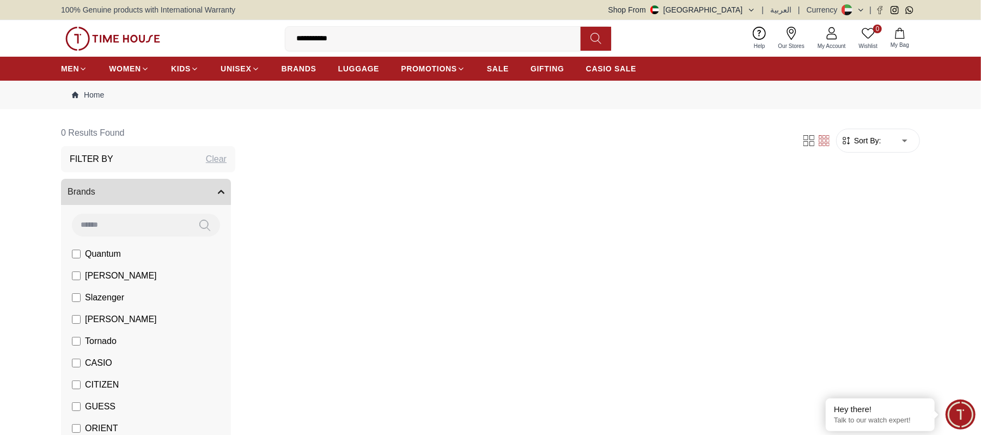
click at [589, 27] on button at bounding box center [596, 39] width 30 height 24
